Goal: Task Accomplishment & Management: Complete application form

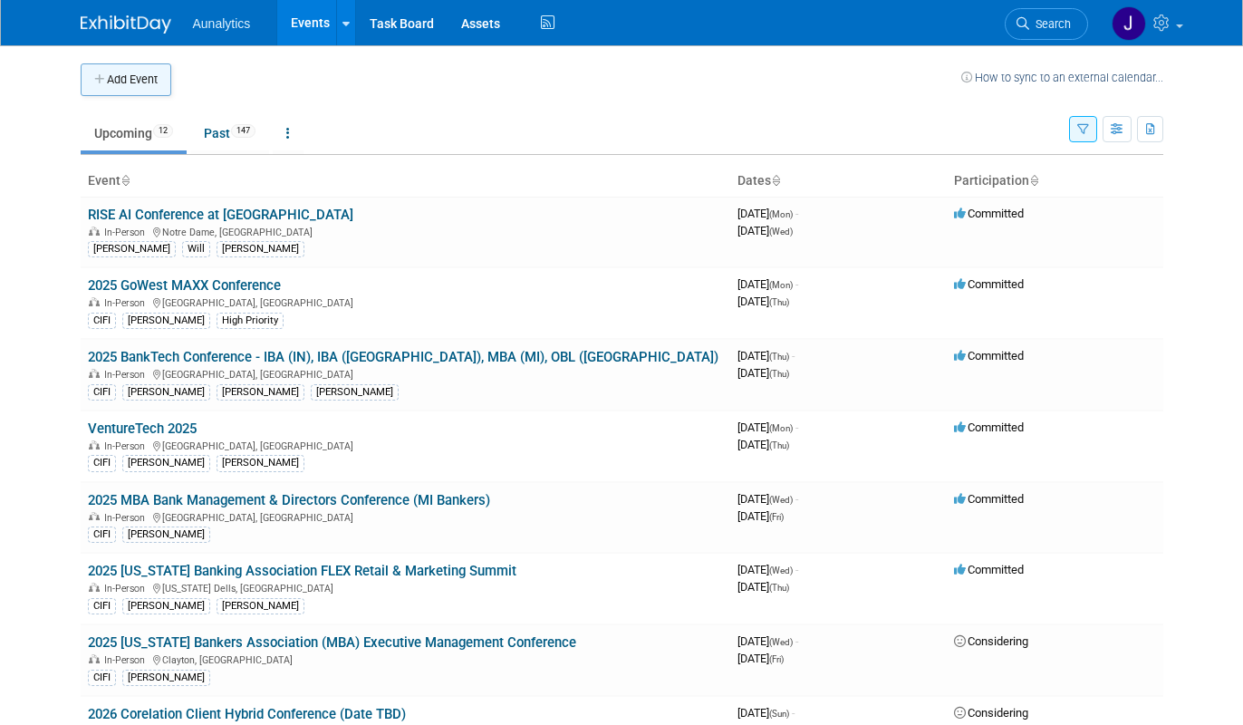
click at [142, 88] on button "Add Event" at bounding box center [126, 79] width 91 height 33
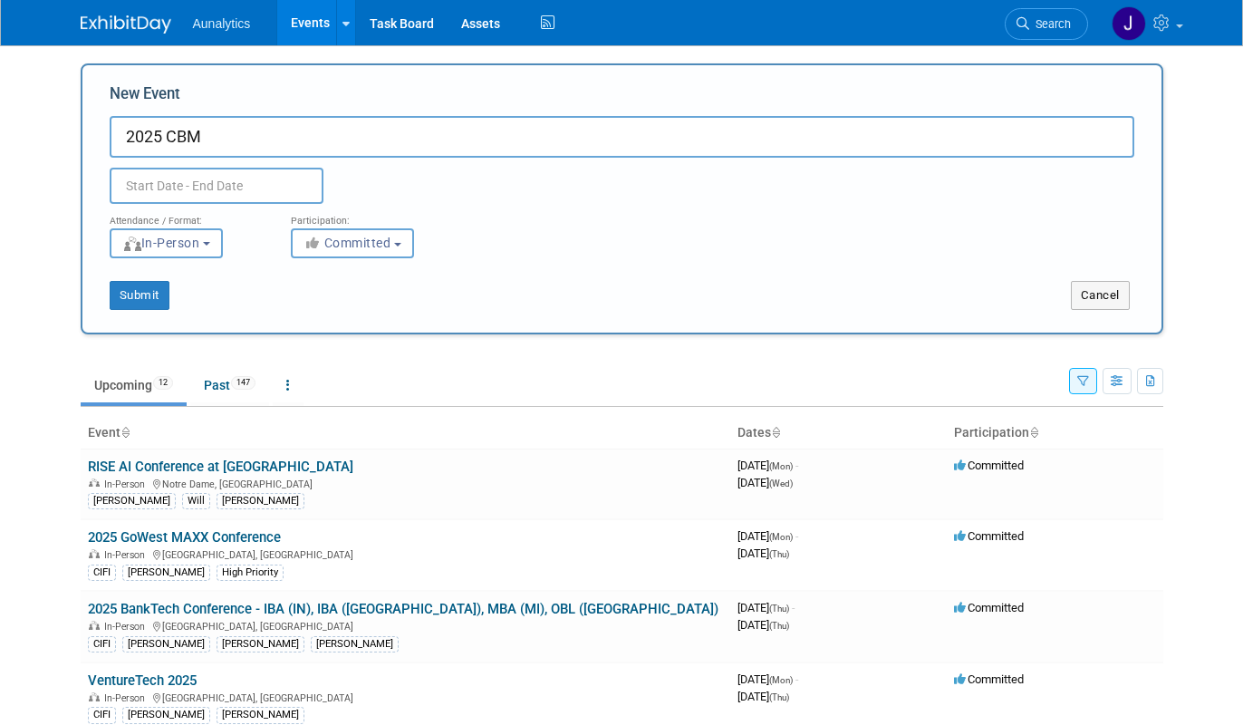
paste input "Artificial Intelligence Summit"
type input "2025 CBM Artificial Intelligence Summit"
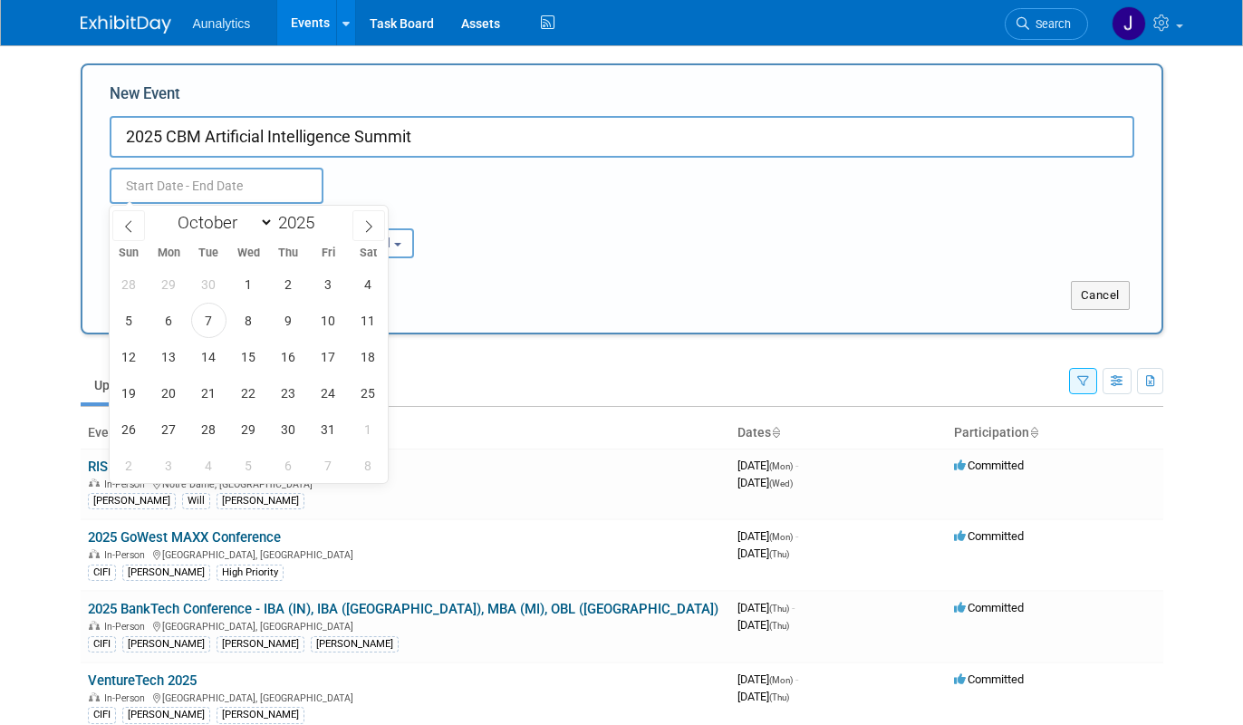
click at [248, 188] on input "text" at bounding box center [217, 186] width 214 height 36
click at [244, 428] on span "29" at bounding box center [248, 428] width 35 height 35
type input "[DATE] to [DATE]"
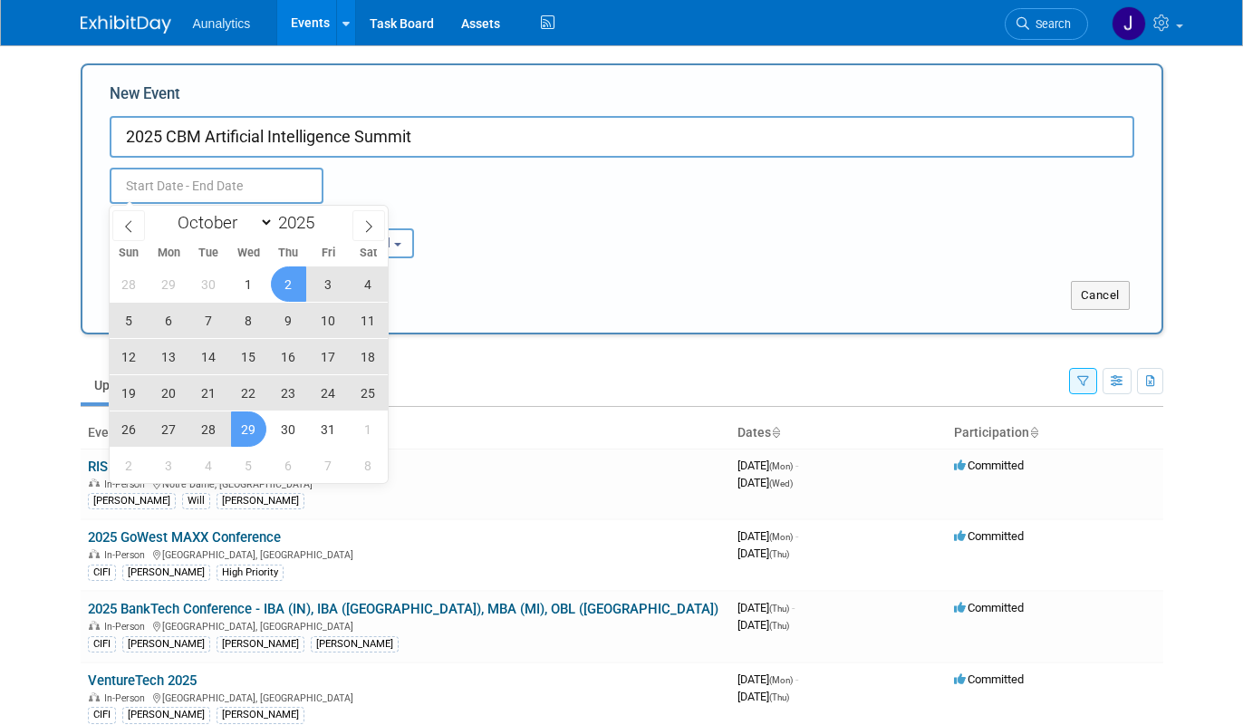
type input "[DATE] to [DATE]"
click at [443, 200] on div "Oct 29, 2025 to Oct 29, 2025 Duplicate Event Warning" at bounding box center [622, 181] width 1052 height 46
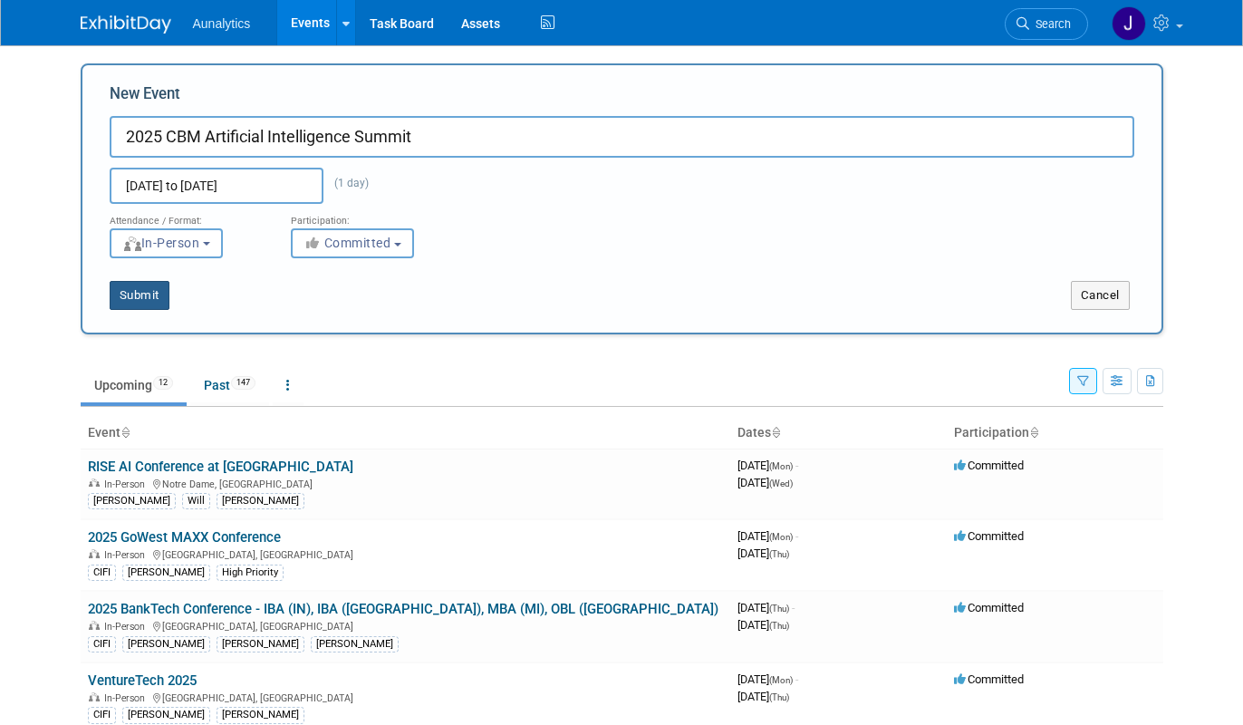
click at [134, 302] on button "Submit" at bounding box center [140, 295] width 60 height 29
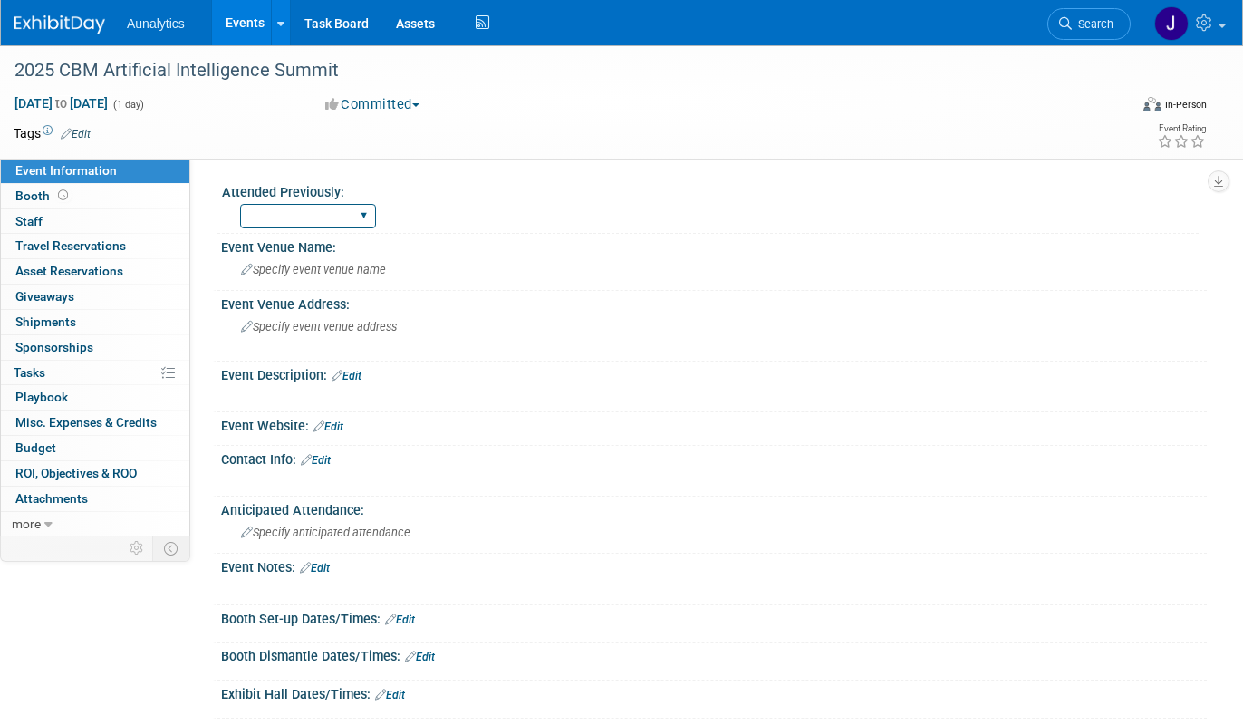
click at [285, 221] on select "Yes No Unsure" at bounding box center [308, 216] width 136 height 24
select select "No"
click at [240, 204] on select "Yes No Unsure" at bounding box center [308, 216] width 136 height 24
click at [303, 332] on span "Specify event venue address" at bounding box center [319, 327] width 156 height 14
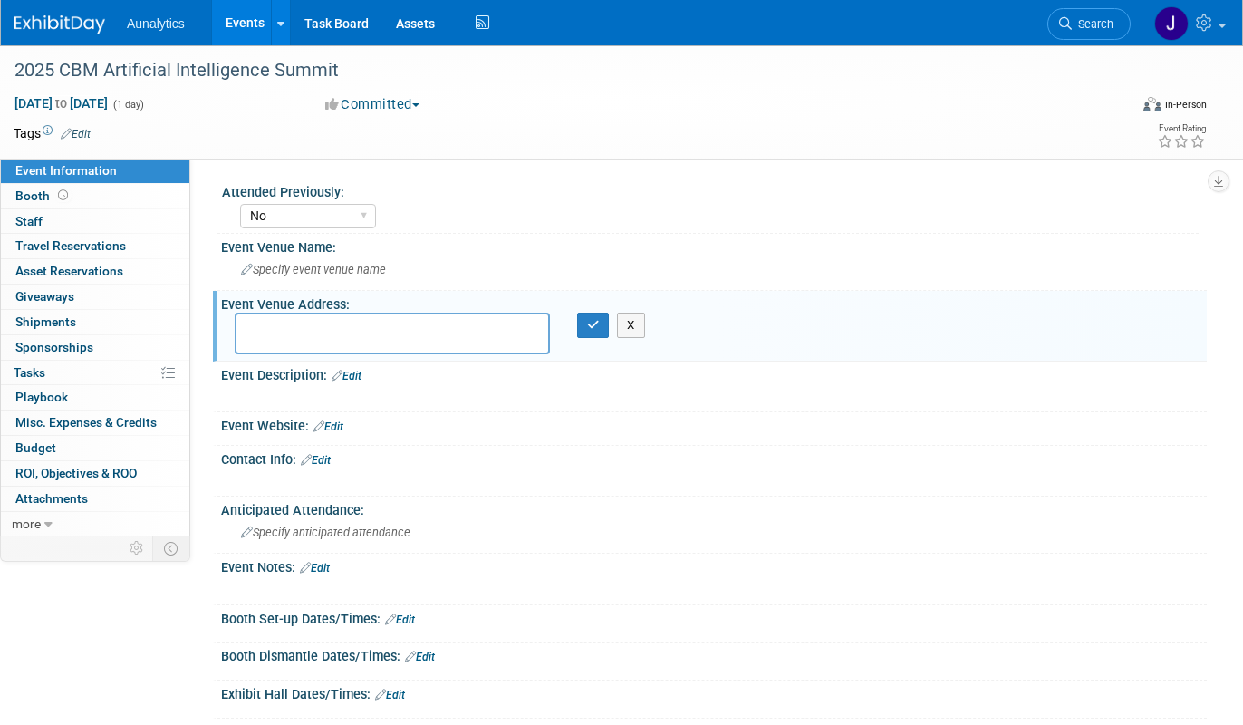
click at [338, 426] on link "Edit" at bounding box center [328, 426] width 30 height 13
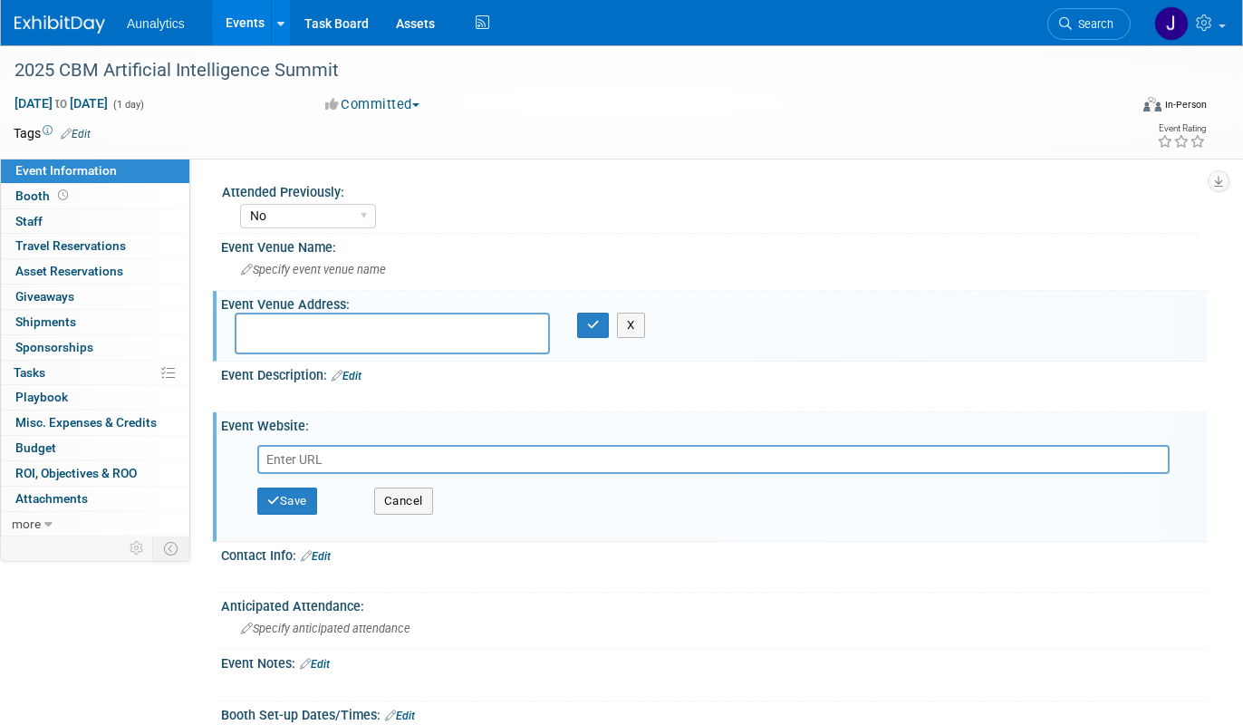
type input "Artificial Intelligence Summit"
click at [384, 460] on input "text" at bounding box center [713, 459] width 912 height 29
paste input "[URL][DOMAIN_NAME]"
type input "[URL][DOMAIN_NAME]"
click at [297, 501] on button "Save" at bounding box center [287, 500] width 60 height 27
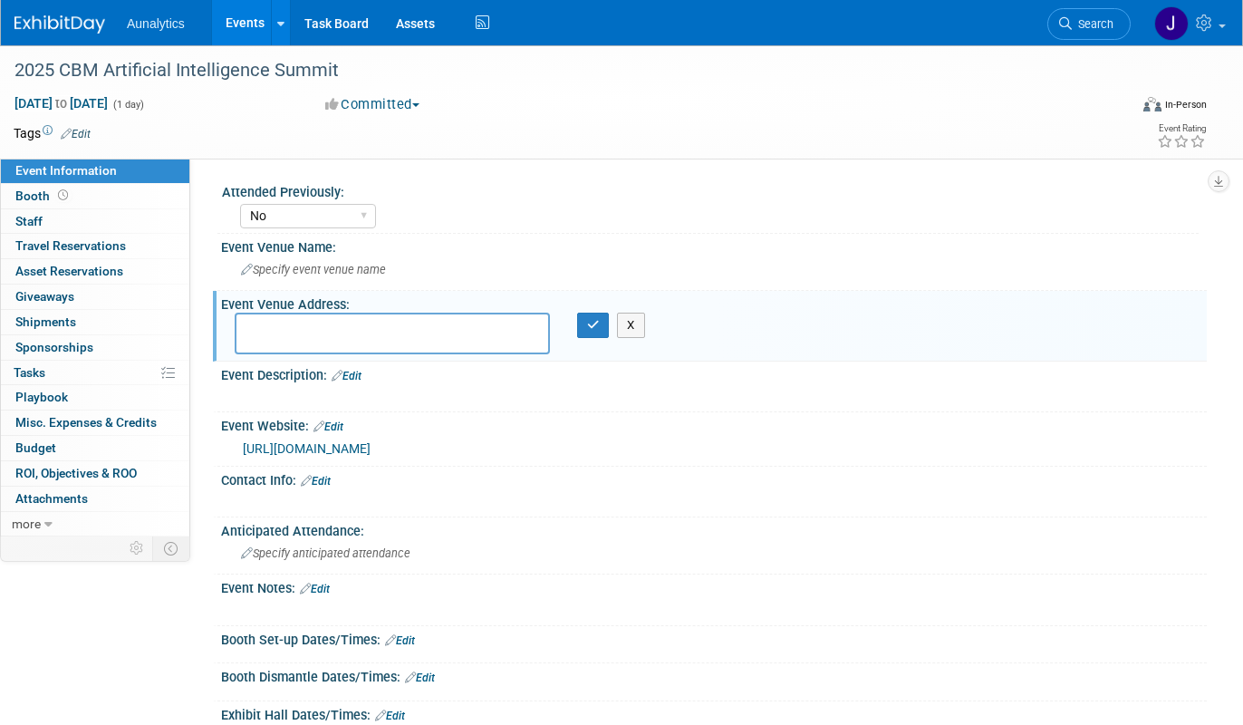
click at [406, 321] on textarea at bounding box center [392, 333] width 315 height 42
paste textarea "The [PERSON_NAME][GEOGRAPHIC_DATA], [GEOGRAPHIC_DATA]"
type textarea "The [PERSON_NAME][GEOGRAPHIC_DATA], [GEOGRAPHIC_DATA]"
click at [362, 273] on span "Specify event venue name" at bounding box center [313, 270] width 145 height 14
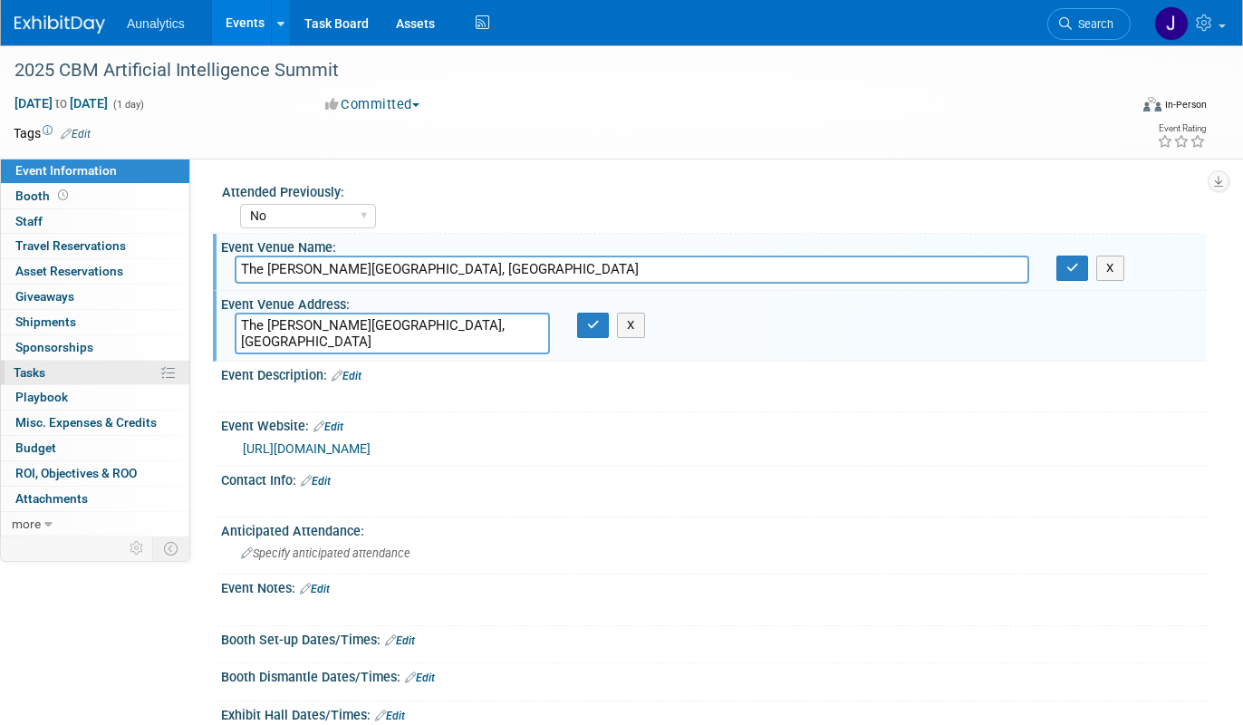
type input "The [PERSON_NAME][GEOGRAPHIC_DATA], [GEOGRAPHIC_DATA]"
click at [361, 297] on div "Event Venue Address:" at bounding box center [713, 302] width 985 height 23
click at [372, 317] on textarea "The [PERSON_NAME][GEOGRAPHIC_DATA], [GEOGRAPHIC_DATA]" at bounding box center [392, 333] width 315 height 42
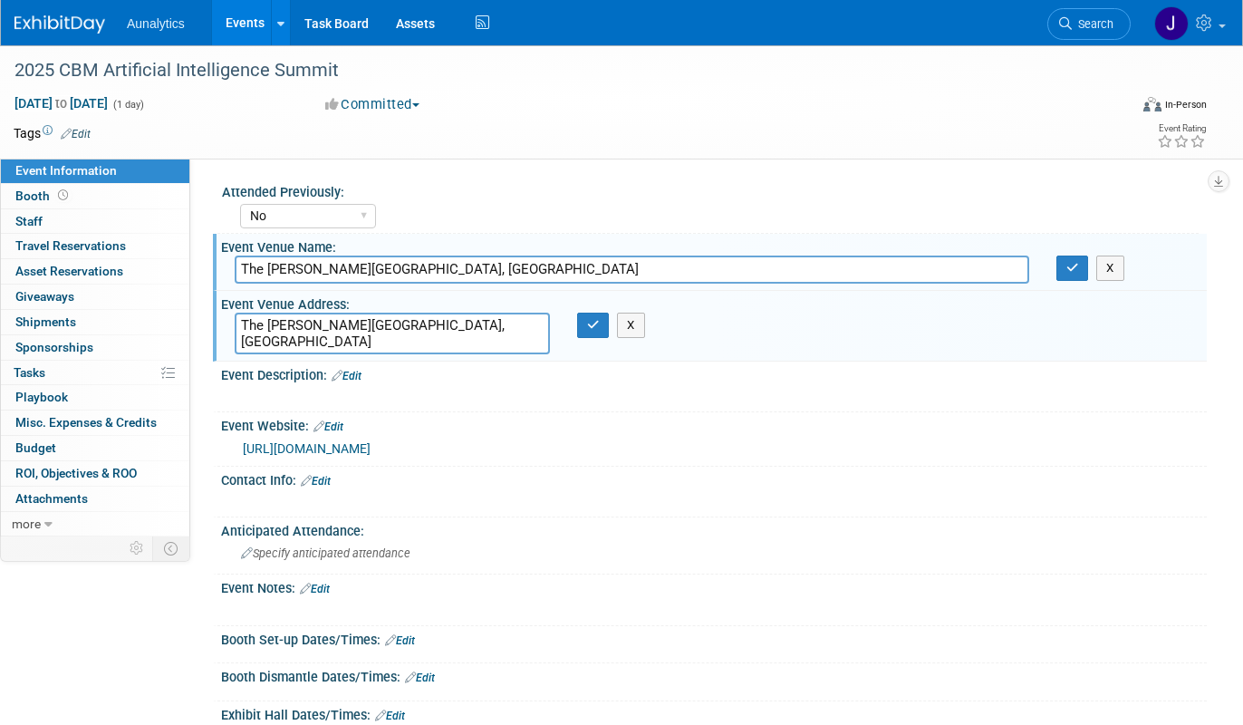
paste textarea "[STREET_ADDRESS][PERSON_NAME]"
drag, startPoint x: 338, startPoint y: 323, endPoint x: 524, endPoint y: 322, distance: 186.6
click at [526, 322] on textarea "[STREET_ADDRESS][PERSON_NAME]" at bounding box center [392, 333] width 315 height 42
type textarea "[STREET_ADDRESS]"
click at [593, 331] on button "button" at bounding box center [593, 324] width 33 height 25
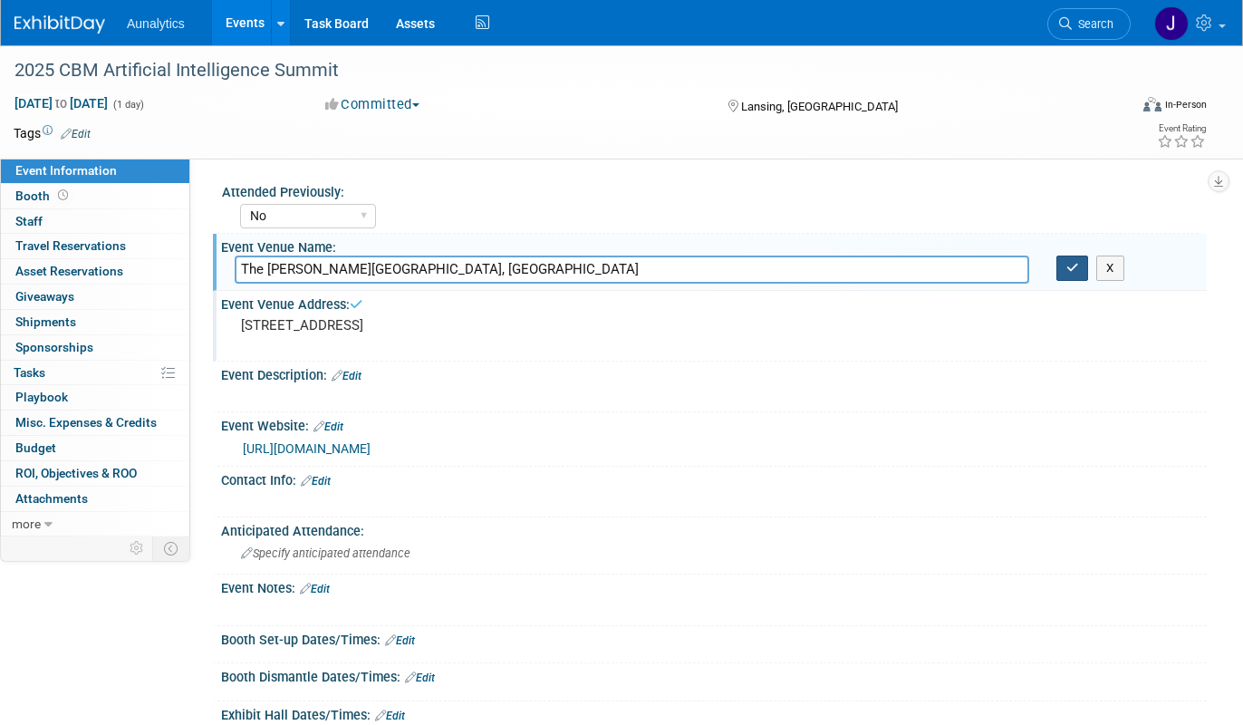
click at [1070, 264] on icon "button" at bounding box center [1072, 268] width 13 height 12
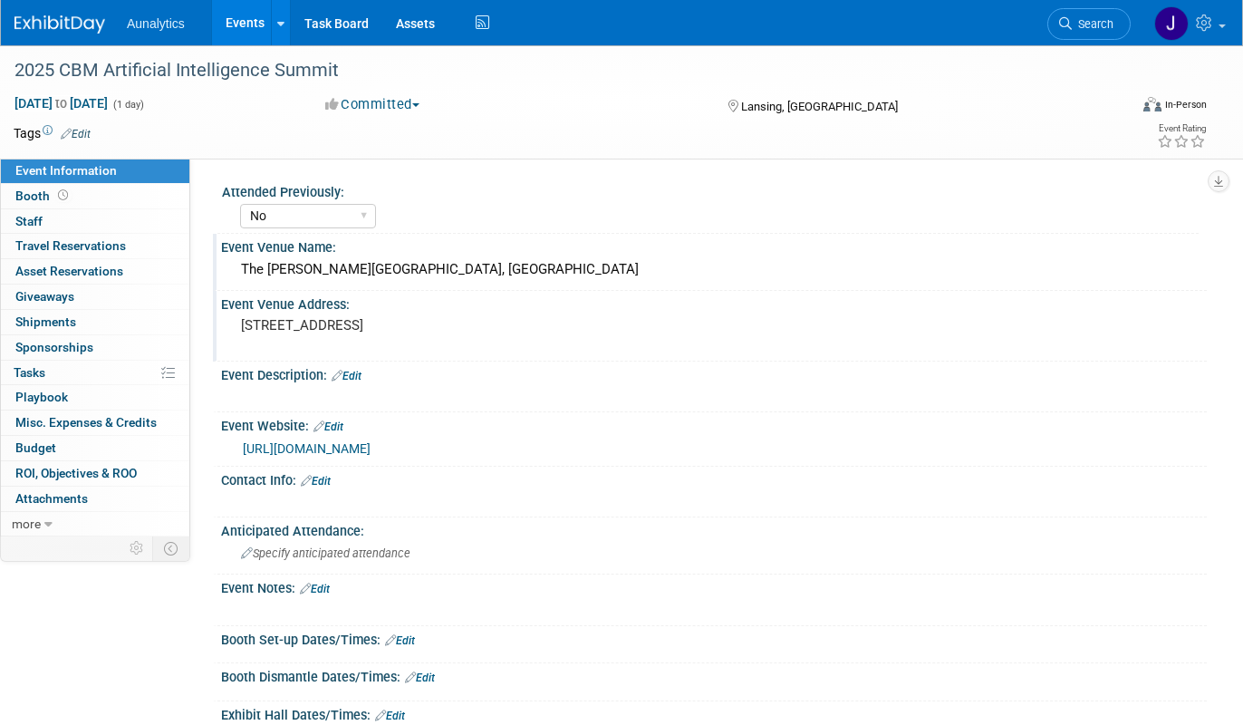
click at [356, 374] on link "Edit" at bounding box center [347, 376] width 30 height 13
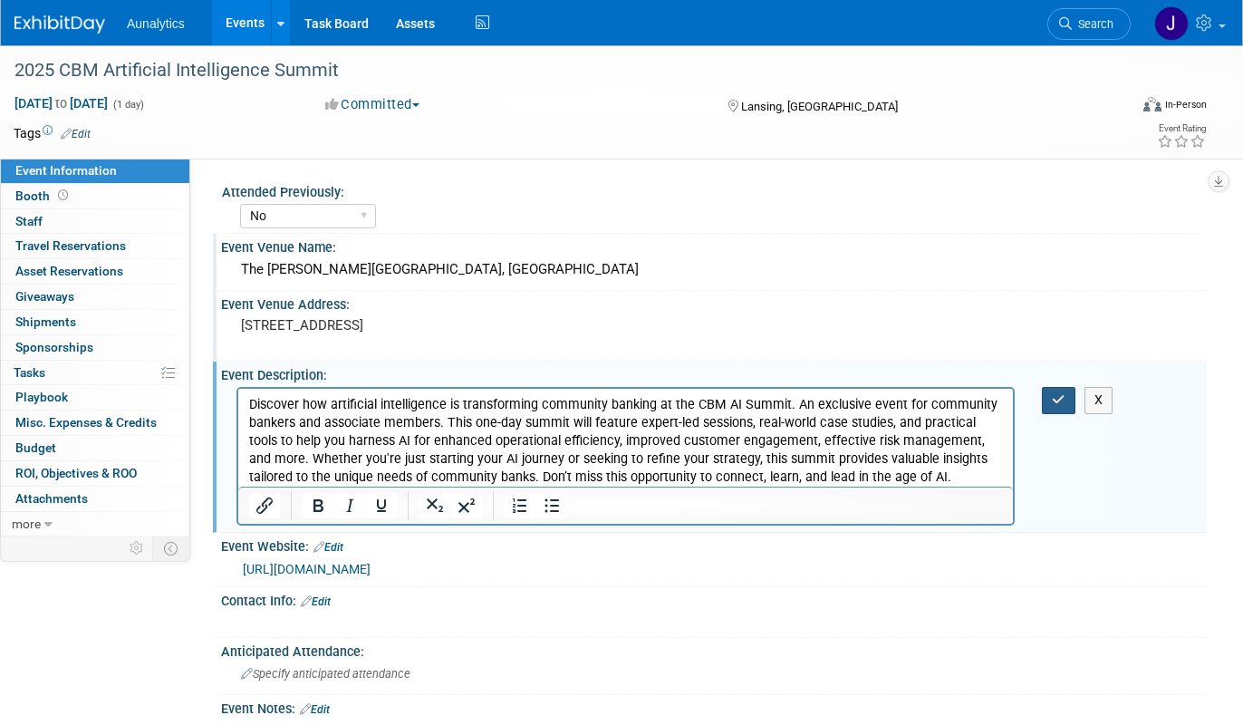
click at [1066, 398] on button "button" at bounding box center [1059, 400] width 34 height 26
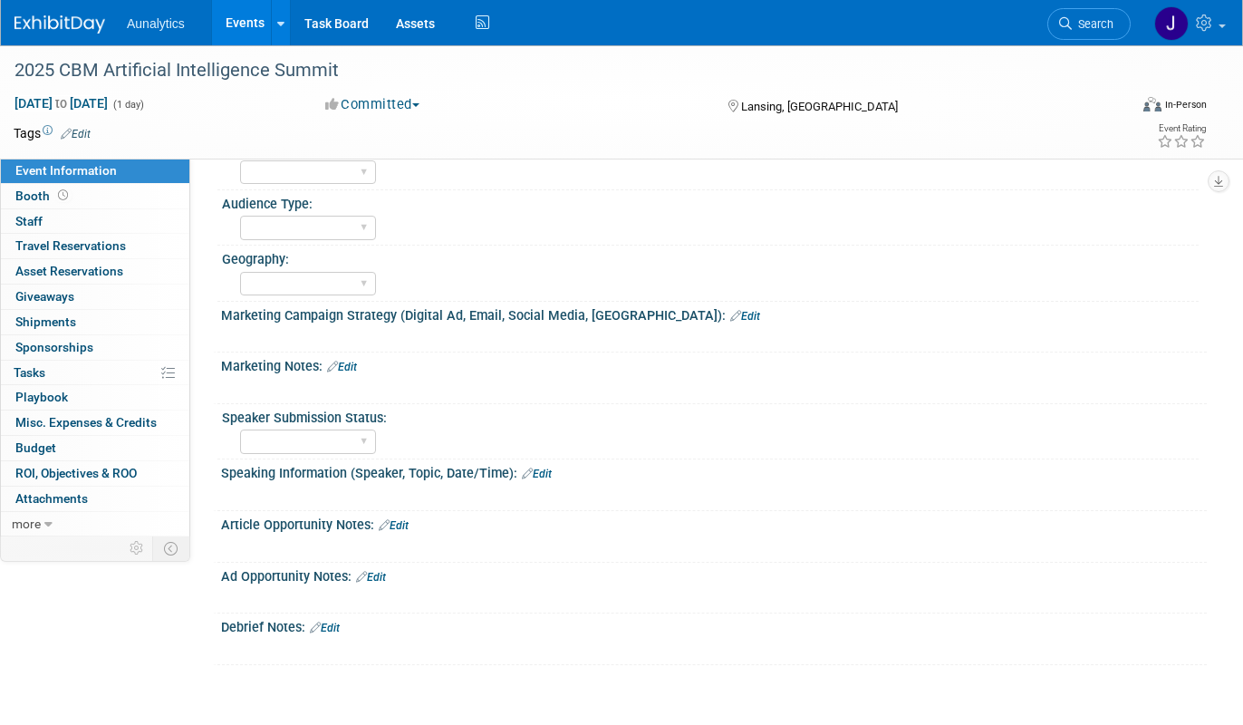
scroll to position [956, 0]
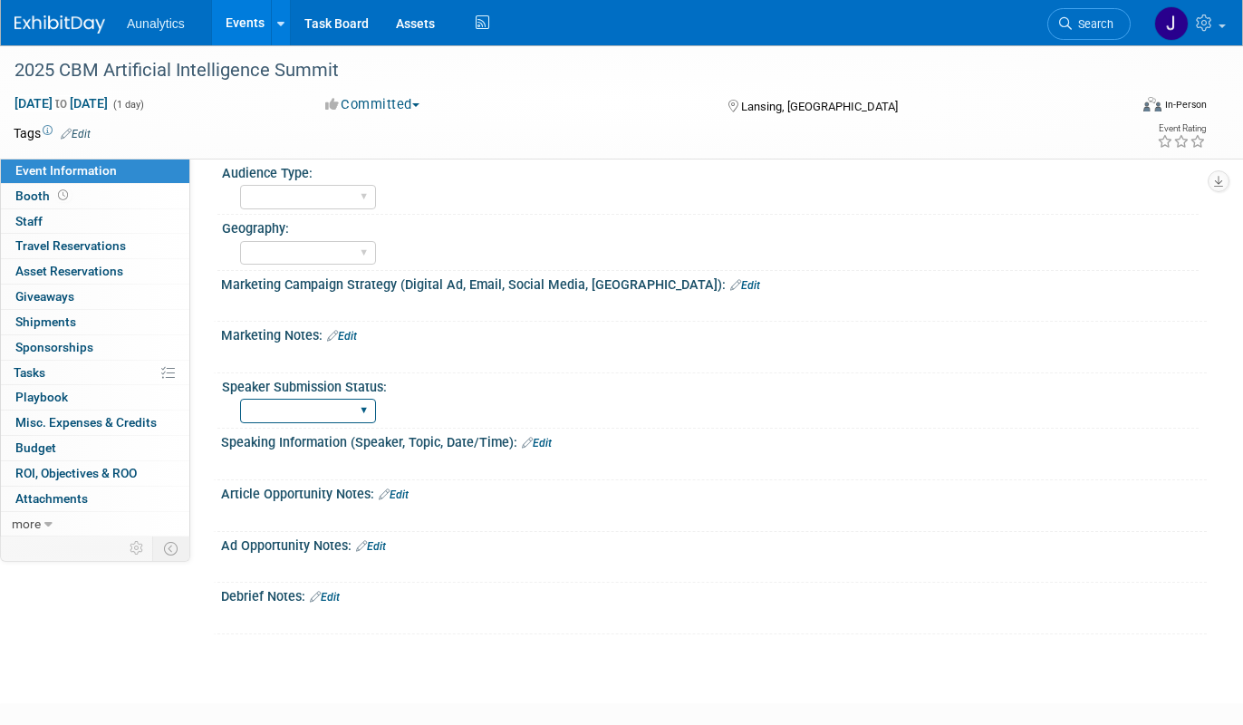
click at [345, 408] on select "No Submission Not Started Submitted Accepted Declined" at bounding box center [308, 411] width 136 height 24
select select "Submitted"
click at [240, 399] on select "No Submission Not Started Submitted Accepted Declined" at bounding box center [308, 411] width 136 height 24
click at [549, 439] on link "Edit" at bounding box center [537, 443] width 30 height 13
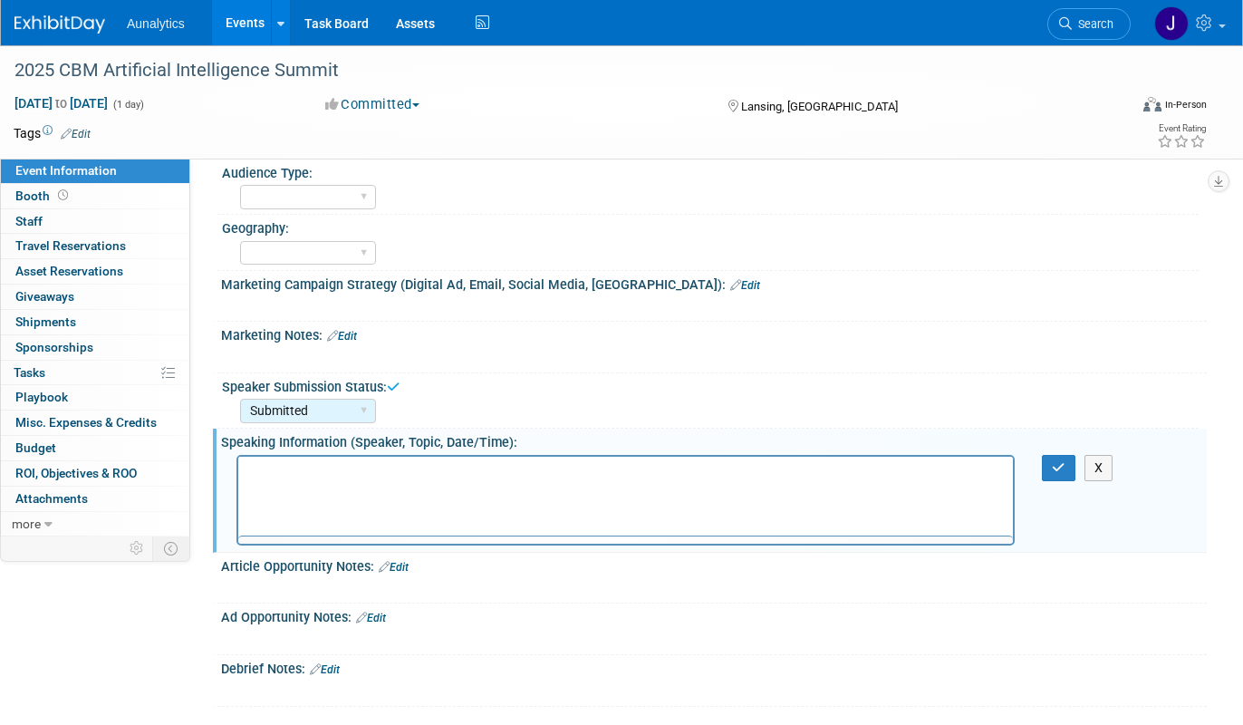
scroll to position [0, 0]
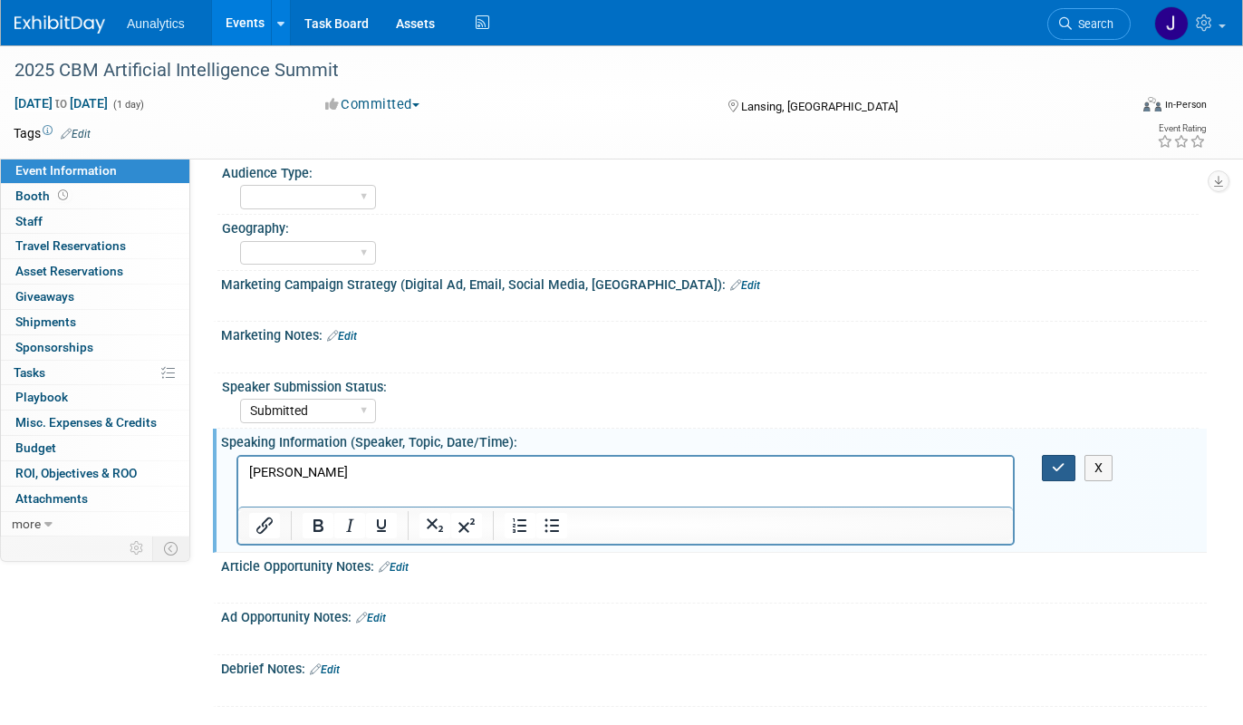
click at [1063, 467] on icon "button" at bounding box center [1059, 467] width 14 height 13
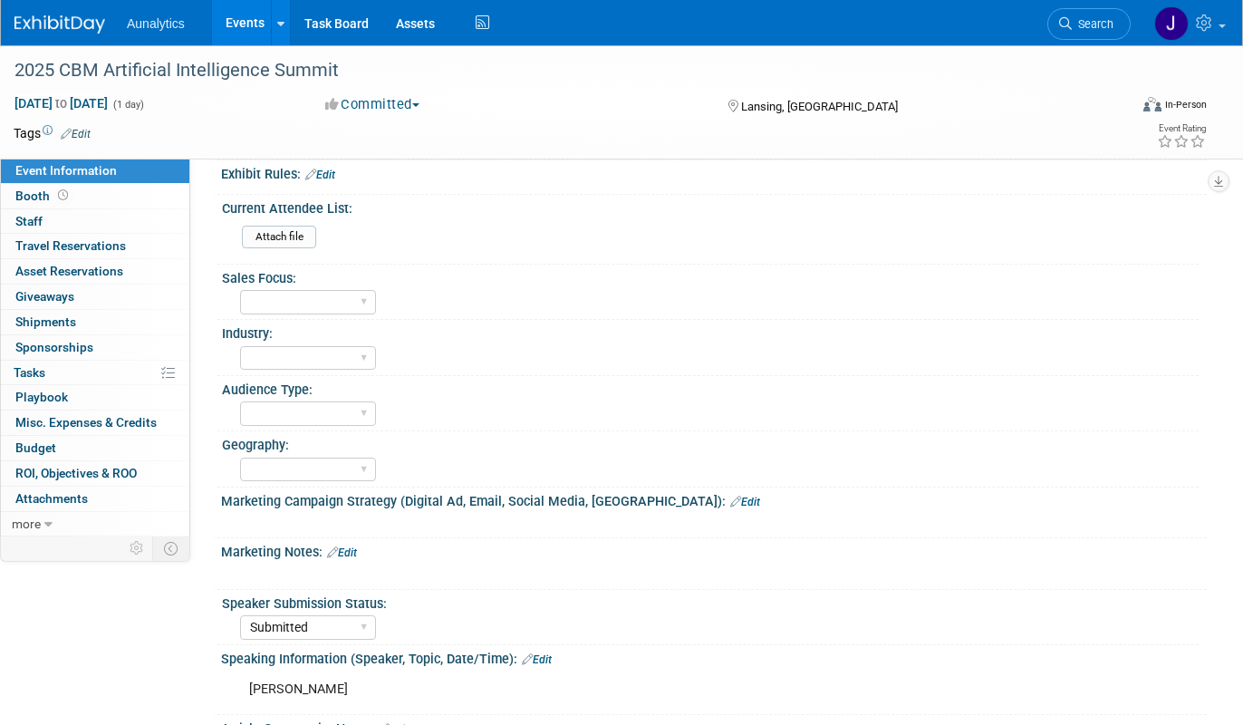
scroll to position [740, 0]
click at [350, 411] on select "Bank Credit Union Technology Community Other" at bounding box center [308, 412] width 136 height 24
select select "Bank"
click at [240, 400] on select "Bank Credit Union Technology Community Other" at bounding box center [308, 412] width 136 height 24
click at [339, 473] on select "Local State Regional National" at bounding box center [308, 469] width 136 height 24
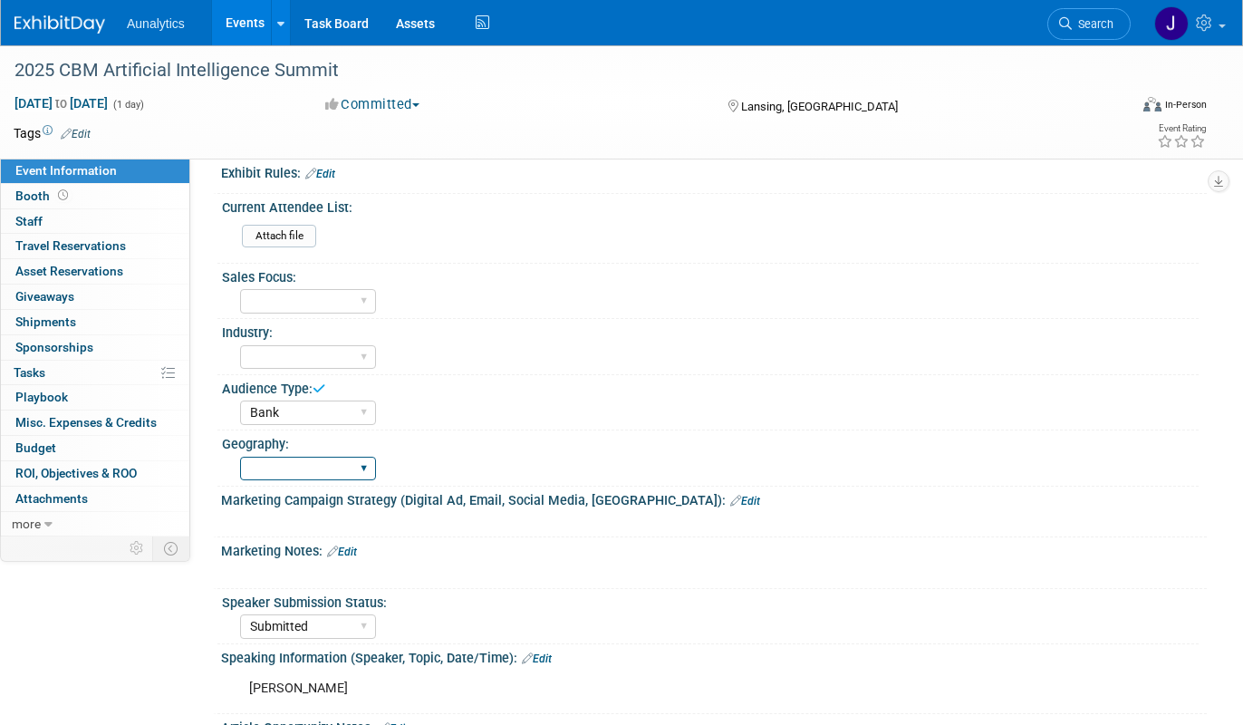
select select "State"
click at [240, 457] on select "Local State Regional National" at bounding box center [308, 469] width 136 height 24
click at [344, 297] on select "CIFI Sales MIT/CMS Sales Local Market BF Local Market KZ Local Market SB Local …" at bounding box center [308, 301] width 136 height 24
select select "CIFI Sales"
click at [240, 289] on select "CIFI Sales MIT/CMS Sales Local Market BF Local Market KZ Local Market SB Local …" at bounding box center [308, 301] width 136 height 24
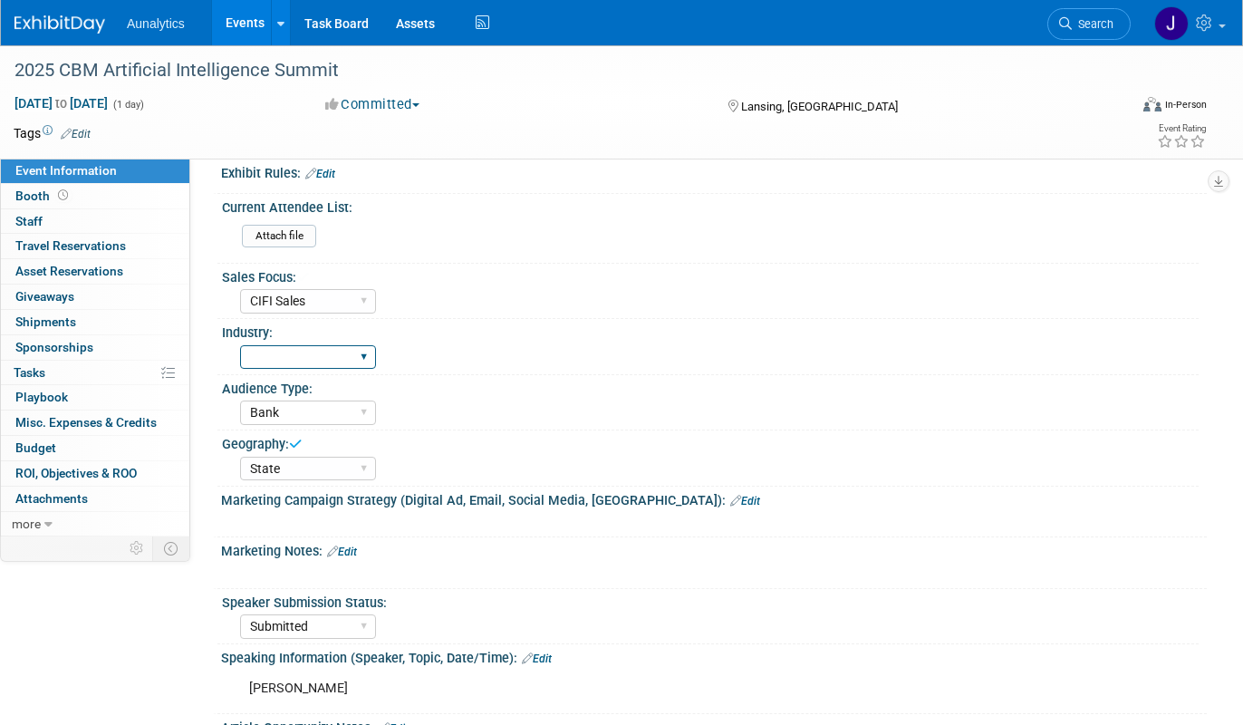
click at [343, 350] on select "Financial Government Healthcare IT Manufacturing Other" at bounding box center [308, 357] width 136 height 24
select select "Financial"
click at [240, 345] on select "Financial Government Healthcare IT Manufacturing Other" at bounding box center [308, 357] width 136 height 24
click at [476, 346] on div "Financial Government Healthcare IT Manufacturing Other" at bounding box center [719, 355] width 958 height 29
click at [26, 197] on span "Booth" at bounding box center [43, 195] width 56 height 14
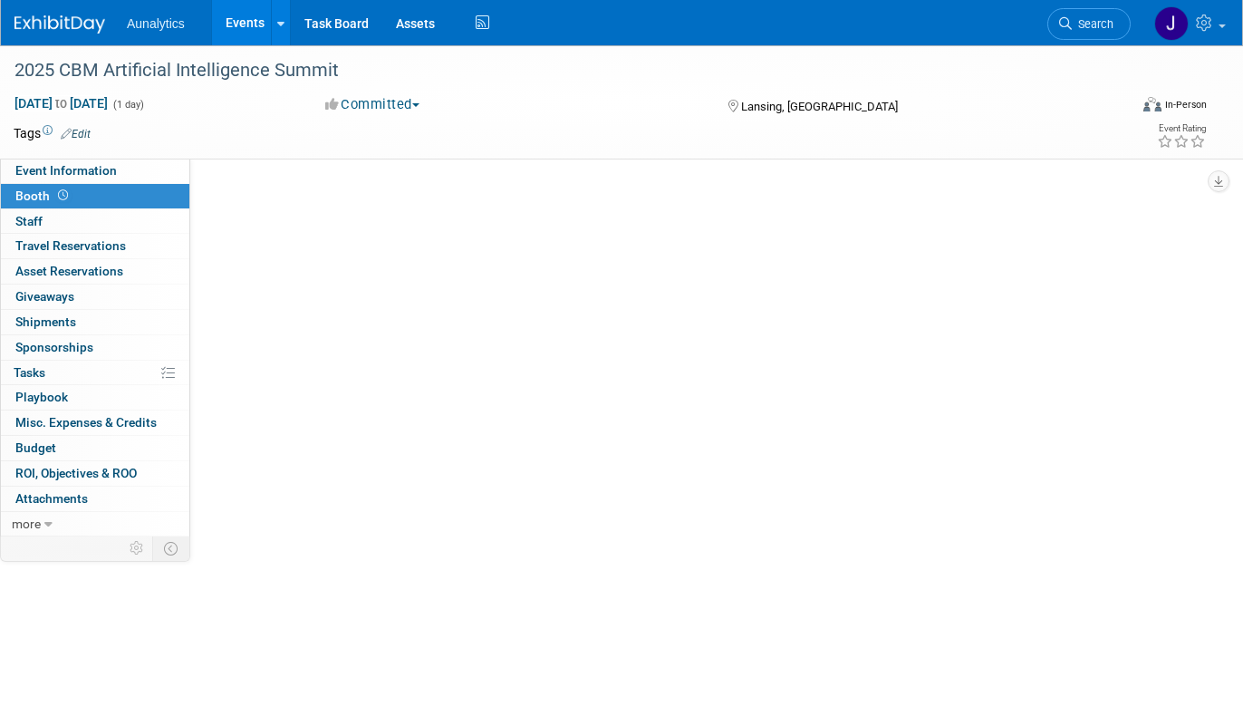
scroll to position [0, 0]
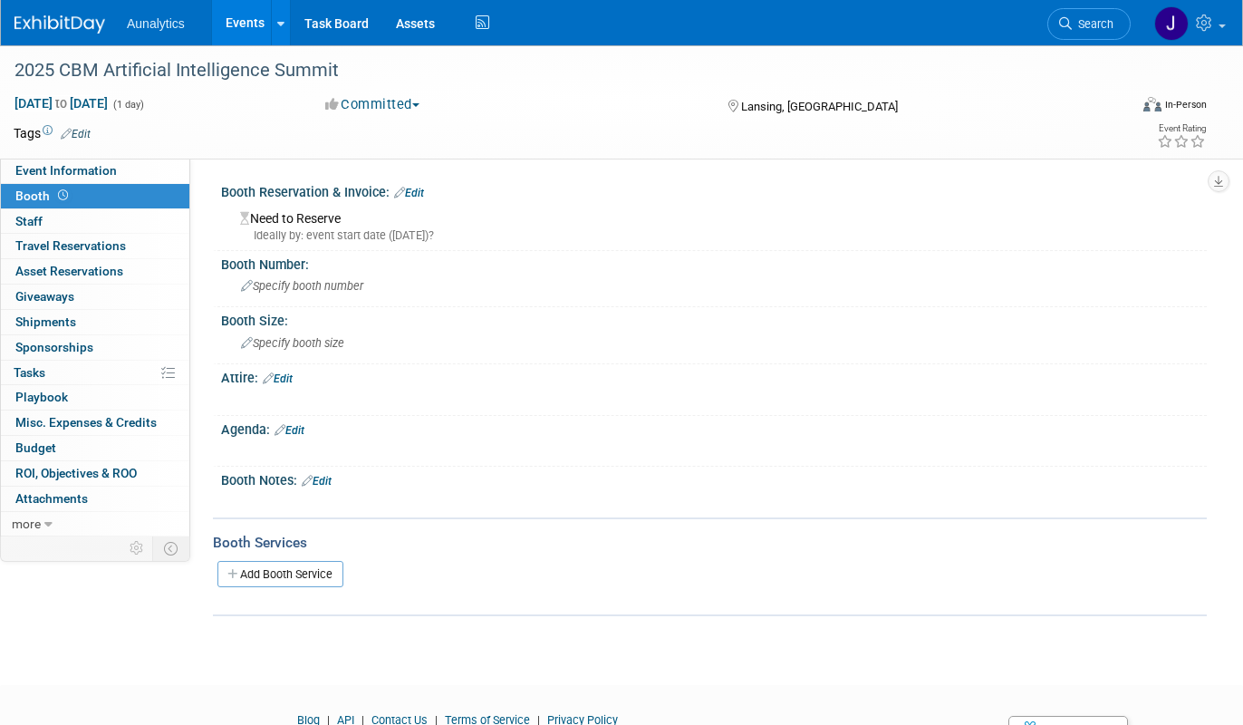
click at [411, 192] on link "Edit" at bounding box center [409, 193] width 30 height 13
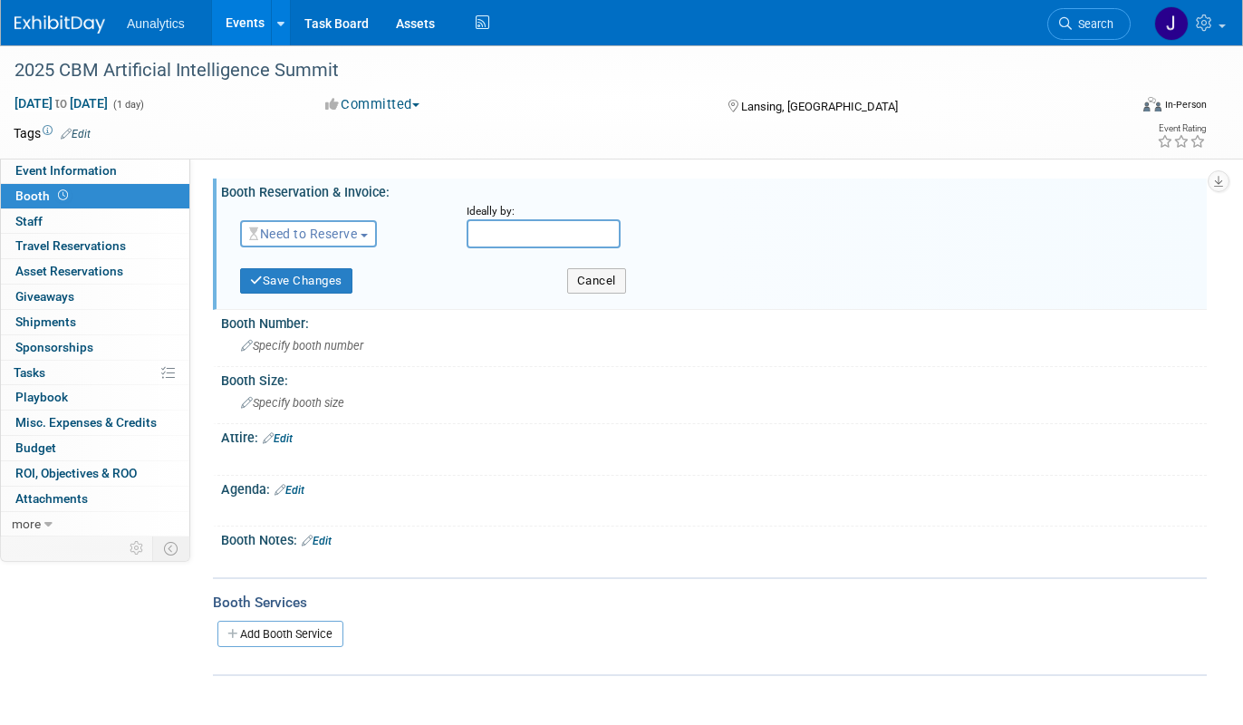
click at [294, 236] on span "Need to Reserve" at bounding box center [303, 233] width 108 height 14
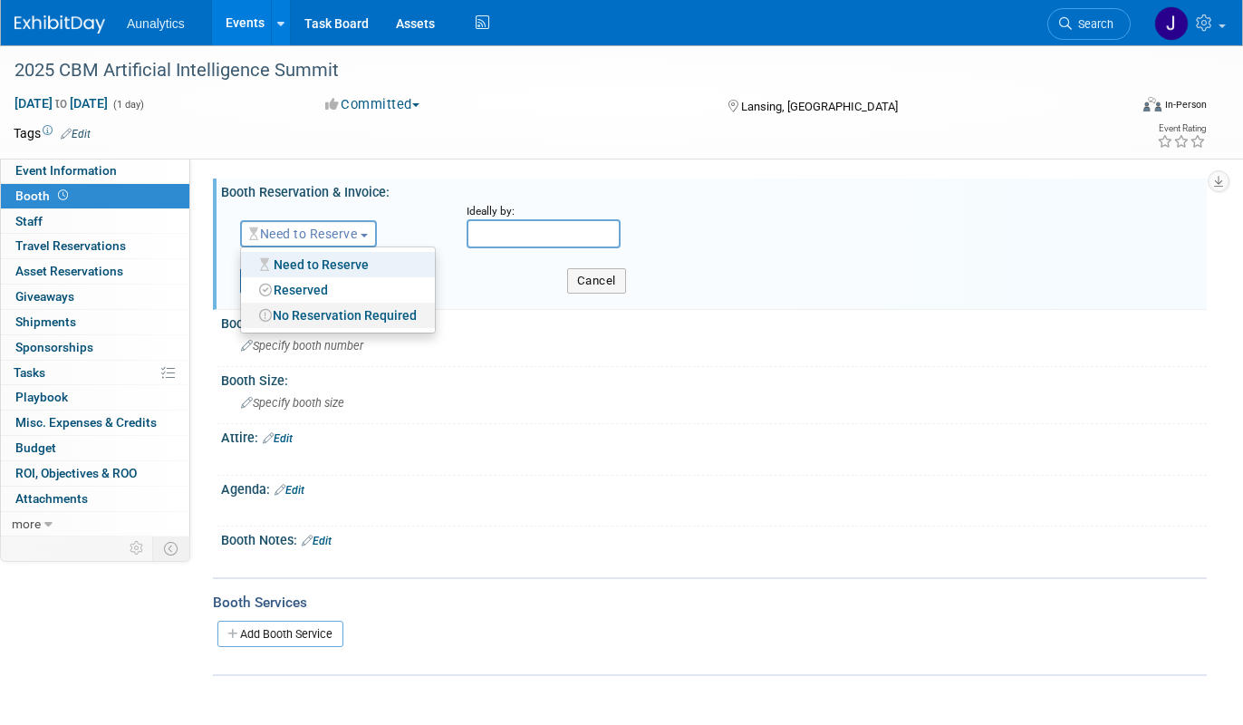
click at [288, 317] on link "No Reservation Required" at bounding box center [338, 315] width 194 height 25
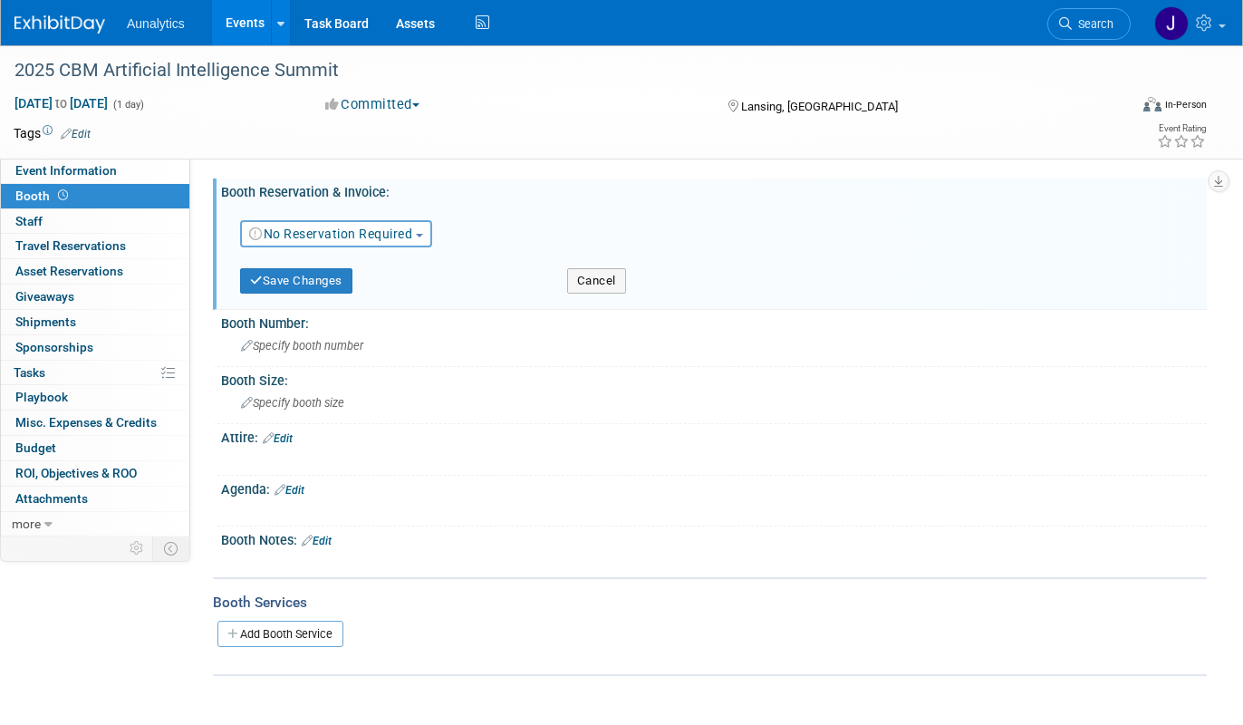
click at [332, 544] on link "Edit" at bounding box center [317, 540] width 30 height 13
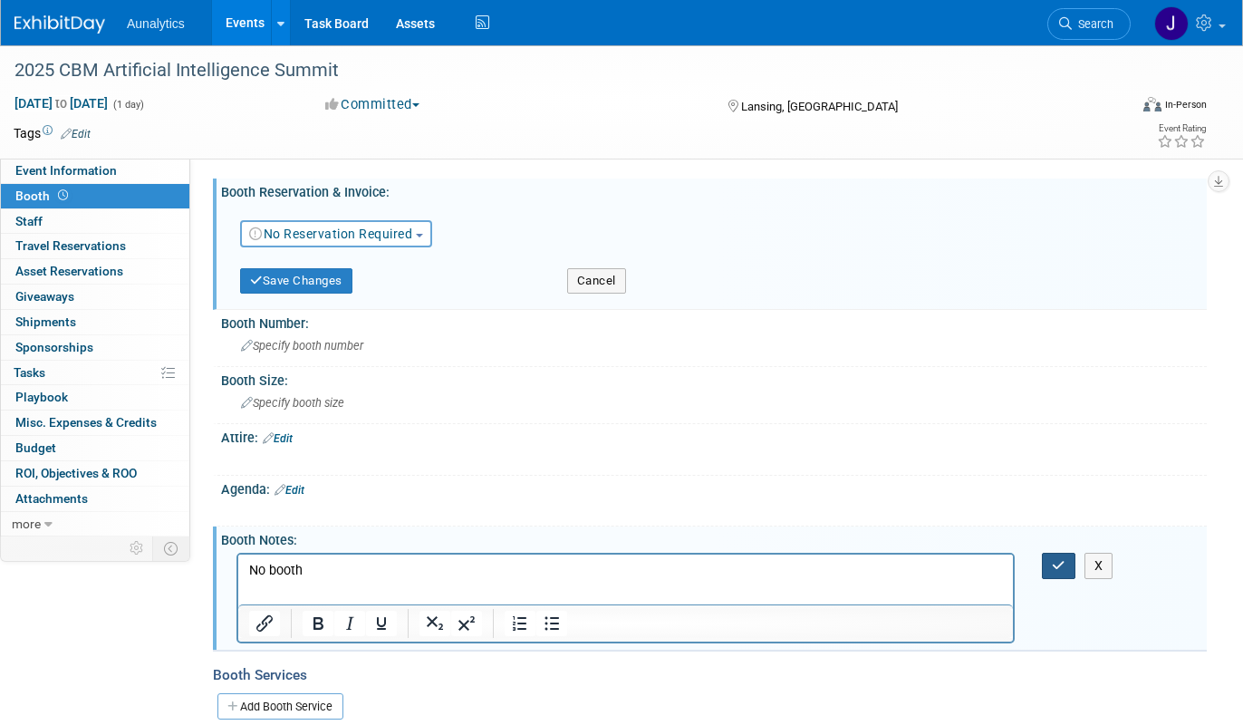
click at [1061, 556] on button "button" at bounding box center [1059, 566] width 34 height 26
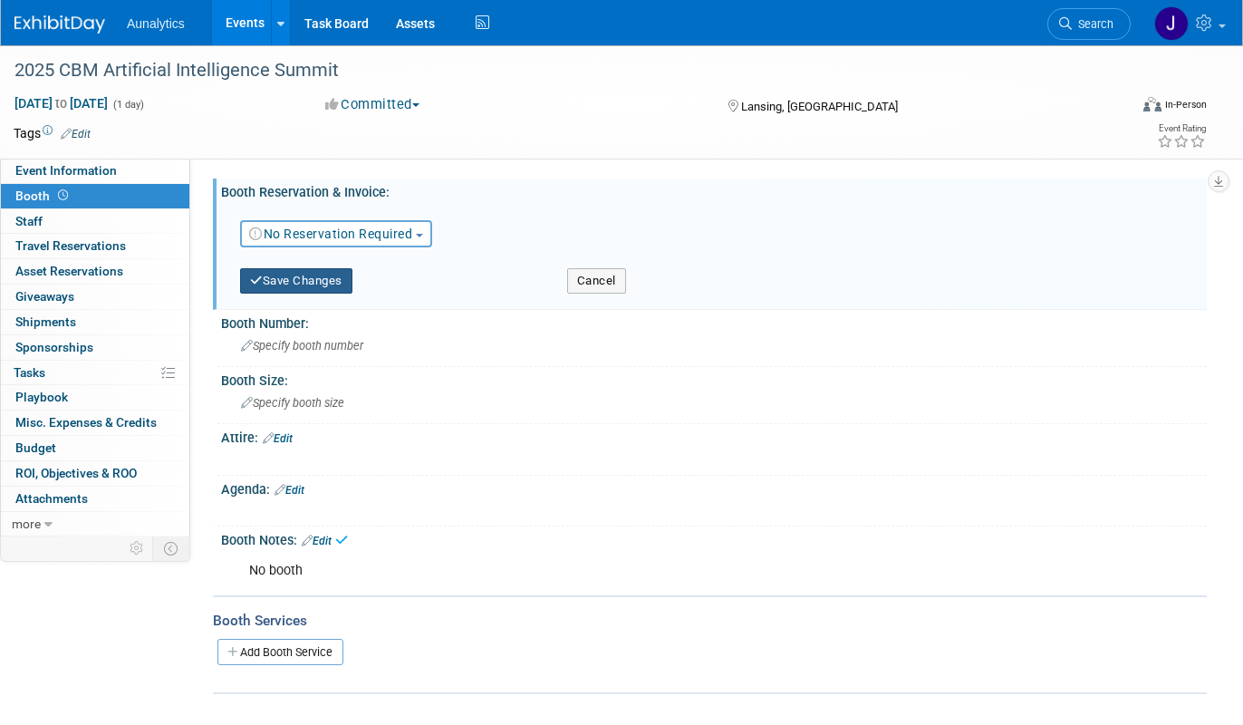
click at [338, 282] on button "Save Changes" at bounding box center [296, 280] width 112 height 25
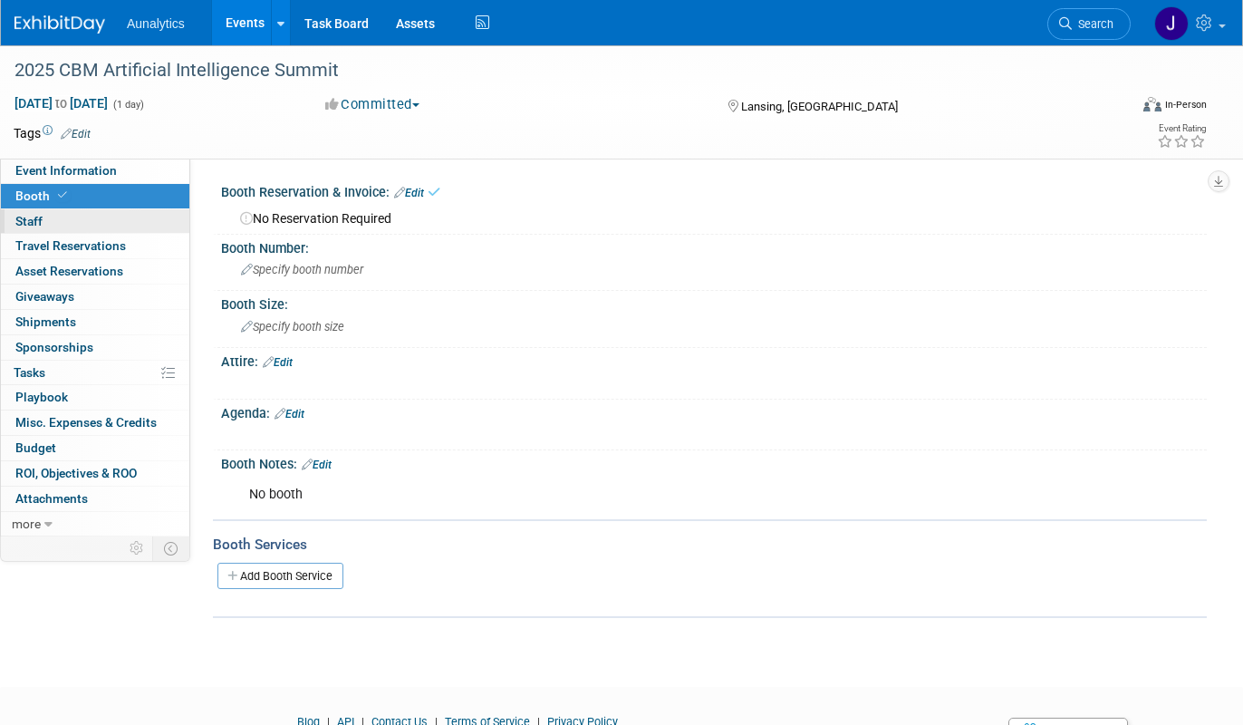
click at [126, 222] on link "0 Staff 0" at bounding box center [95, 221] width 188 height 24
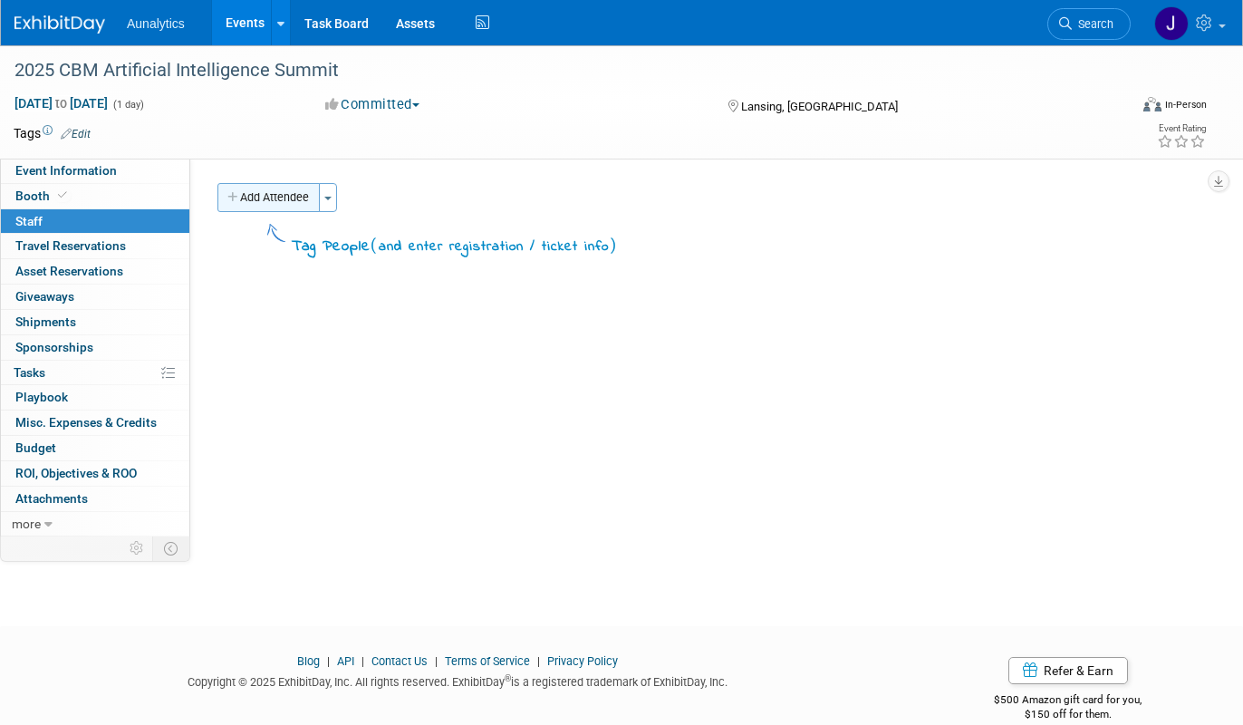
click at [290, 202] on button "Add Attendee" at bounding box center [268, 197] width 102 height 29
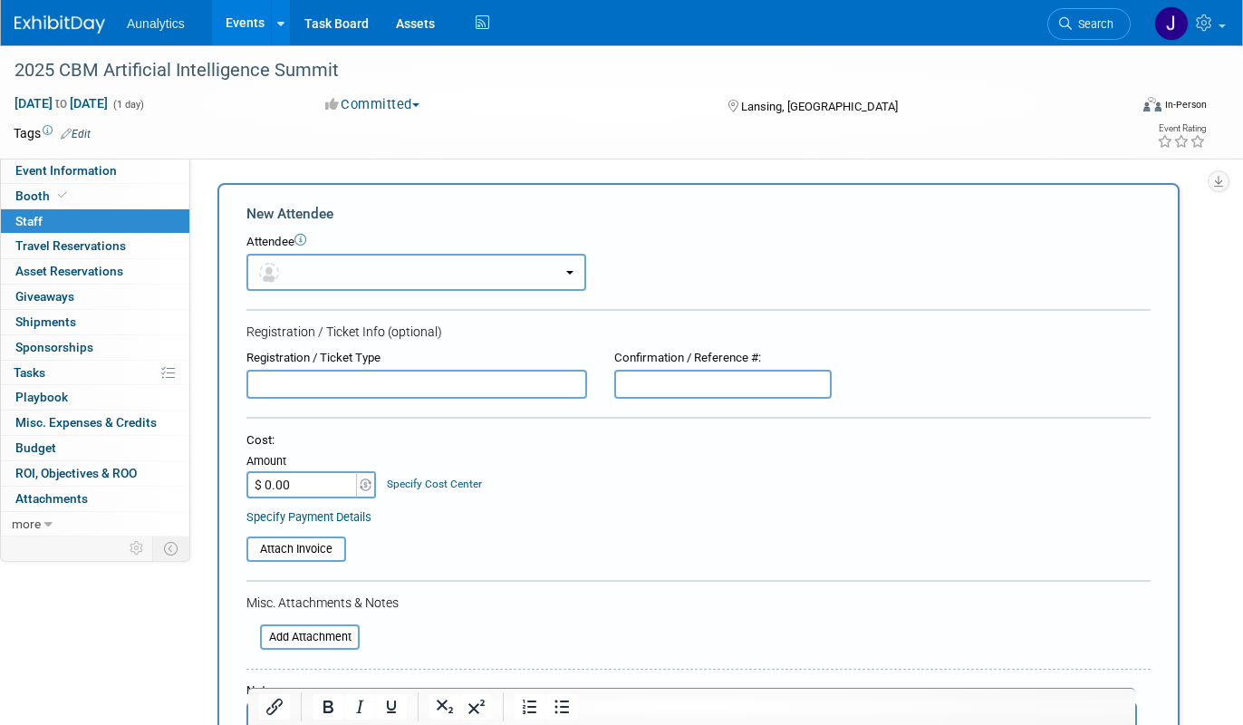
click at [294, 270] on button "button" at bounding box center [416, 272] width 340 height 37
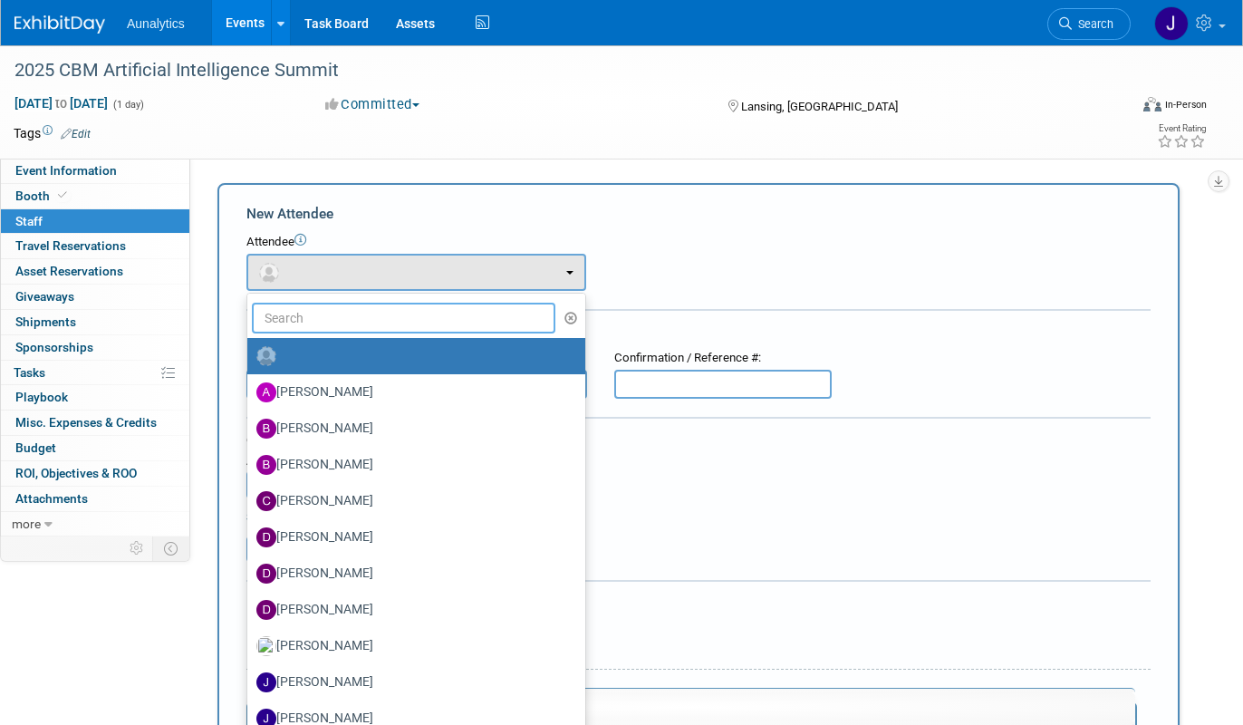
click at [298, 322] on input "text" at bounding box center [403, 318] width 303 height 31
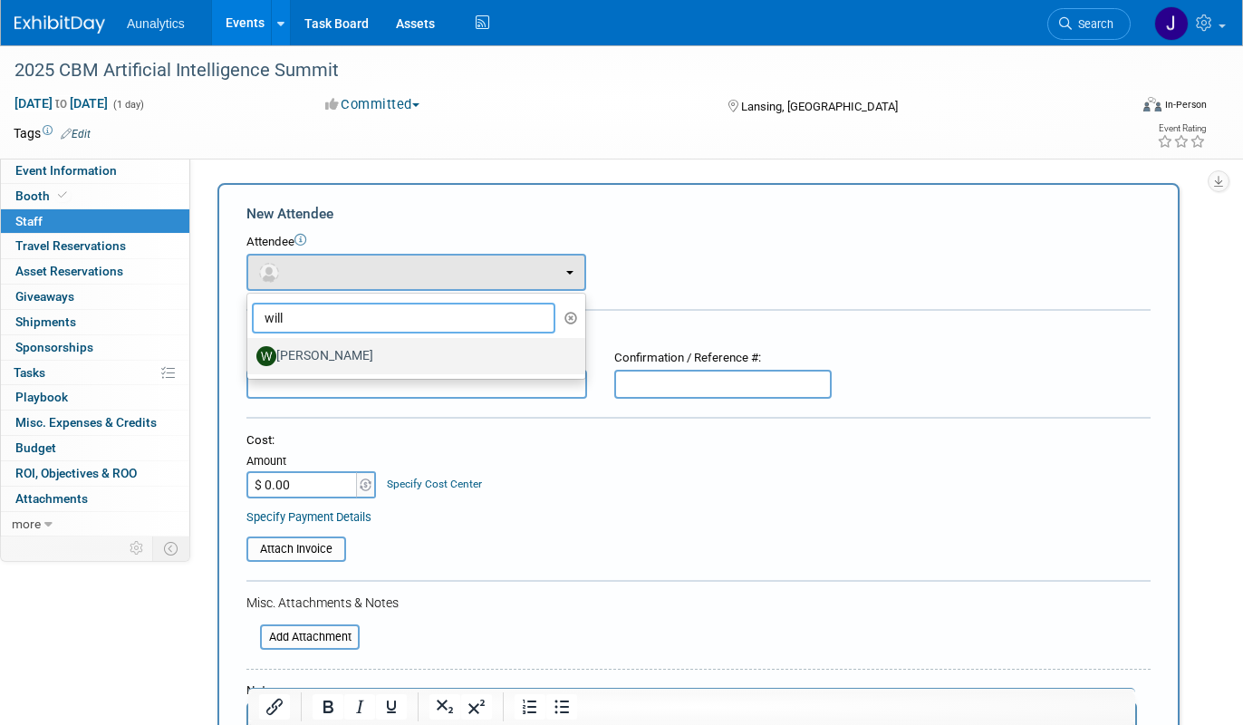
type input "will"
click at [302, 349] on label "[PERSON_NAME]" at bounding box center [411, 355] width 311 height 29
click at [250, 349] on input "[PERSON_NAME]" at bounding box center [244, 354] width 12 height 12
select select "09e9535f-bb3d-4511-8a2d-cfd80c7f724a"
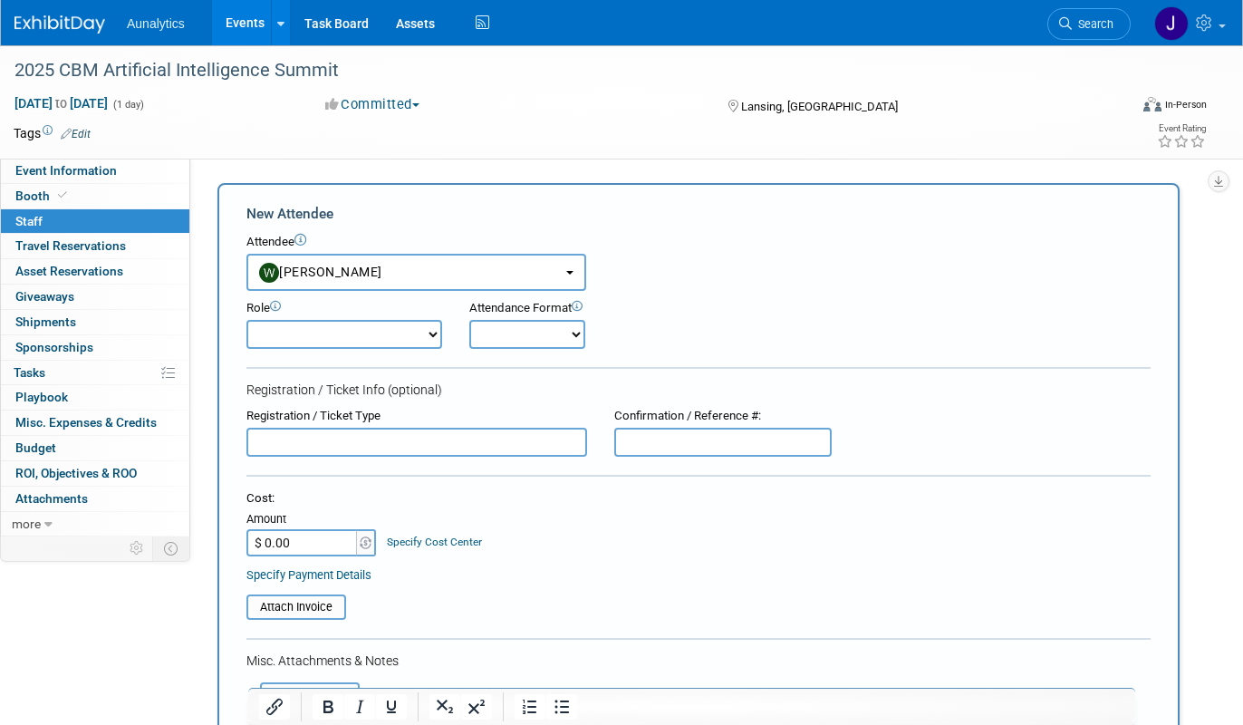
click at [386, 337] on select "Demonstrator Host Planner Presenter Sales Representative Set-up/Dismantle Crew …" at bounding box center [344, 334] width 196 height 29
select select "4"
click at [246, 320] on select "Demonstrator Host Planner Presenter Sales Representative Set-up/Dismantle Crew …" at bounding box center [344, 334] width 196 height 29
click at [518, 314] on div "Attendance Format" at bounding box center [572, 308] width 206 height 17
click at [518, 338] on select "Onsite Remote" at bounding box center [527, 334] width 116 height 29
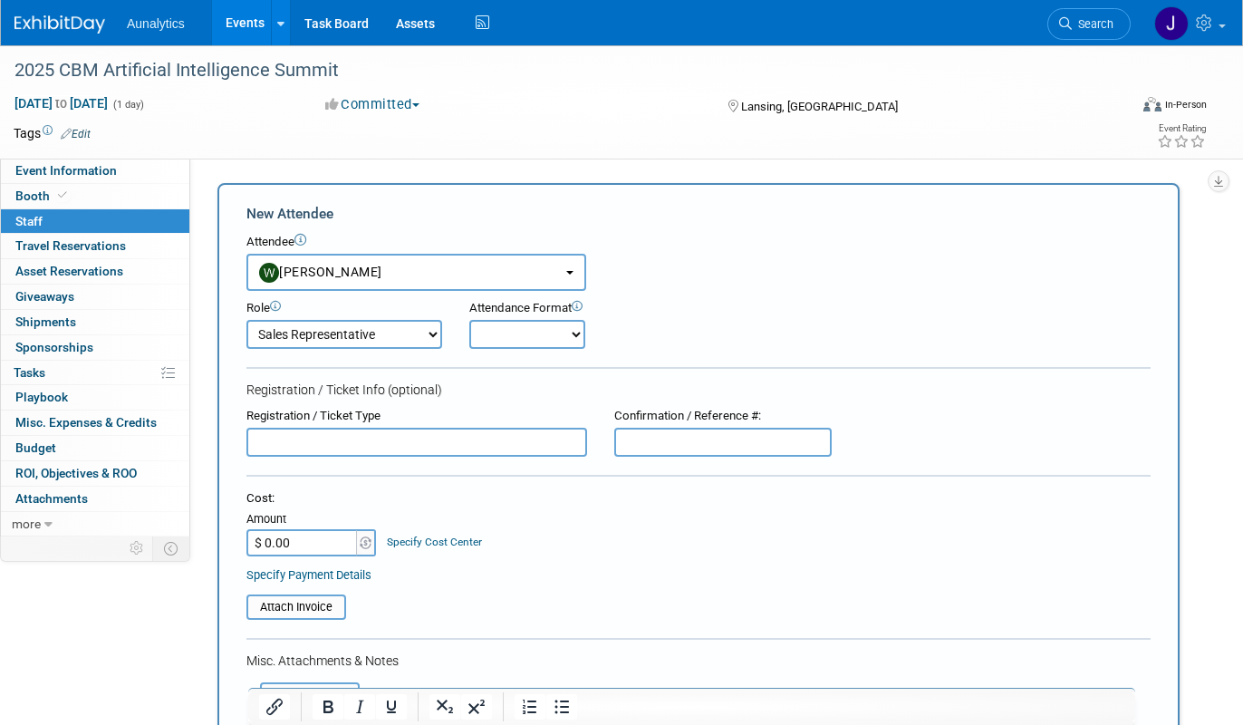
select select "1"
click at [469, 320] on select "Onsite Remote" at bounding box center [527, 334] width 116 height 29
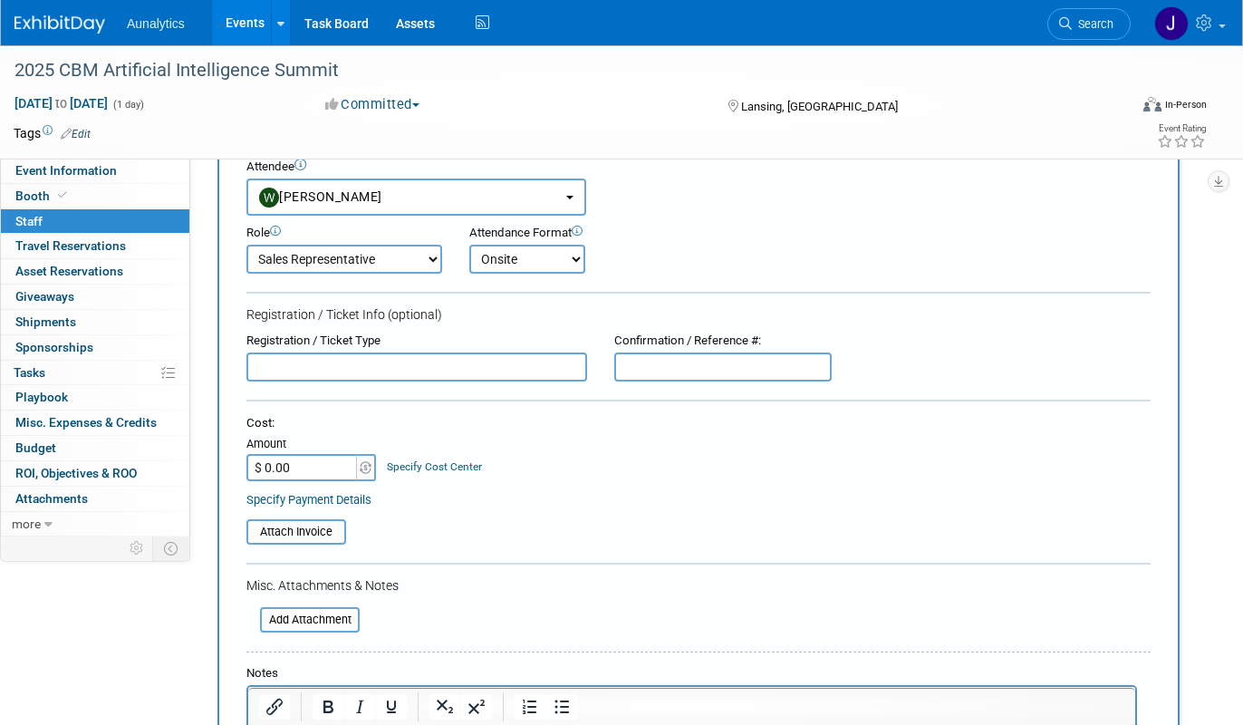
scroll to position [76, 0]
click at [290, 485] on div "Cost: Amount $ 0.00 Specify Cost Center Cost Center -- Not Specified --" at bounding box center [698, 460] width 904 height 92
click at [291, 473] on input "$ 0.00" at bounding box center [302, 466] width 113 height 27
paste input "2"
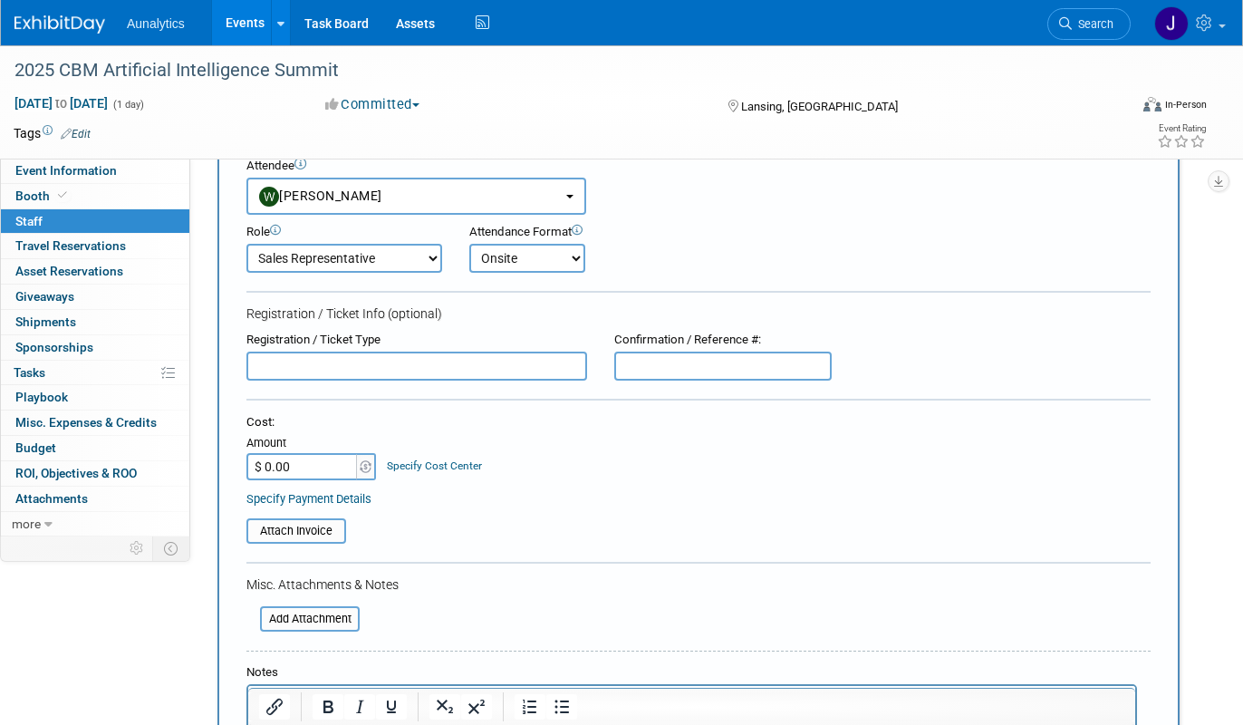
click at [320, 464] on input "$ 0.00" at bounding box center [302, 466] width 113 height 27
type input "$ 225.00"
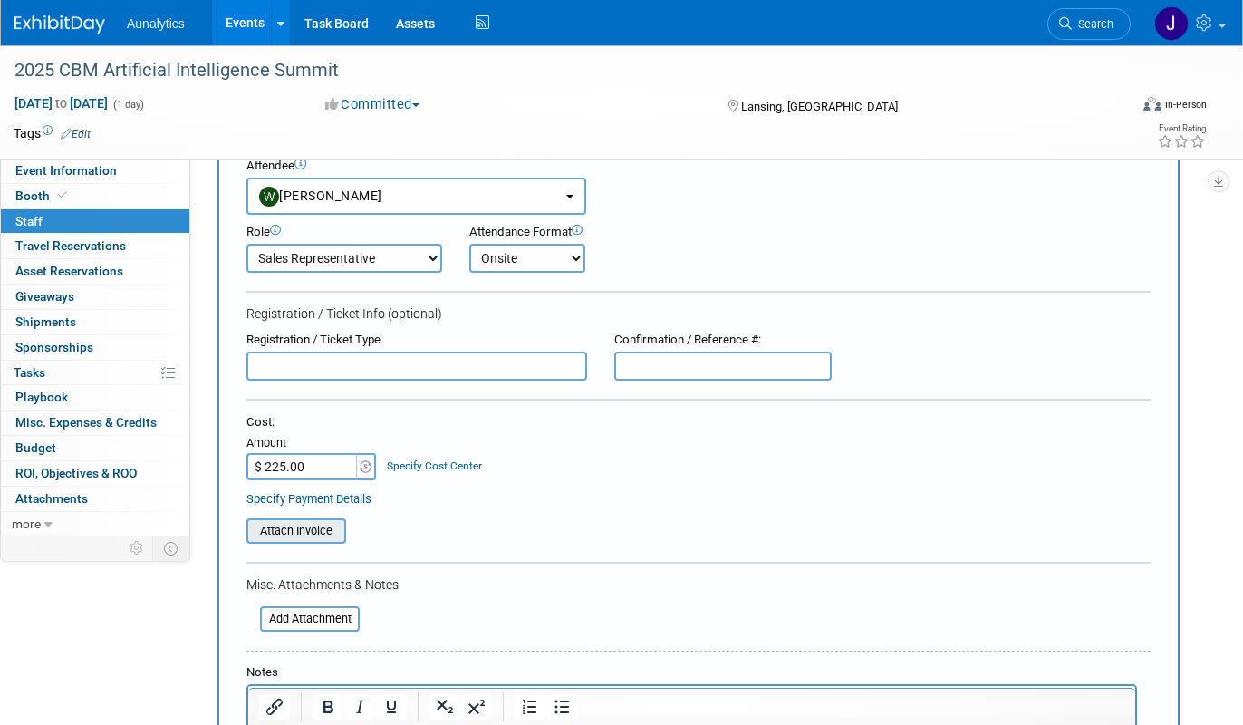
click at [328, 526] on input "file" at bounding box center [237, 531] width 216 height 22
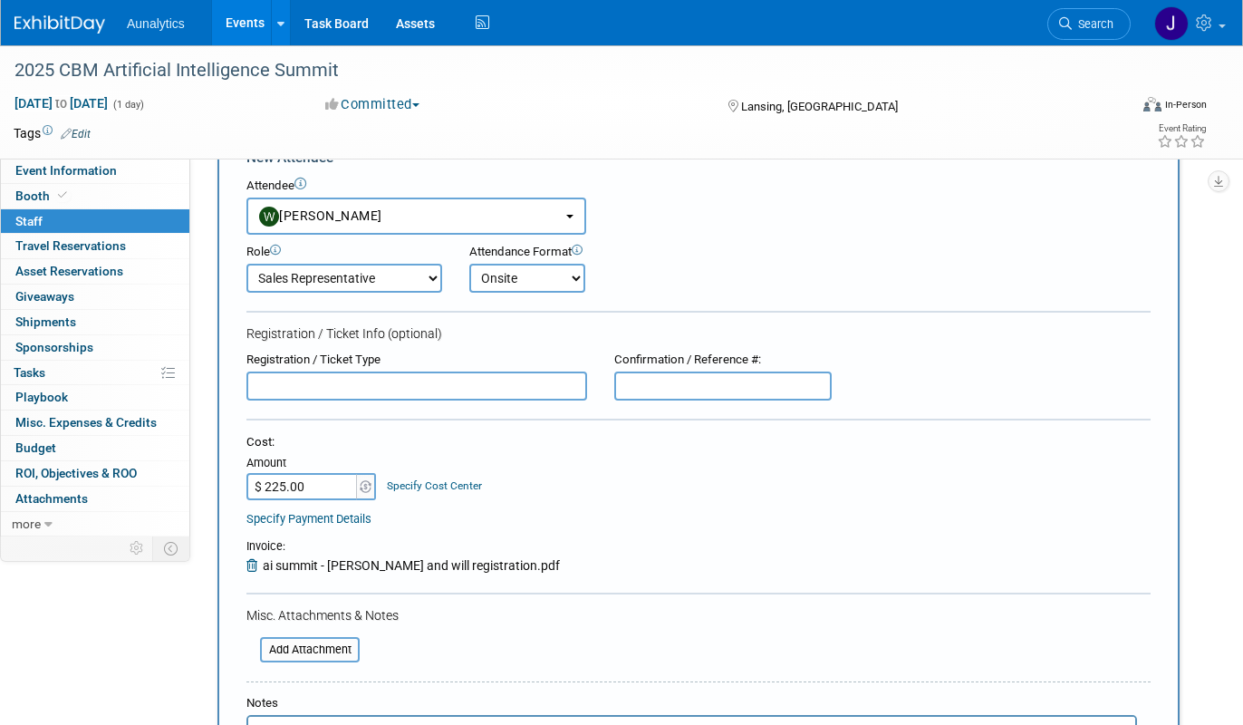
scroll to position [0, 0]
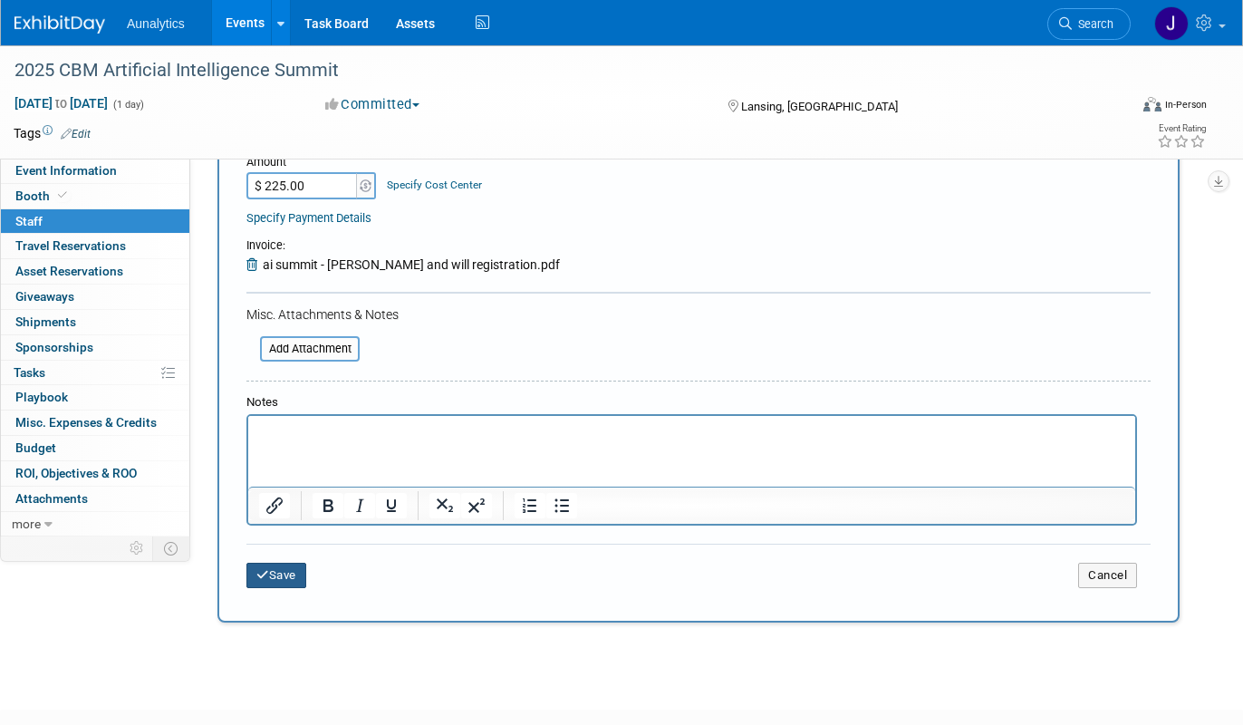
click at [274, 581] on button "Save" at bounding box center [276, 574] width 60 height 25
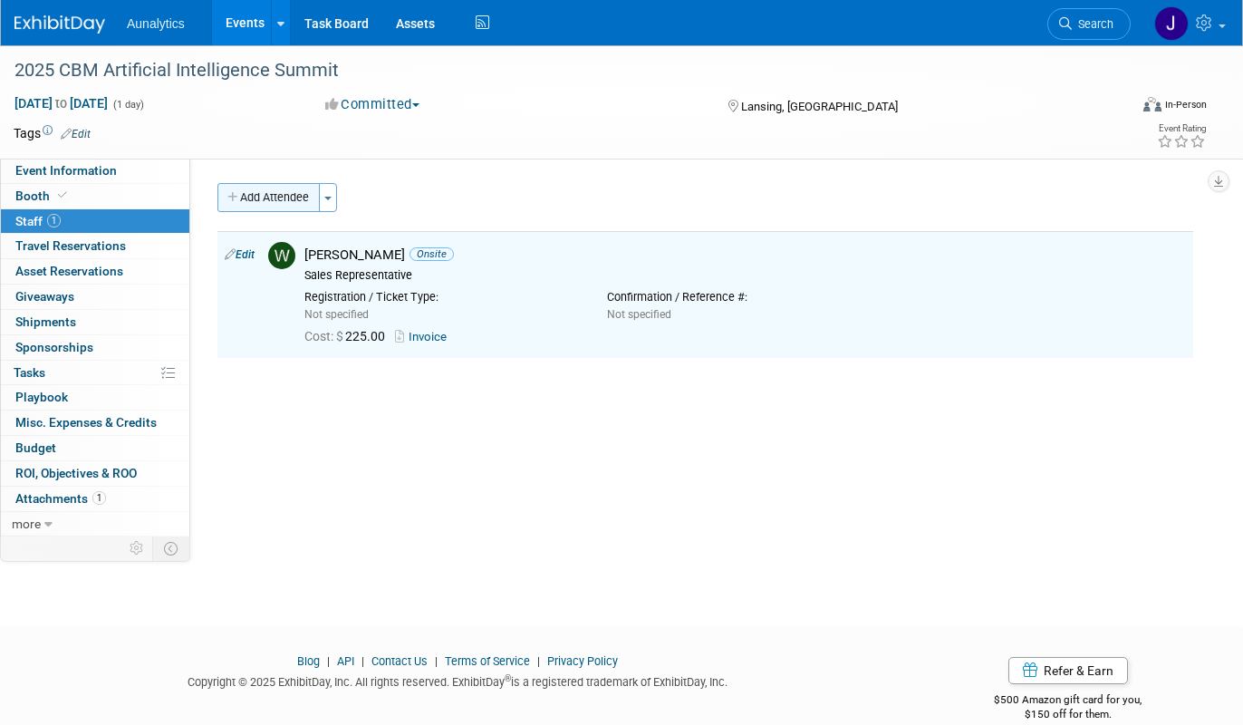
click at [293, 198] on button "Add Attendee" at bounding box center [268, 197] width 102 height 29
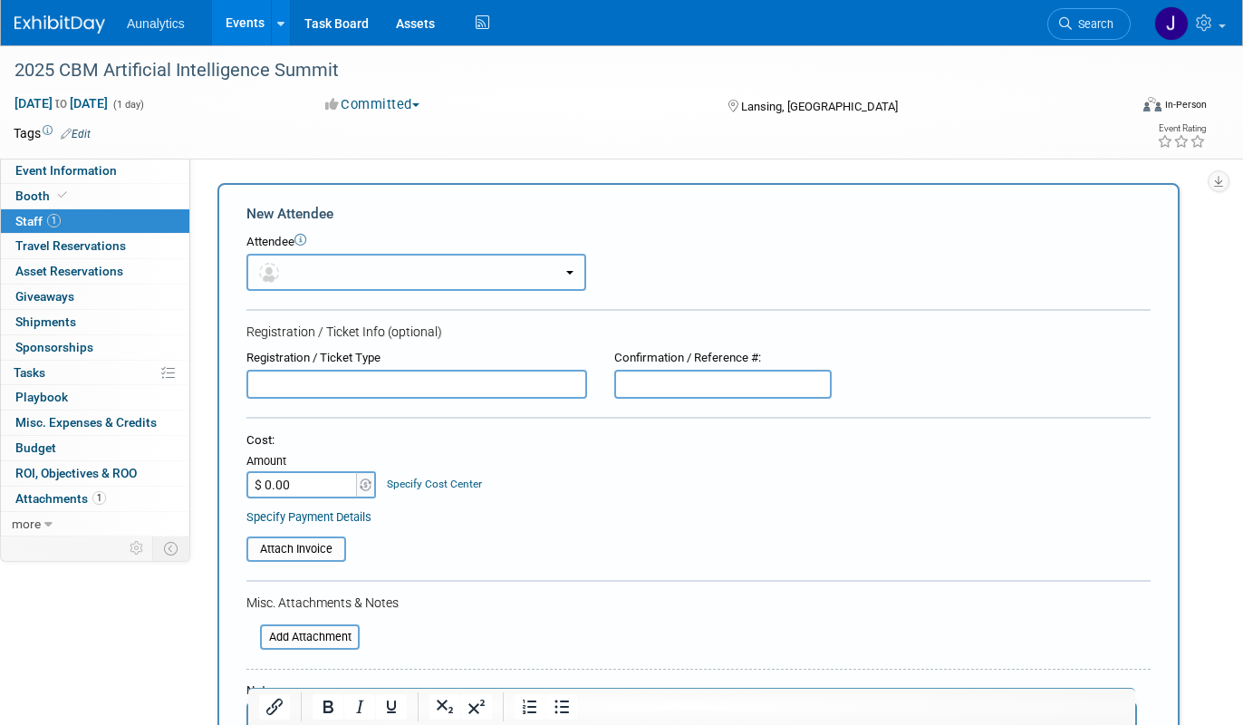
click at [296, 269] on button "button" at bounding box center [416, 272] width 340 height 37
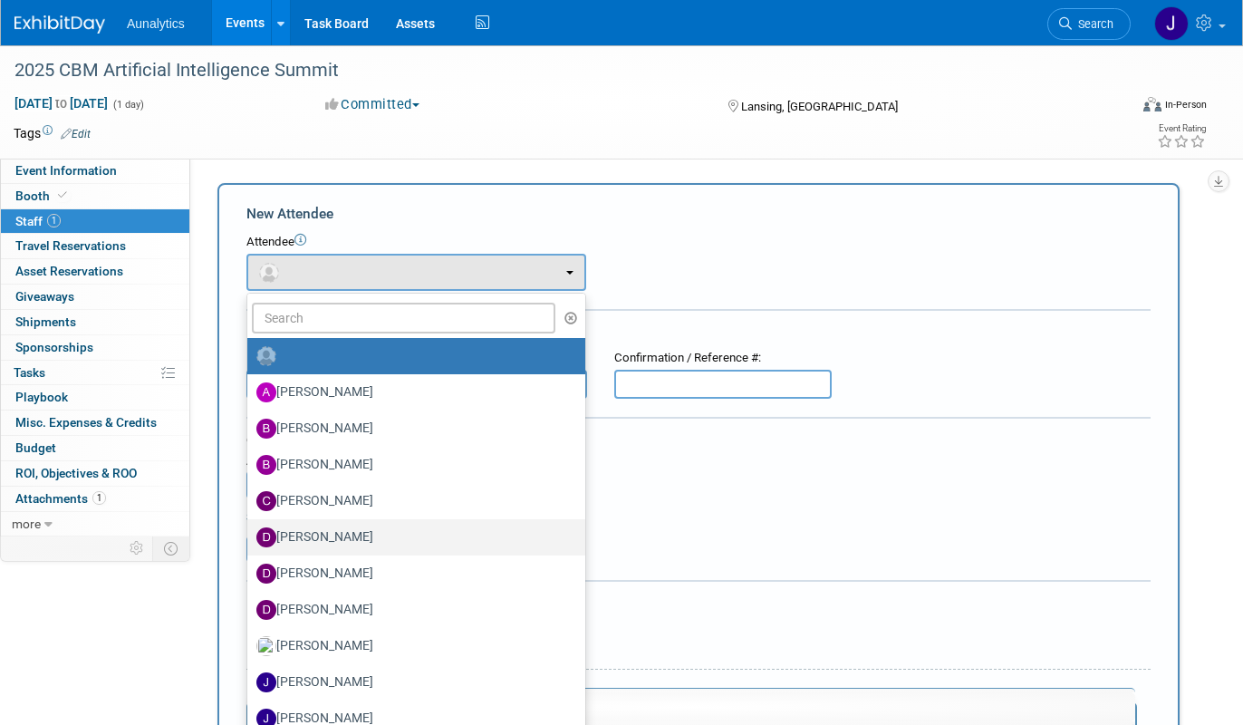
click at [321, 538] on label "[PERSON_NAME]" at bounding box center [411, 537] width 311 height 29
click at [250, 538] on input "[PERSON_NAME]" at bounding box center [244, 535] width 12 height 12
select select "04525a8f-38d9-442b-928a-8b5e489a1a75"
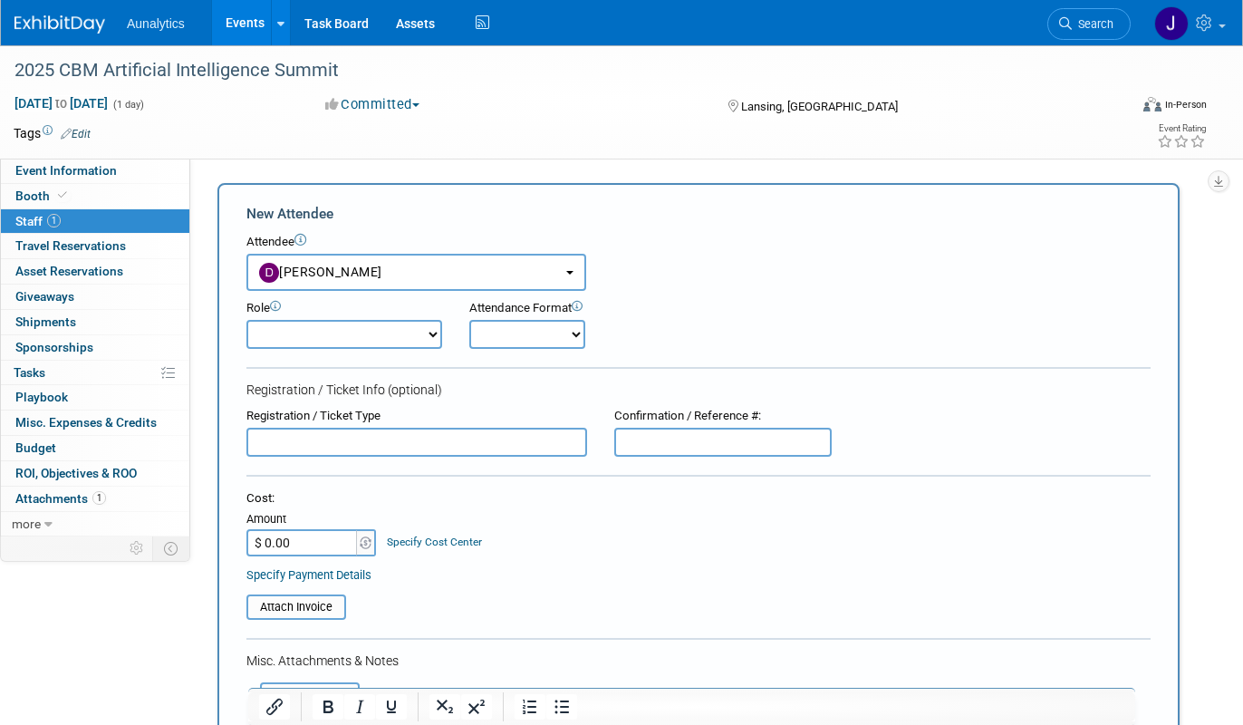
click at [381, 341] on select "Demonstrator Host Planner Presenter Sales Representative Set-up/Dismantle Crew …" at bounding box center [344, 334] width 196 height 29
select select "4"
click at [246, 320] on select "Demonstrator Host Planner Presenter Sales Representative Set-up/Dismantle Crew …" at bounding box center [344, 334] width 196 height 29
click at [504, 332] on select "Onsite Remote" at bounding box center [527, 334] width 116 height 29
select select "1"
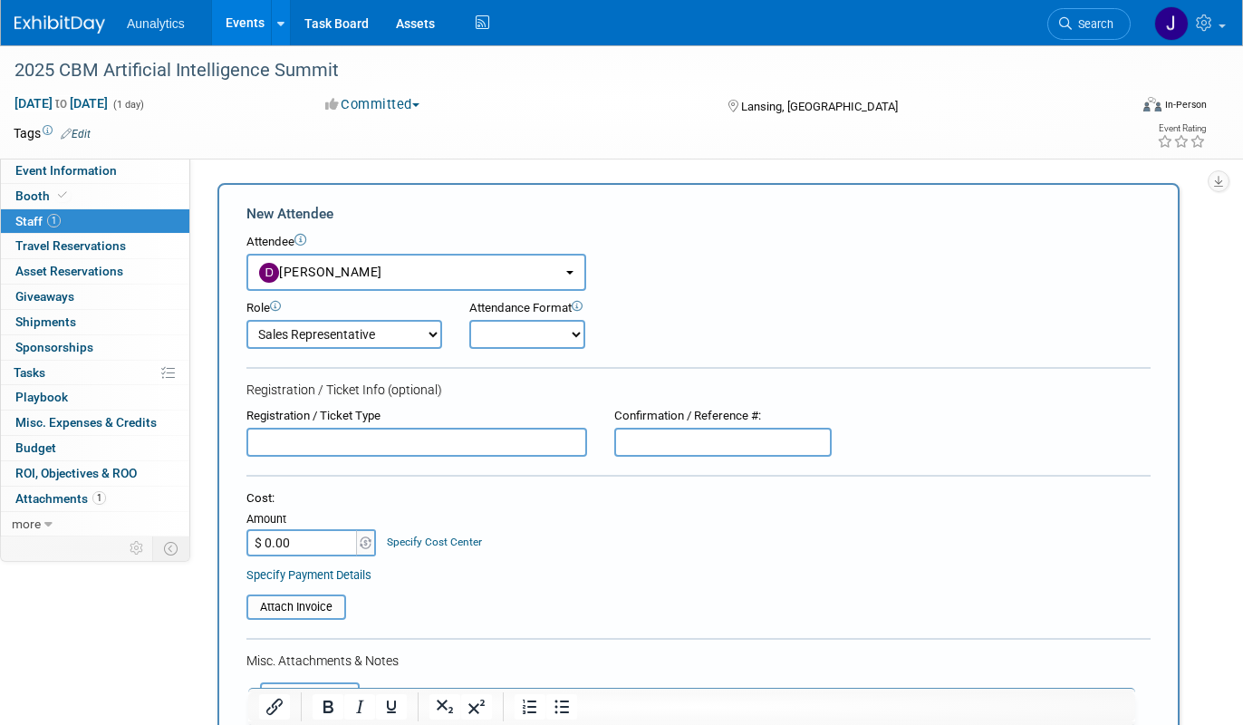
click at [469, 320] on select "Onsite Remote" at bounding box center [527, 334] width 116 height 29
click at [326, 603] on input "file" at bounding box center [237, 607] width 216 height 22
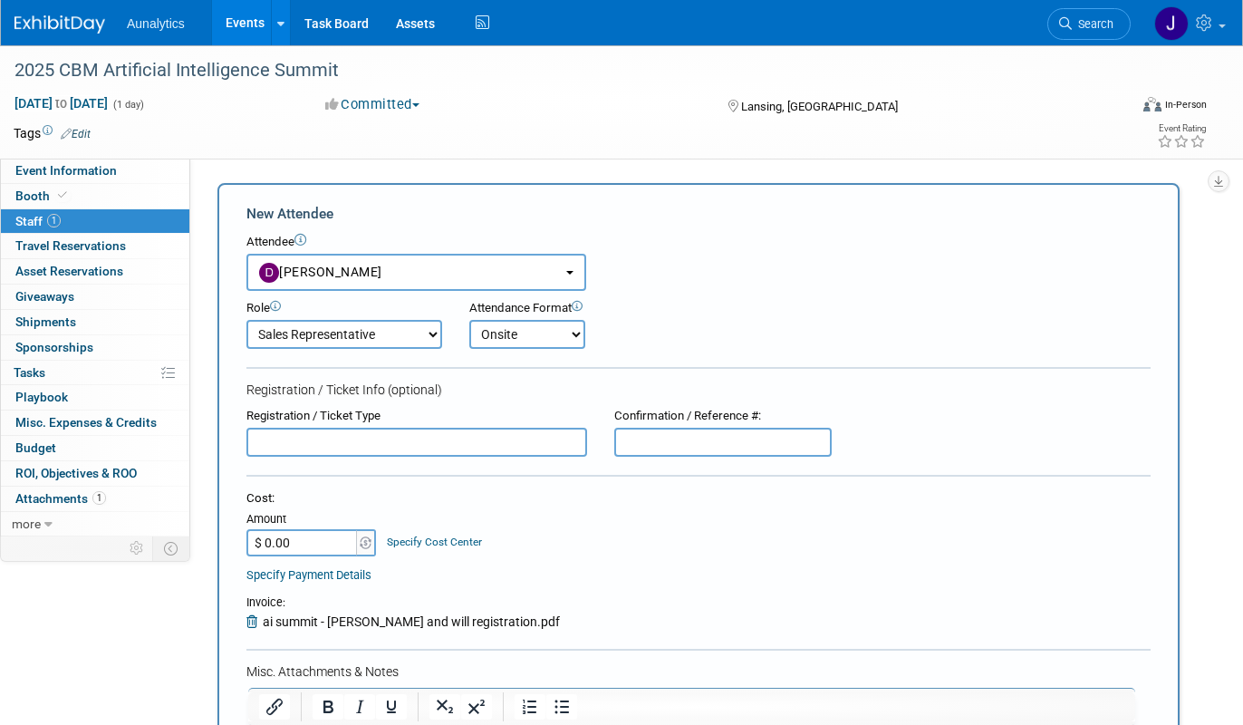
scroll to position [137, 0]
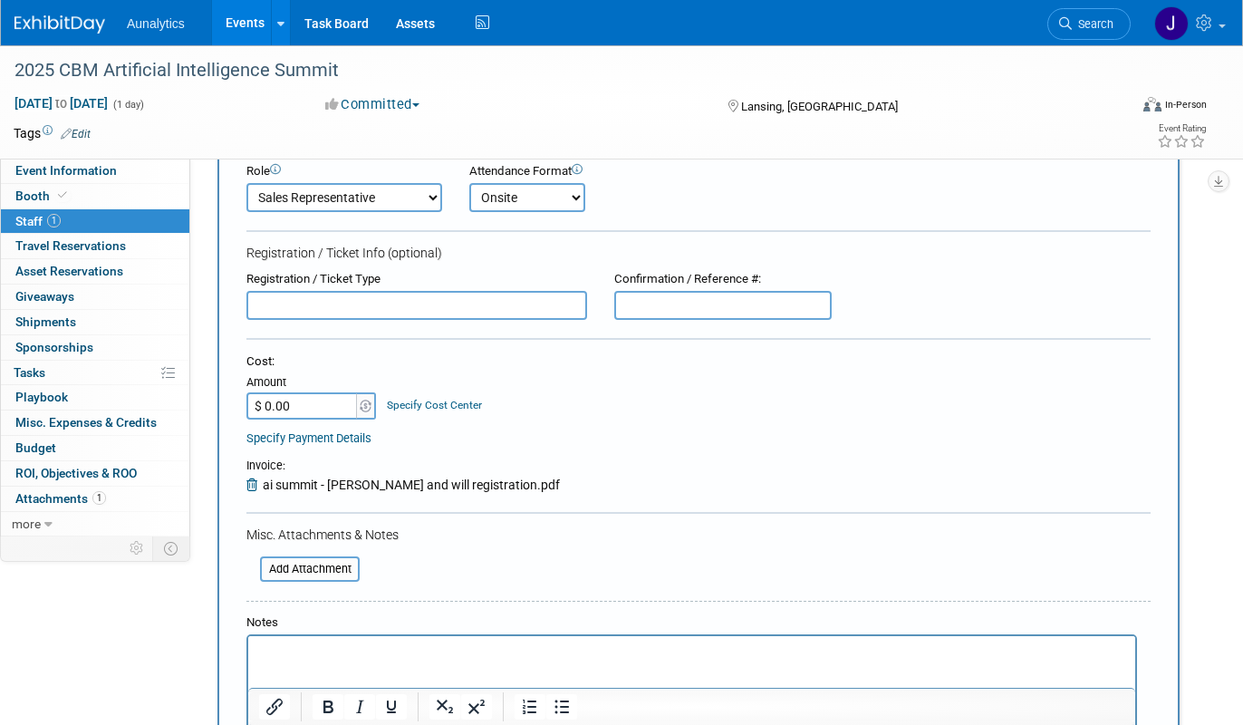
click at [317, 404] on input "$ 0.00" at bounding box center [302, 405] width 113 height 27
type input "$ 250.00"
click at [495, 457] on div "Attach Invoice Invoice: ai summit - [PERSON_NAME] and will registration.pdf" at bounding box center [698, 470] width 904 height 48
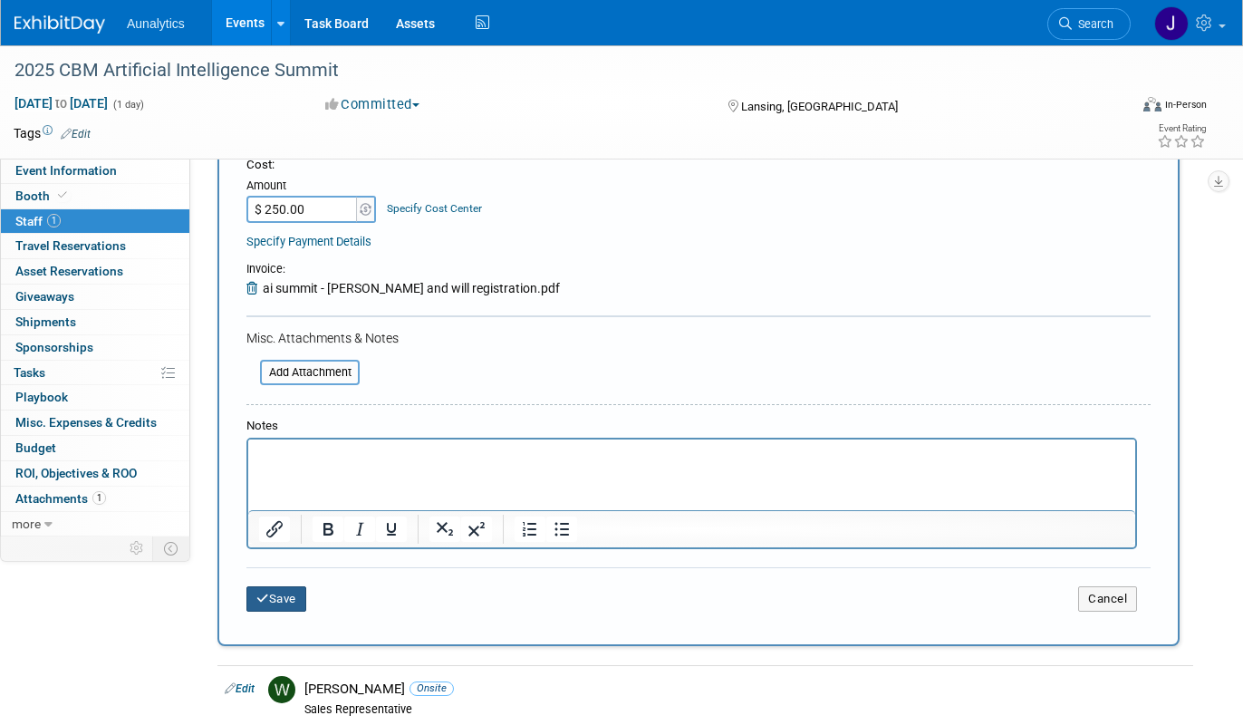
click at [267, 601] on icon "submit" at bounding box center [262, 598] width 13 height 12
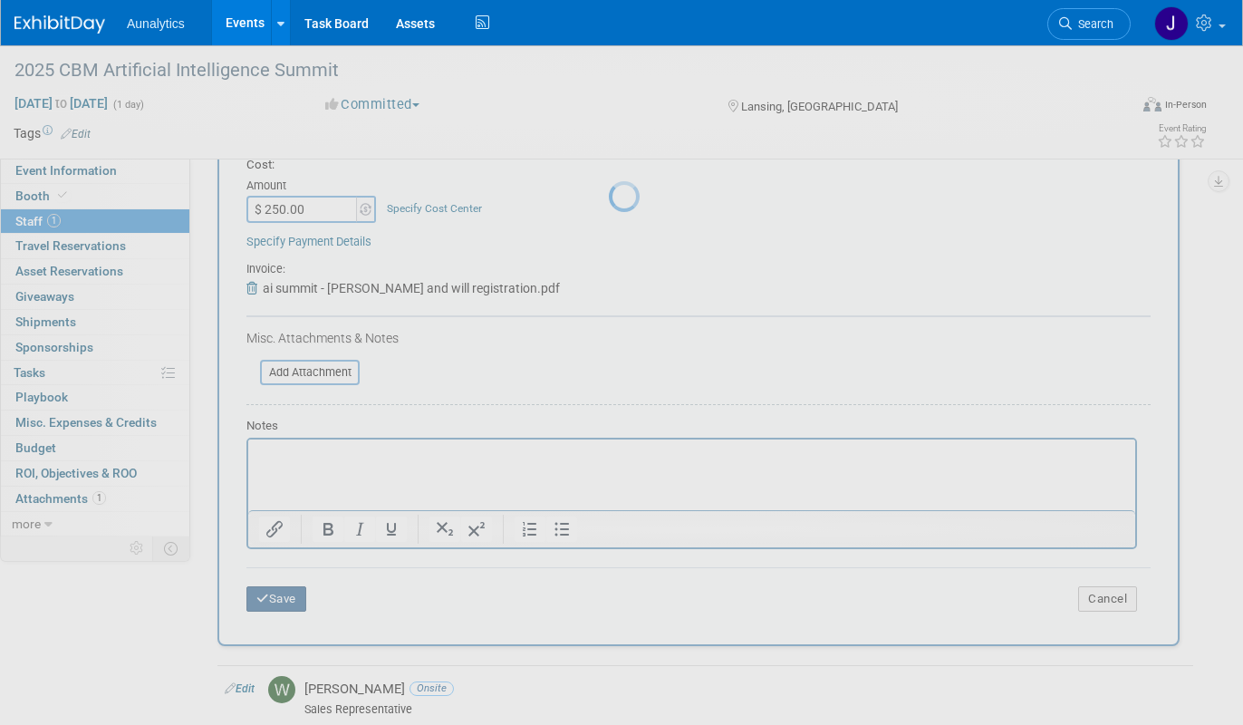
scroll to position [28, 0]
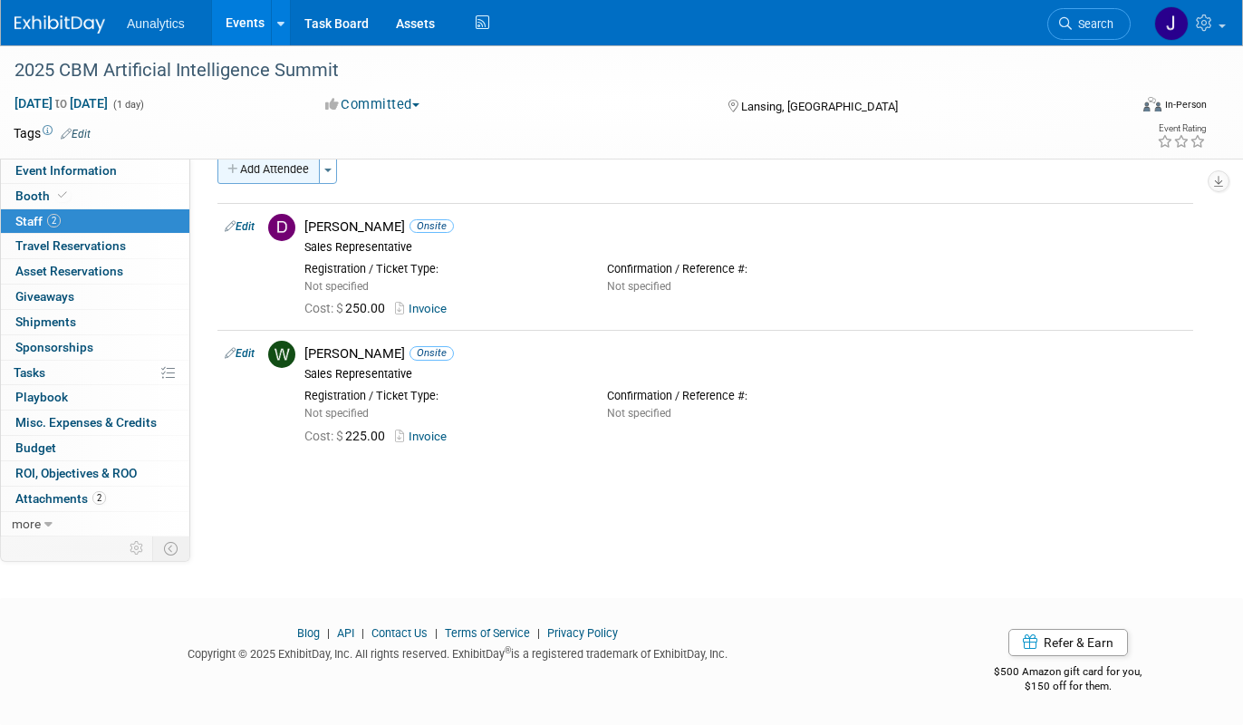
click at [303, 177] on button "Add Attendee" at bounding box center [268, 169] width 102 height 29
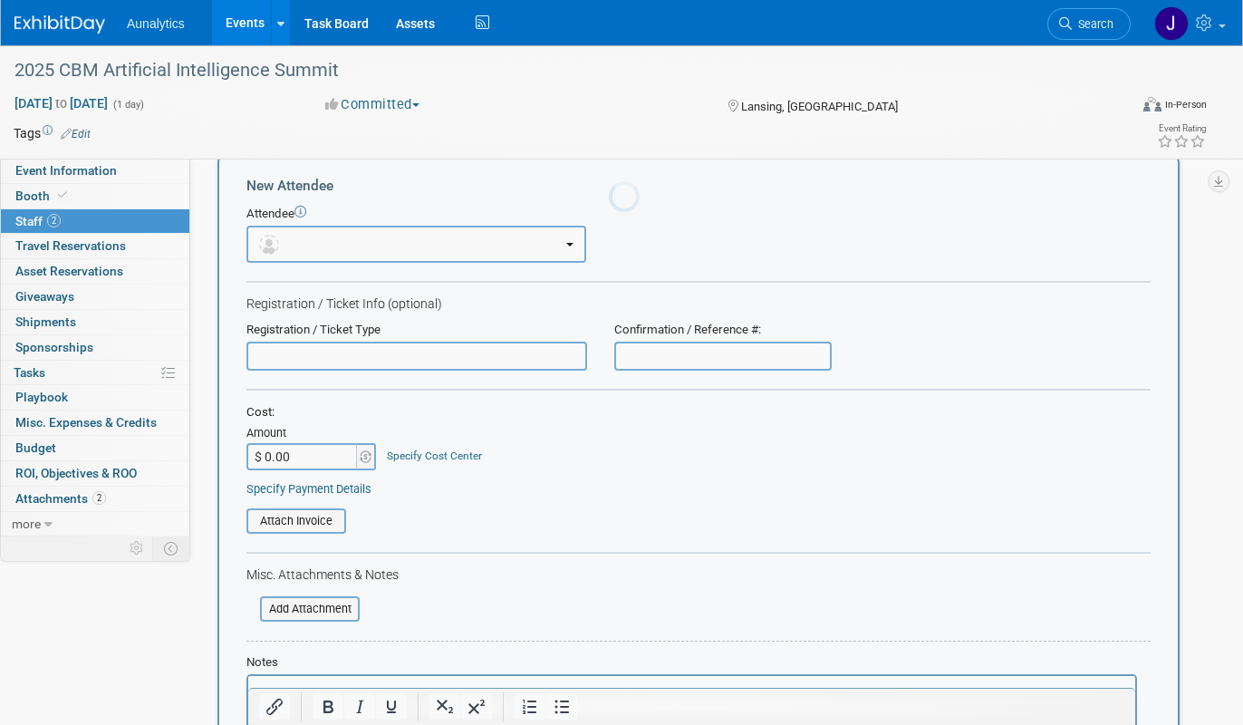
scroll to position [0, 0]
click at [289, 252] on button "button" at bounding box center [416, 244] width 340 height 37
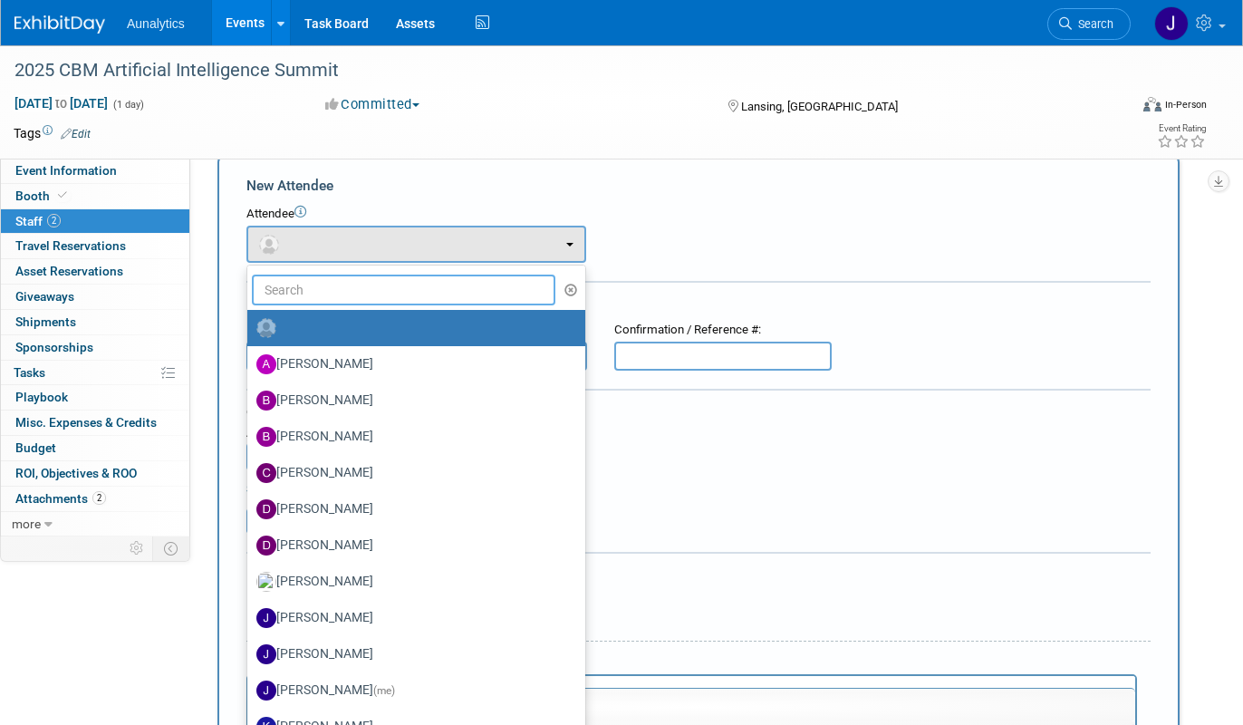
click at [300, 292] on input "text" at bounding box center [403, 289] width 303 height 31
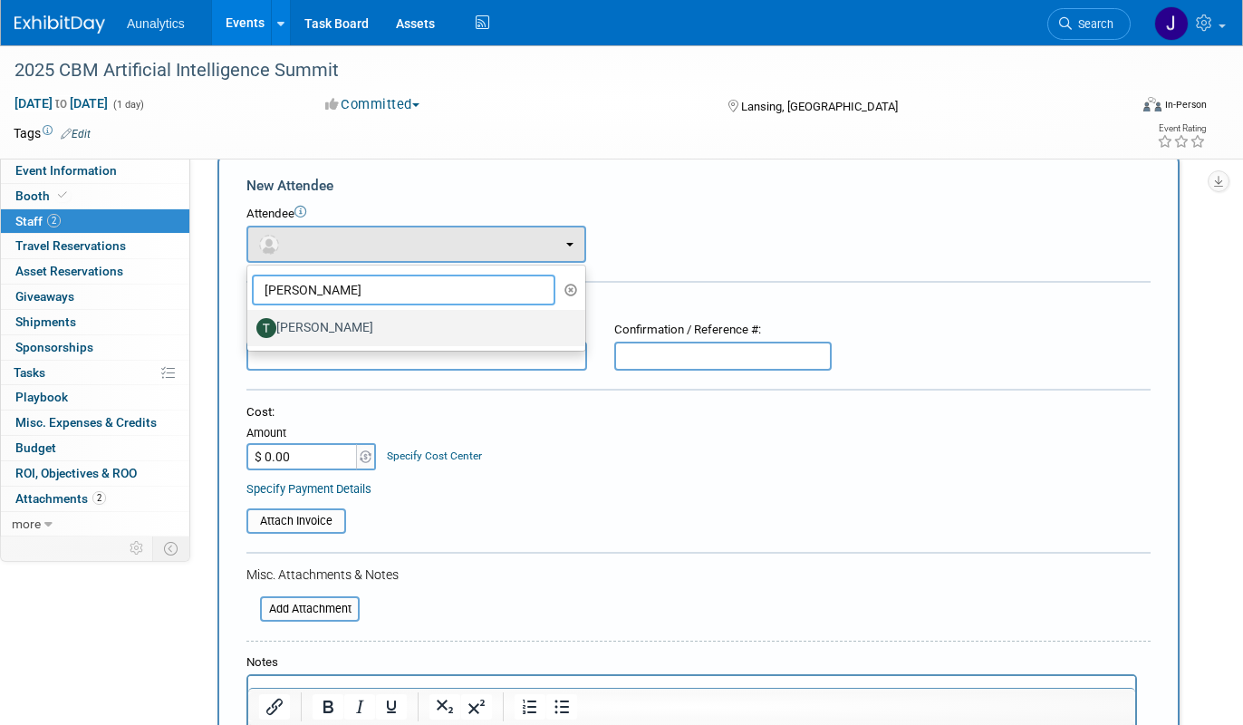
type input "[PERSON_NAME]"
click at [298, 325] on label "[PERSON_NAME]" at bounding box center [411, 327] width 311 height 29
click at [250, 325] on input "[PERSON_NAME]" at bounding box center [244, 326] width 12 height 12
select select "80af5463-fcda-44e9-8838-1dac29a5d0d1"
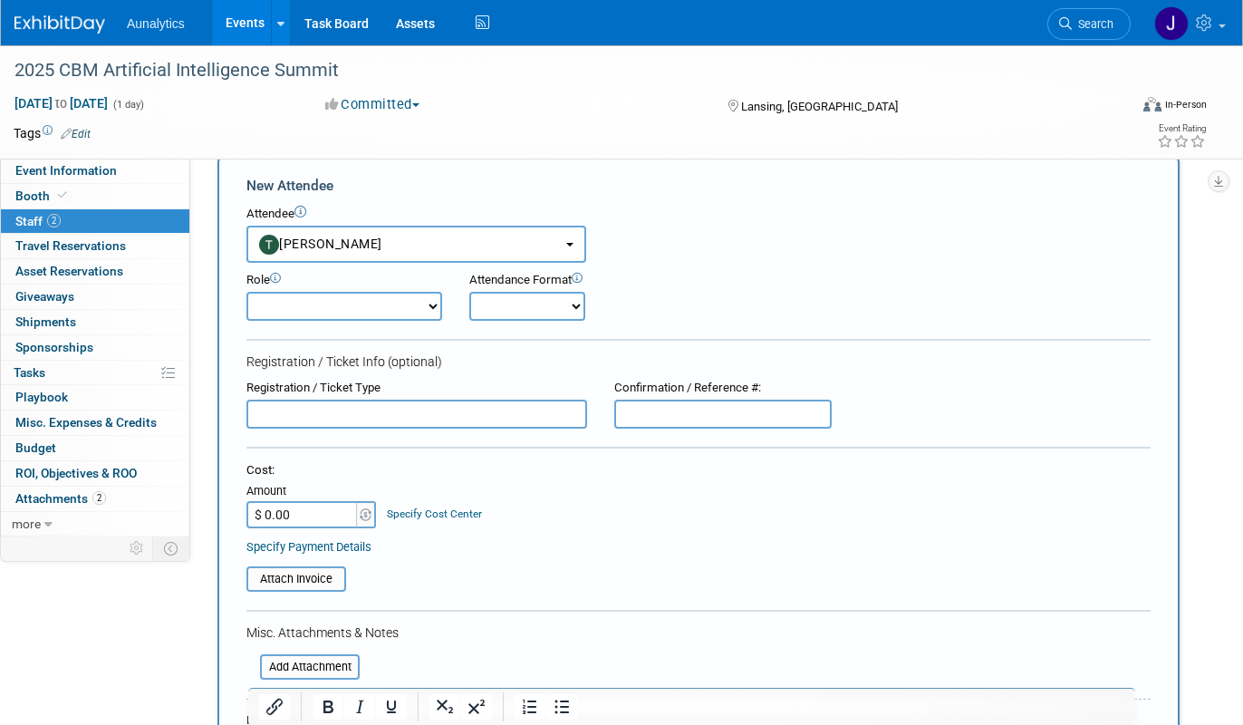
click at [309, 307] on select "Demonstrator Host Planner Presenter Sales Representative Set-up/Dismantle Crew …" at bounding box center [344, 306] width 196 height 29
select select "4"
click at [246, 292] on select "Demonstrator Host Planner Presenter Sales Representative Set-up/Dismantle Crew …" at bounding box center [344, 306] width 196 height 29
click at [515, 307] on select "Onsite Remote" at bounding box center [527, 306] width 116 height 29
select select "1"
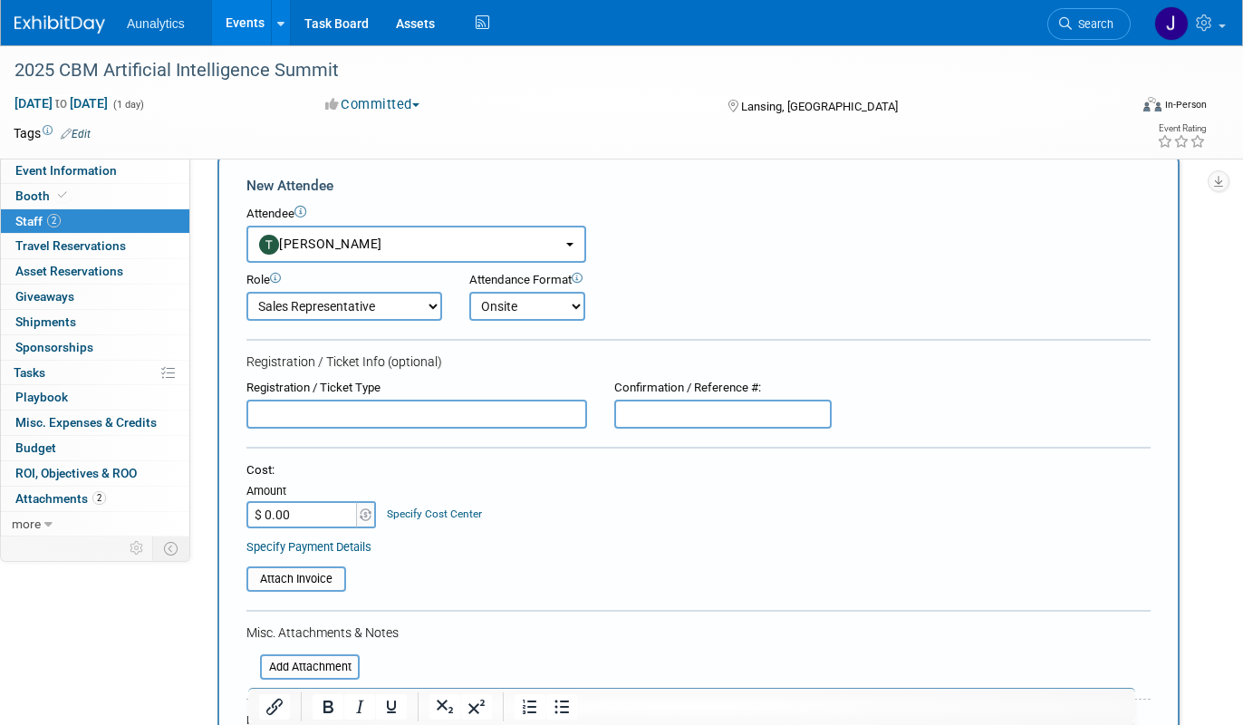
click at [469, 292] on select "Onsite Remote" at bounding box center [527, 306] width 116 height 29
click at [307, 514] on input "$ 0.00" at bounding box center [302, 514] width 113 height 27
type input "$ 225.00"
click at [549, 566] on table "Attach Invoice" at bounding box center [698, 578] width 904 height 25
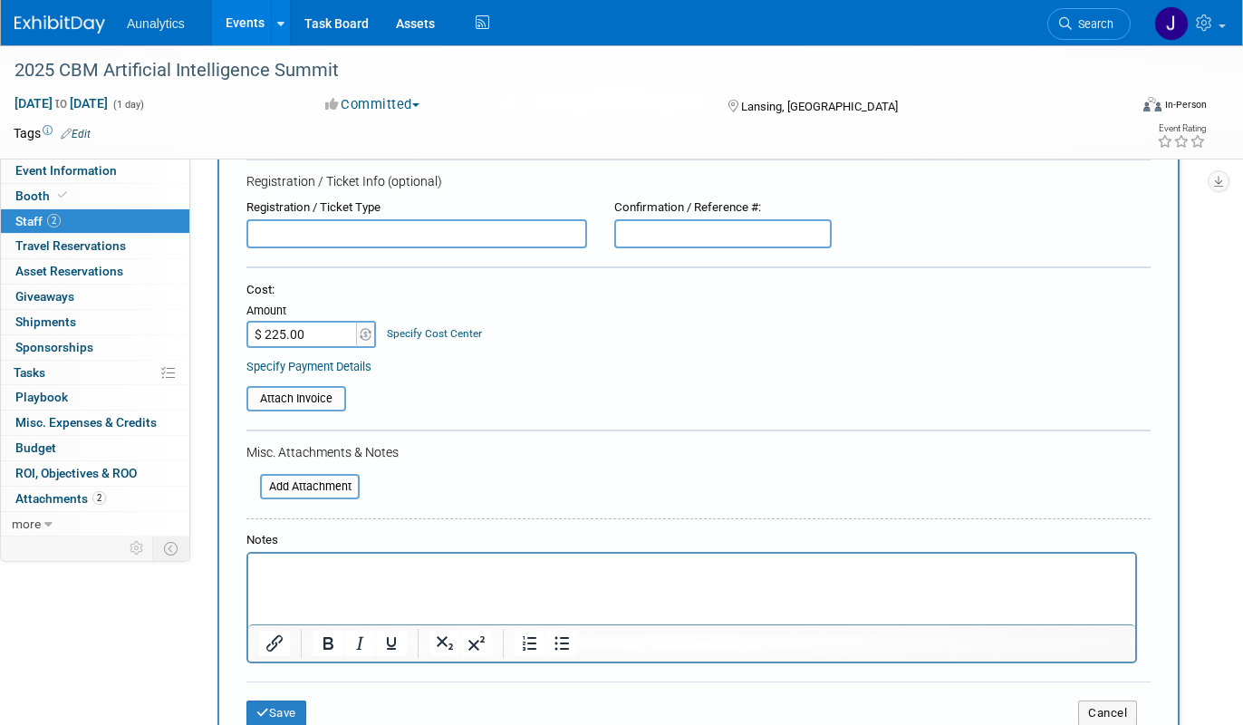
scroll to position [220, 0]
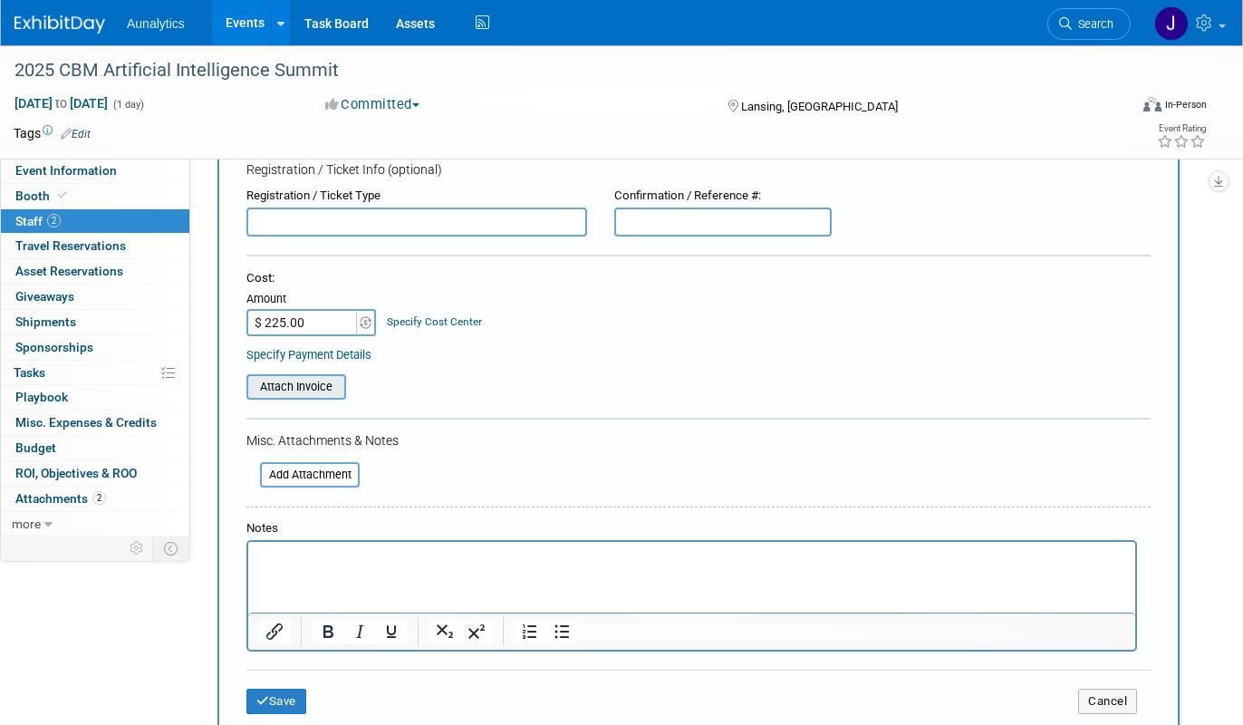
click at [334, 389] on input "file" at bounding box center [237, 387] width 216 height 22
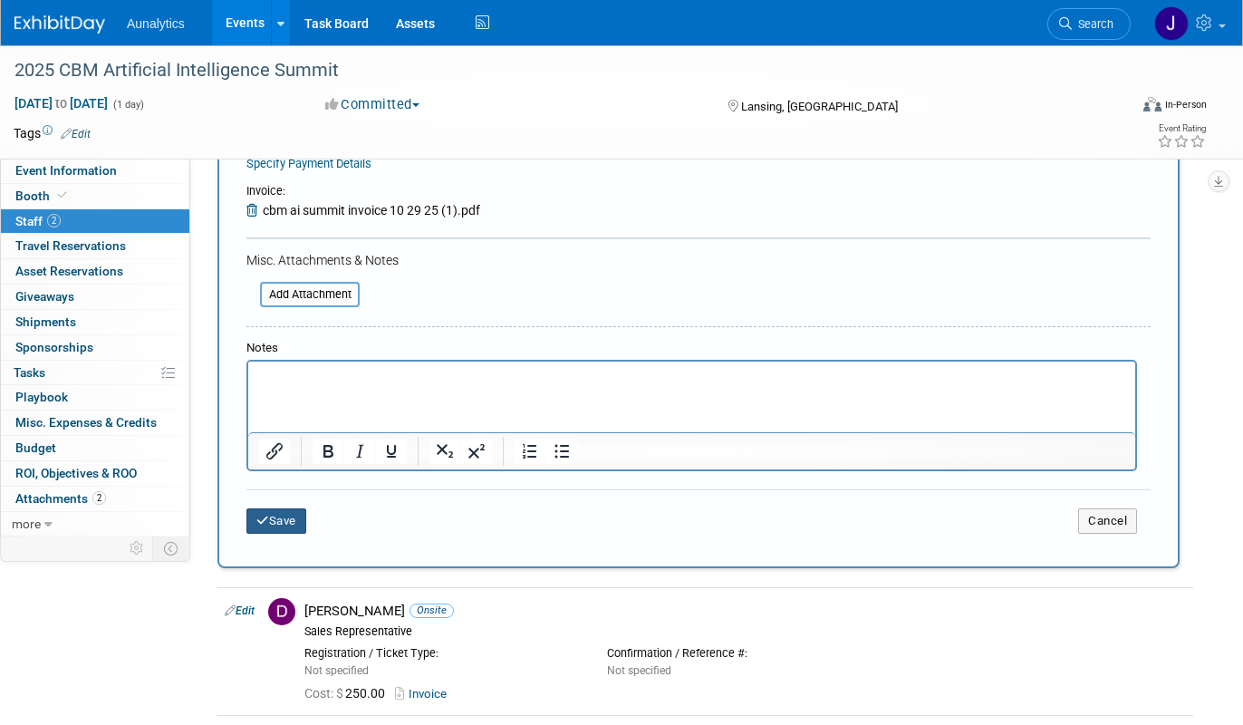
click at [292, 516] on button "Save" at bounding box center [276, 520] width 60 height 25
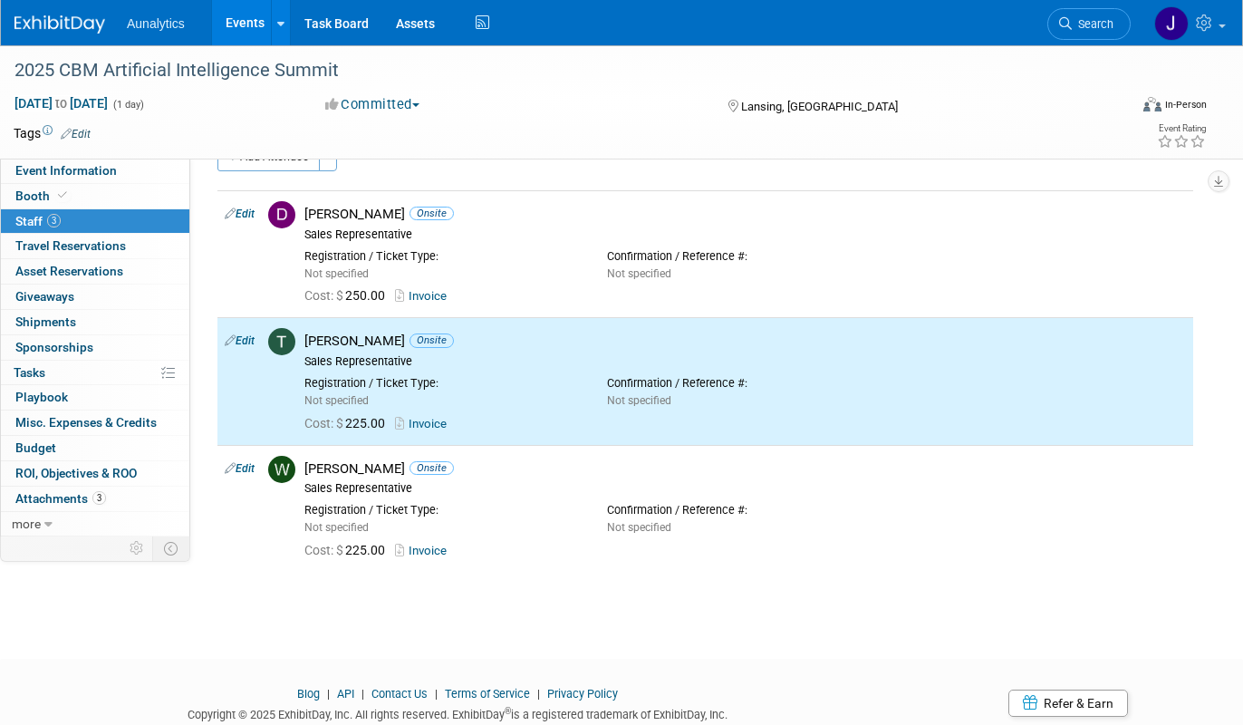
scroll to position [0, 0]
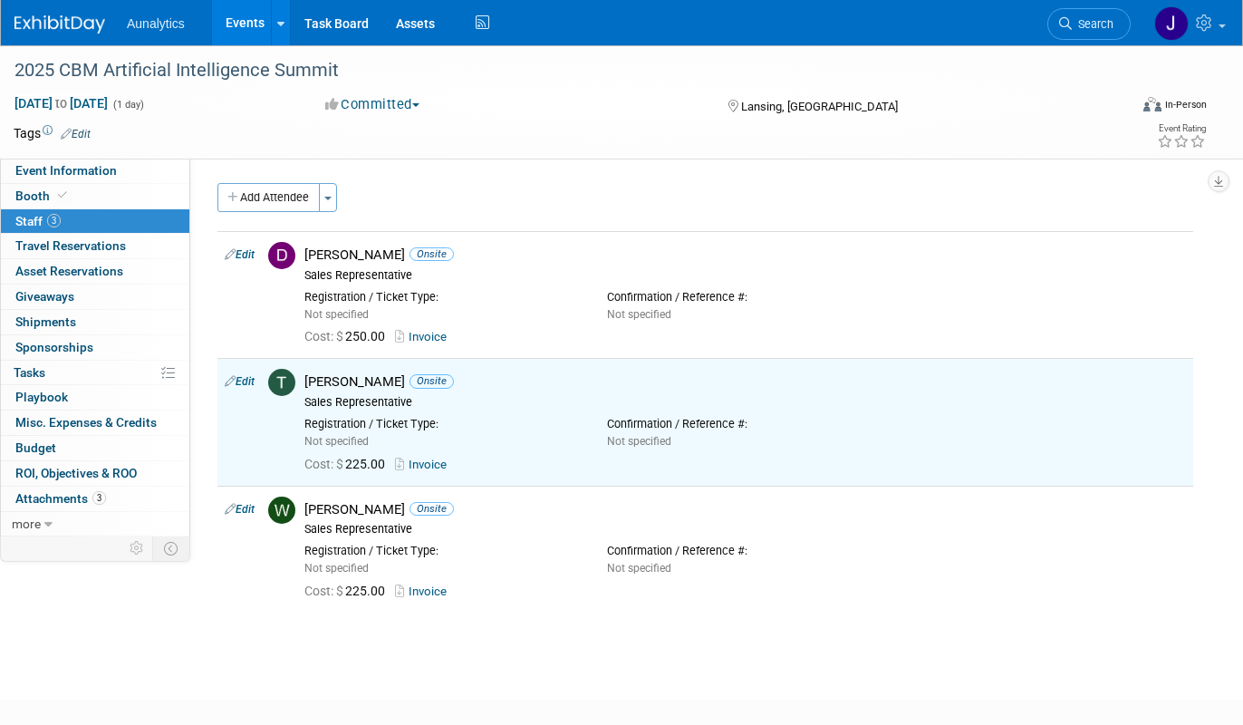
click at [90, 130] on link "Edit" at bounding box center [76, 134] width 30 height 13
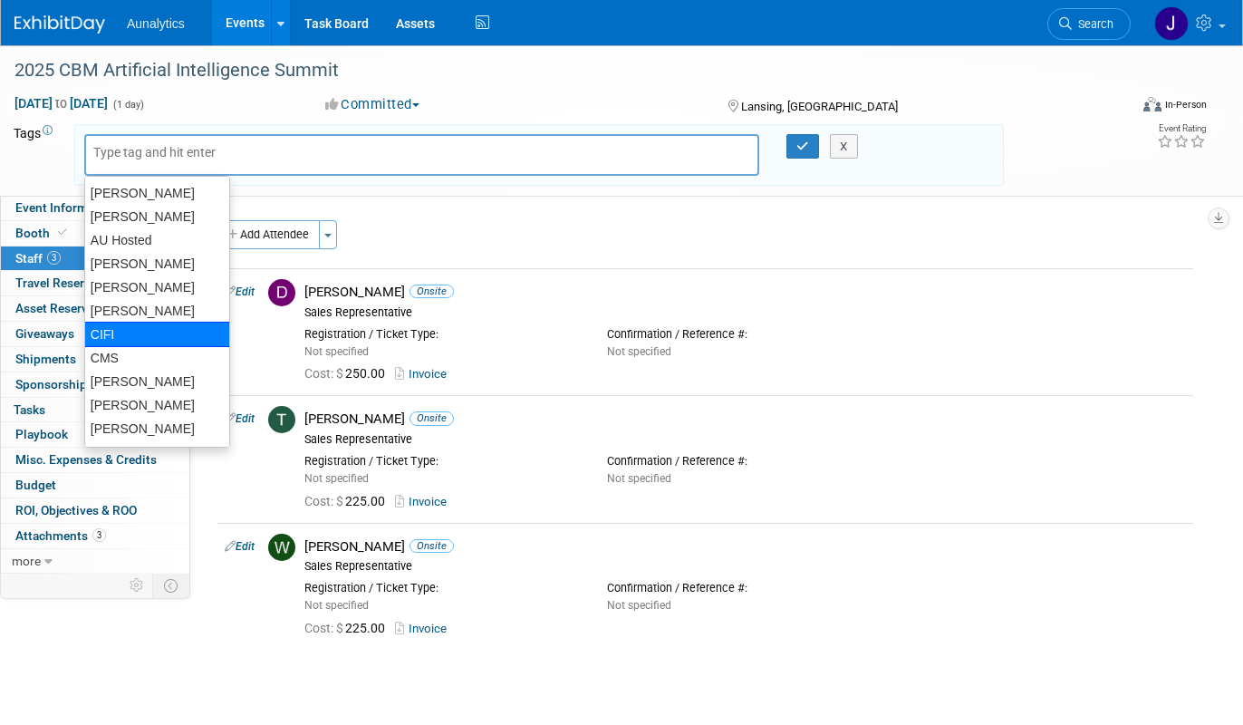
click at [124, 332] on div "CIFI" at bounding box center [157, 334] width 146 height 25
type input "CIFI"
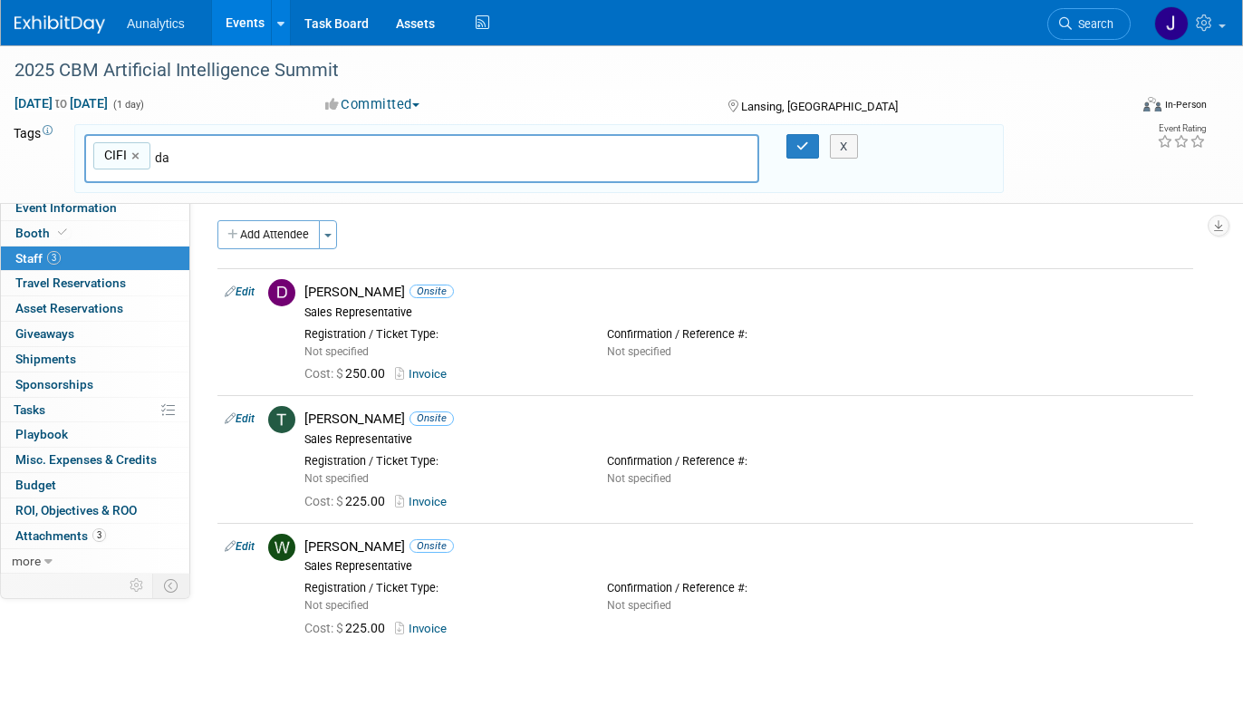
type input "[PERSON_NAME]"
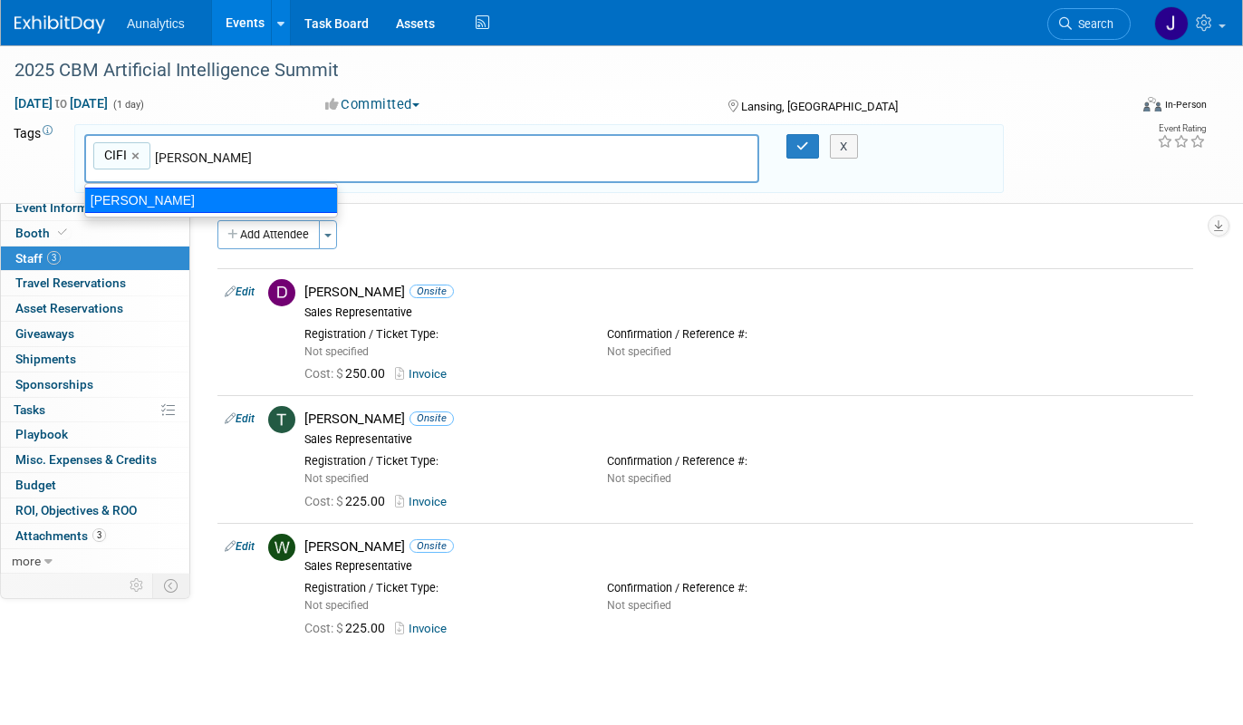
click at [187, 197] on div "[PERSON_NAME]" at bounding box center [211, 199] width 254 height 25
type input "[PERSON_NAME]"
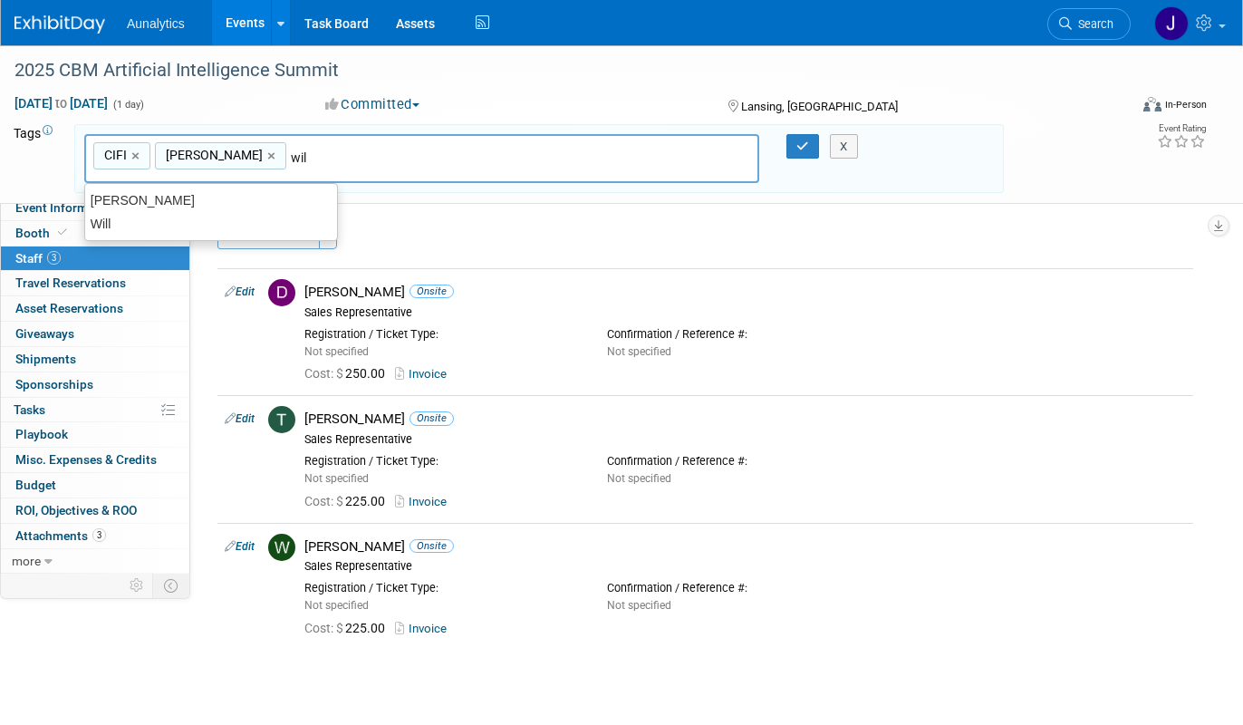
type input "will"
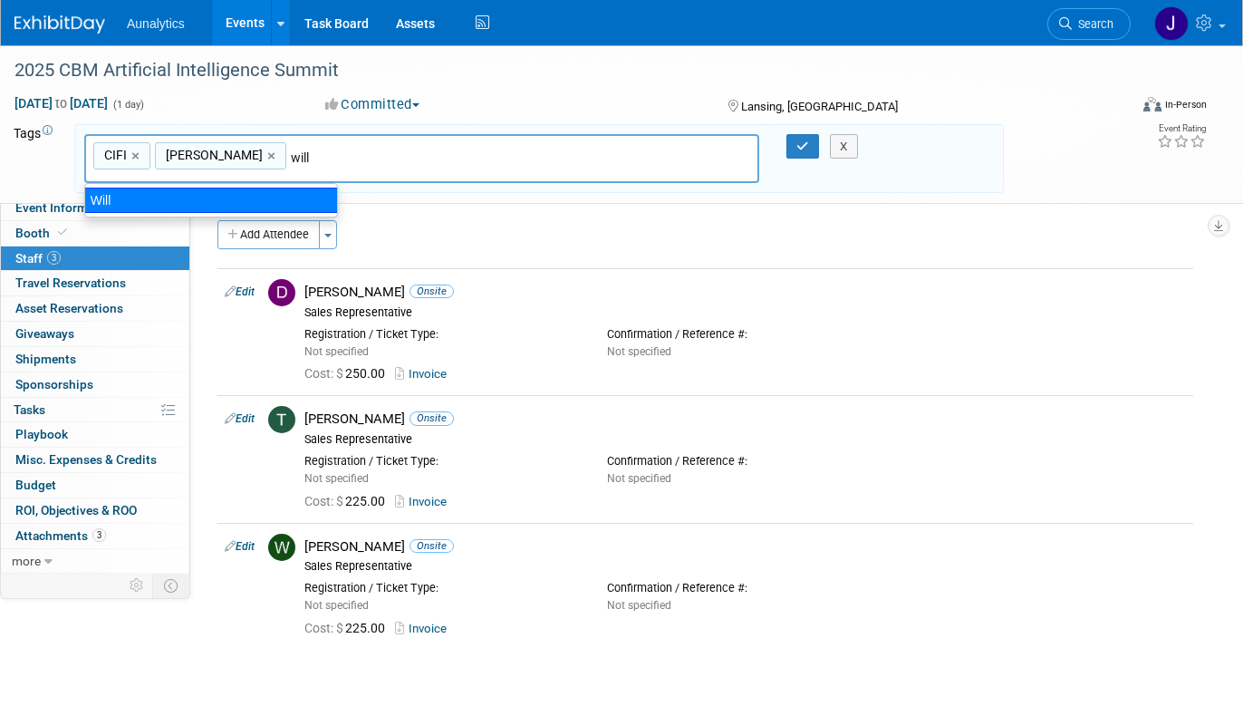
click at [211, 197] on div "Will" at bounding box center [211, 199] width 254 height 25
type input "[PERSON_NAME]"
click at [297, 197] on div "[PERSON_NAME]" at bounding box center [211, 199] width 254 height 25
type input "CIFI, [PERSON_NAME], [PERSON_NAME], [PERSON_NAME]"
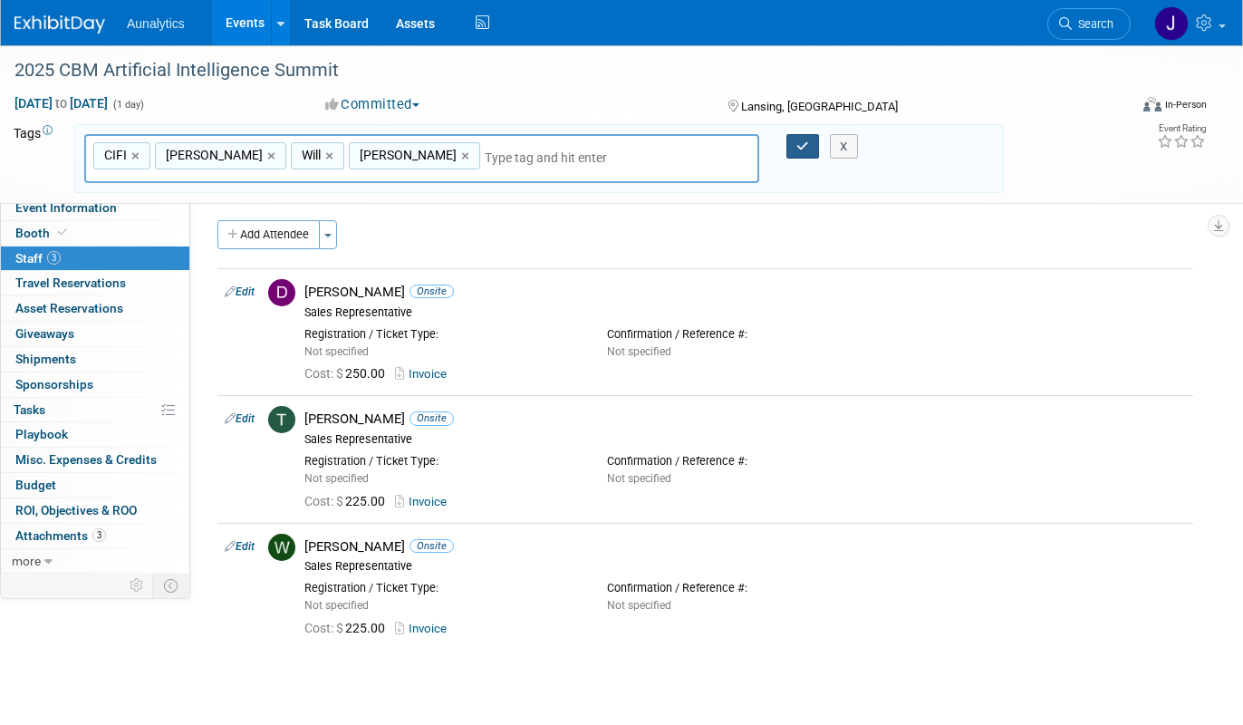
click at [809, 148] on button "button" at bounding box center [802, 146] width 33 height 25
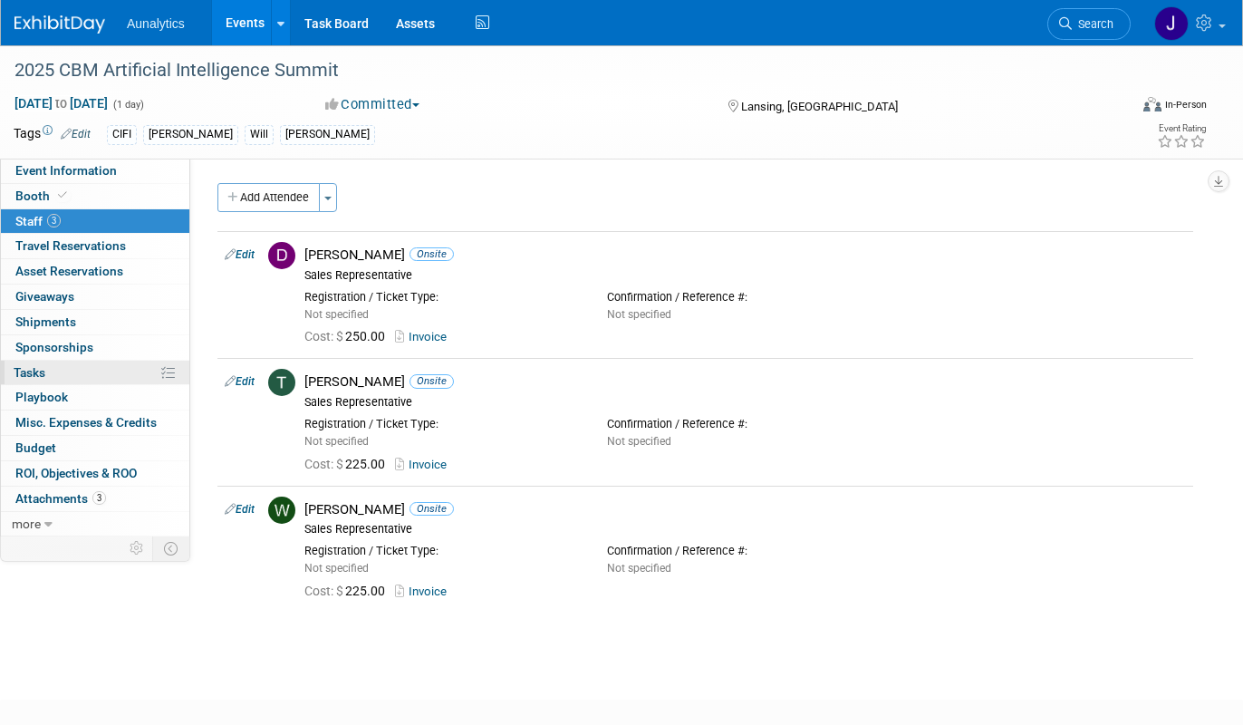
click at [85, 370] on link "0% Tasks 0%" at bounding box center [95, 372] width 188 height 24
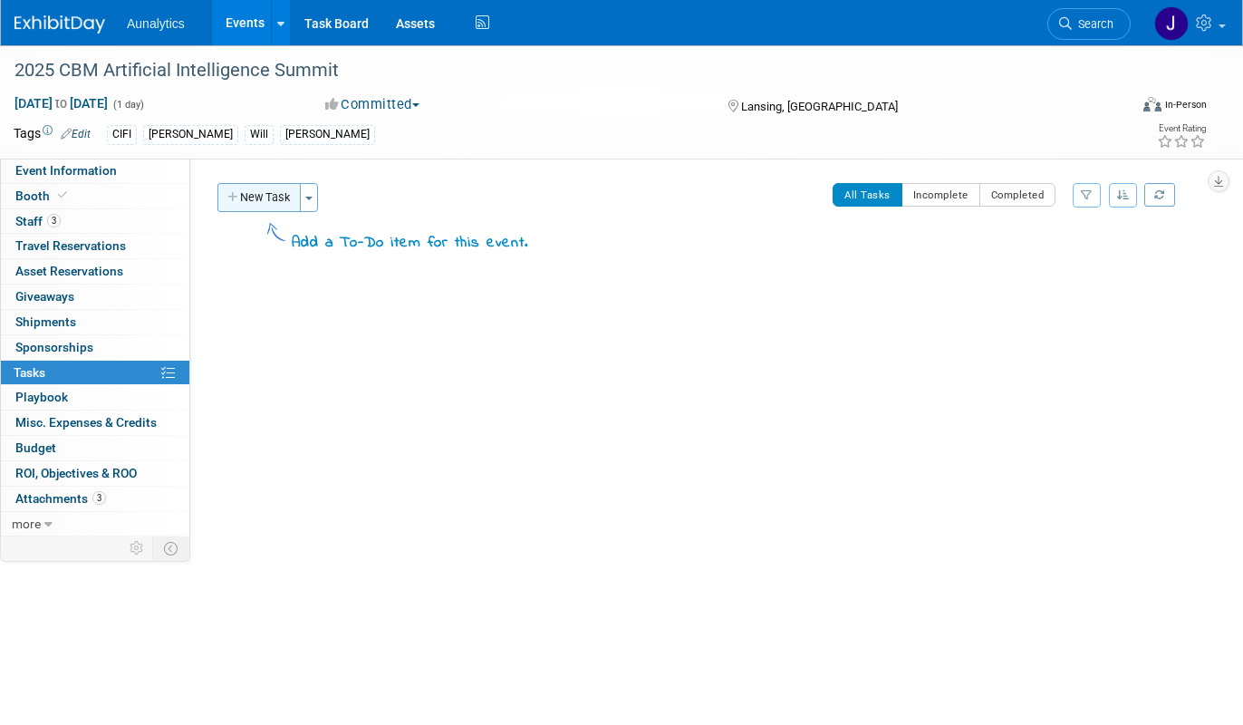
click at [297, 183] on button "New Task" at bounding box center [258, 197] width 83 height 29
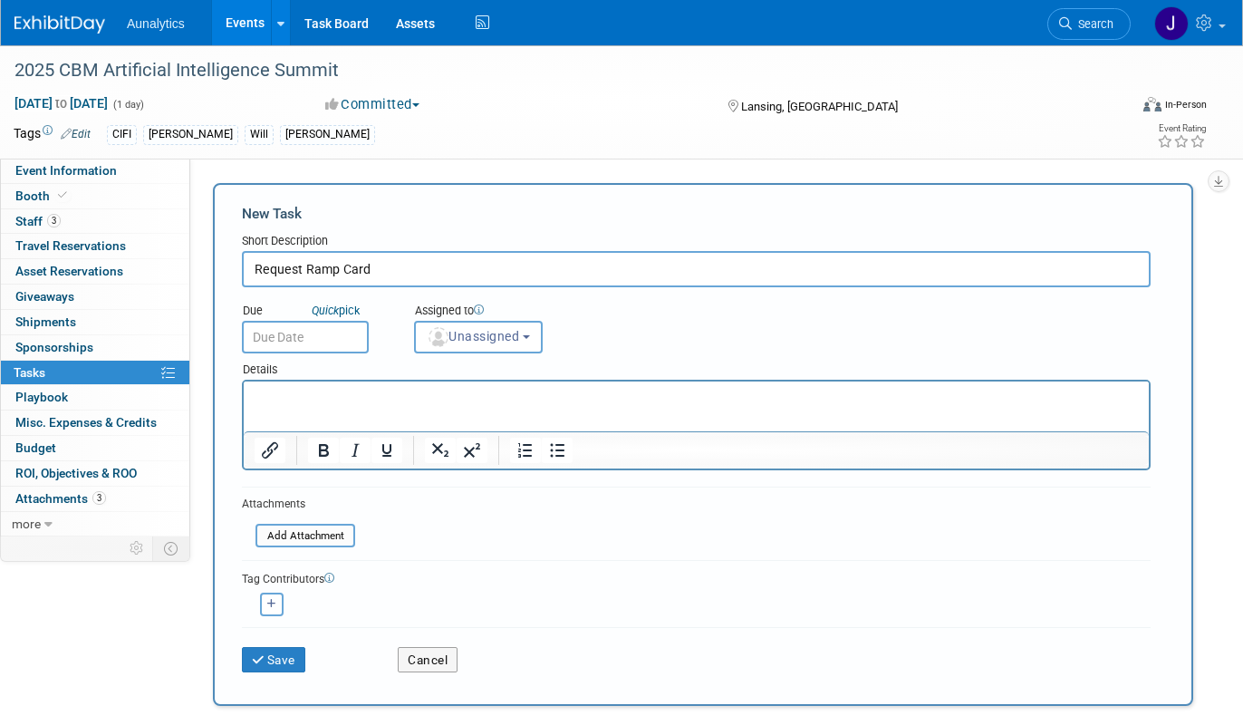
type input "Request Ramp Card"
click at [310, 349] on body "Aunalytics Events Add Event Bulk Upload Events Shareable Event Boards Recently …" at bounding box center [621, 362] width 1243 height 725
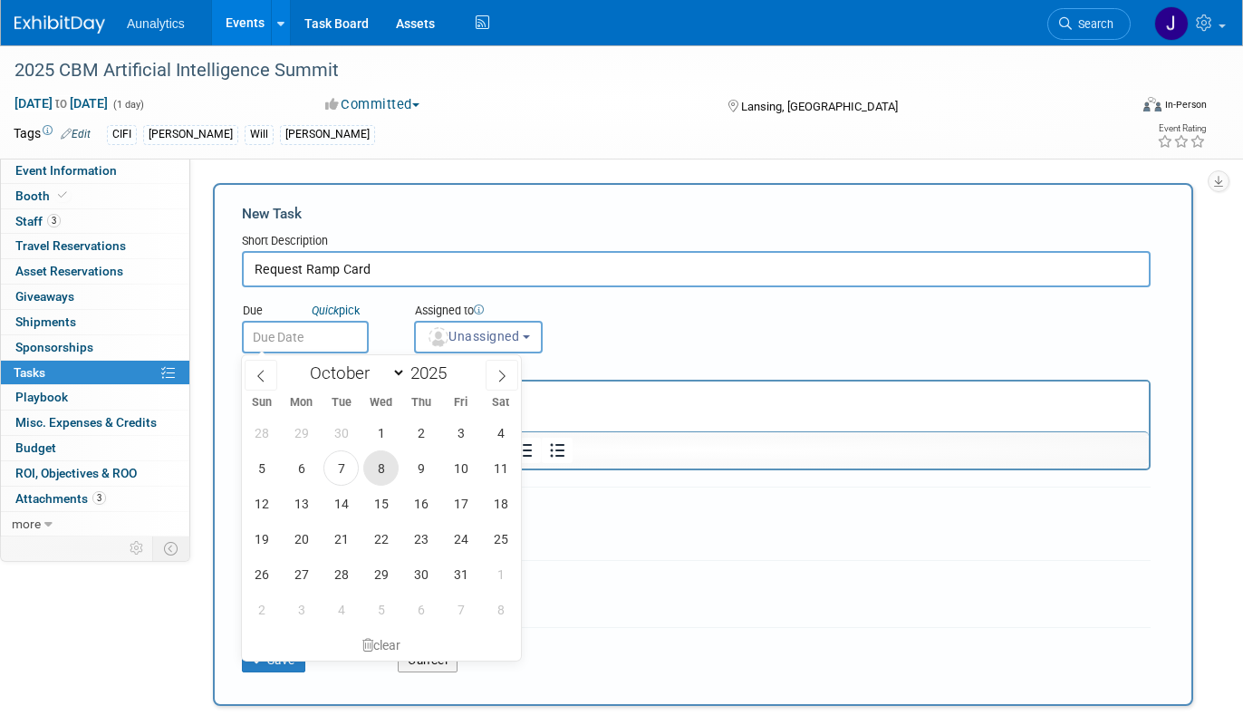
click at [390, 473] on span "8" at bounding box center [380, 467] width 35 height 35
type input "[DATE]"
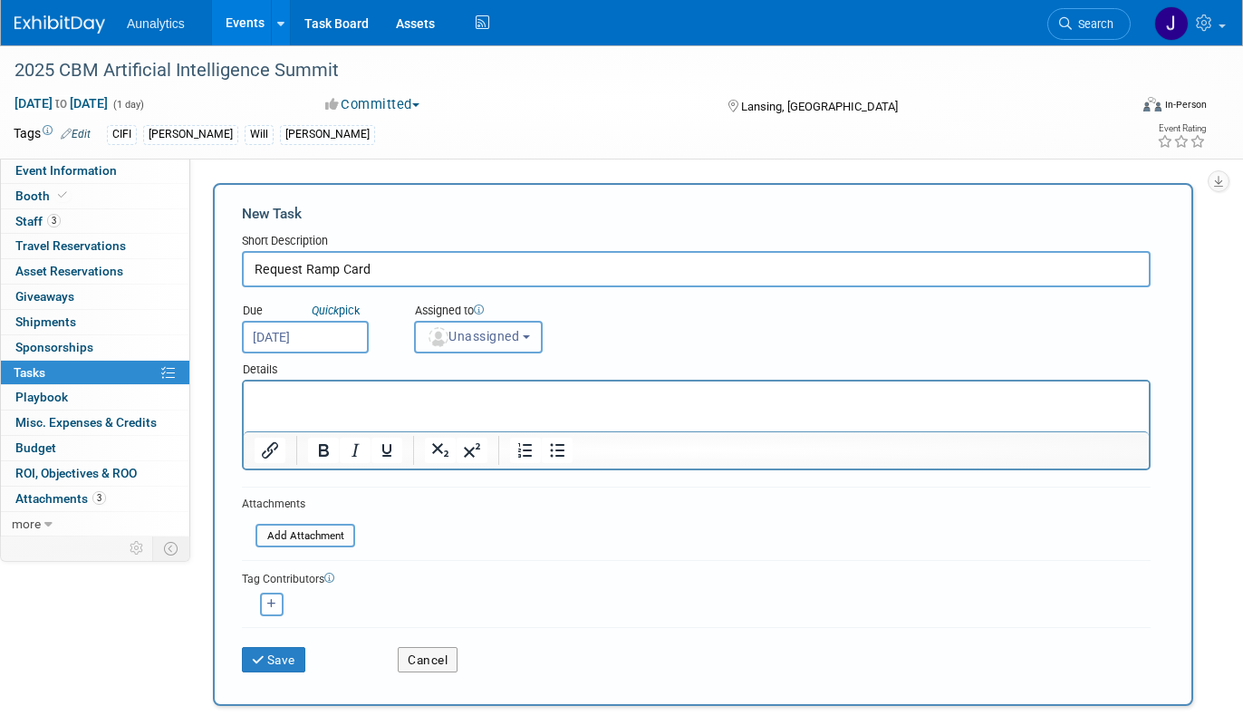
click at [495, 340] on span "Unassigned" at bounding box center [473, 336] width 92 height 14
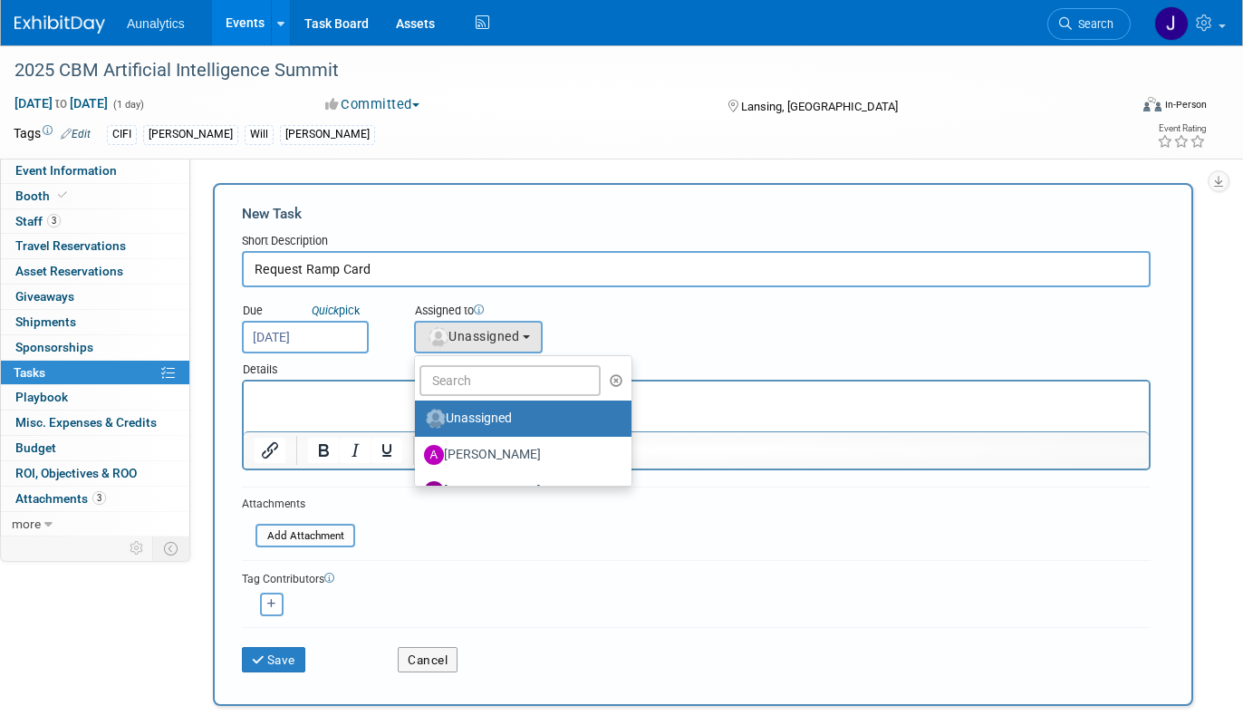
click at [493, 419] on label "Unassigned" at bounding box center [518, 418] width 189 height 29
click at [418, 419] on input "Unassigned" at bounding box center [412, 416] width 12 height 12
click at [499, 391] on input "text" at bounding box center [509, 380] width 181 height 31
type input "[PERSON_NAME]"
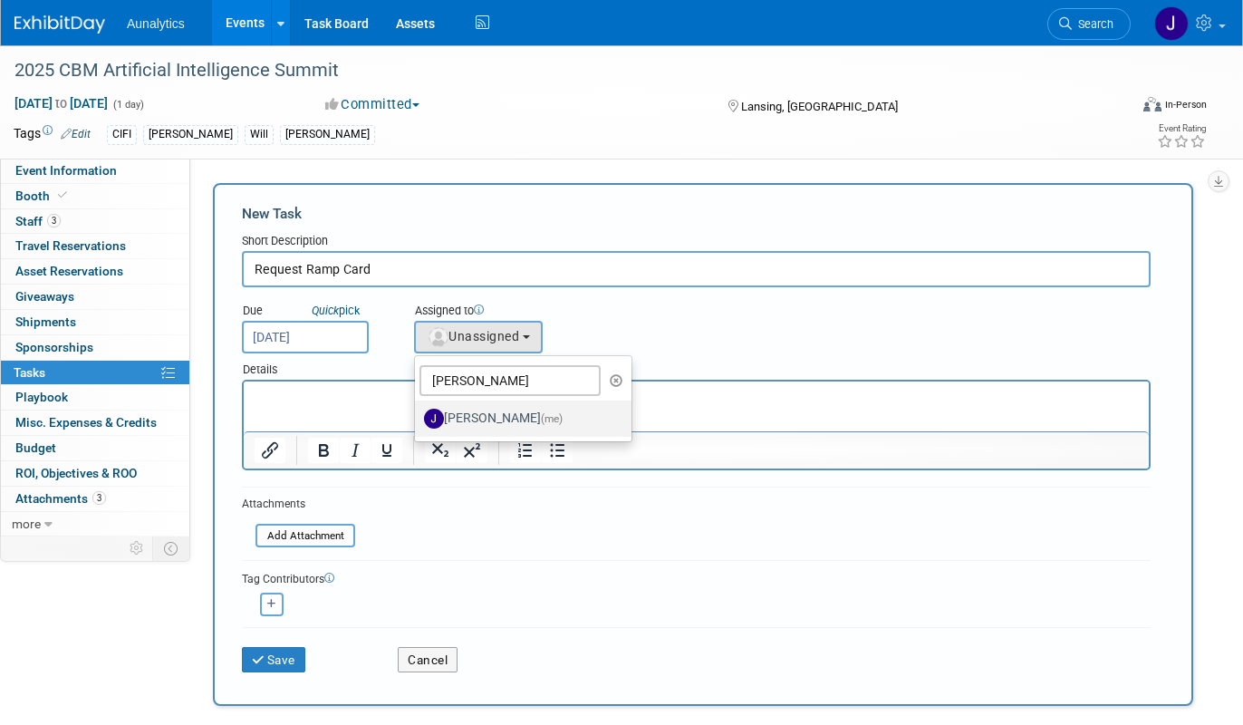
click at [507, 419] on label "[PERSON_NAME] (me)" at bounding box center [518, 418] width 189 height 29
click at [418, 419] on input "[PERSON_NAME] (me)" at bounding box center [412, 416] width 12 height 12
select select "01aaad8d-829a-4859-935a-26a77d13b9fd"
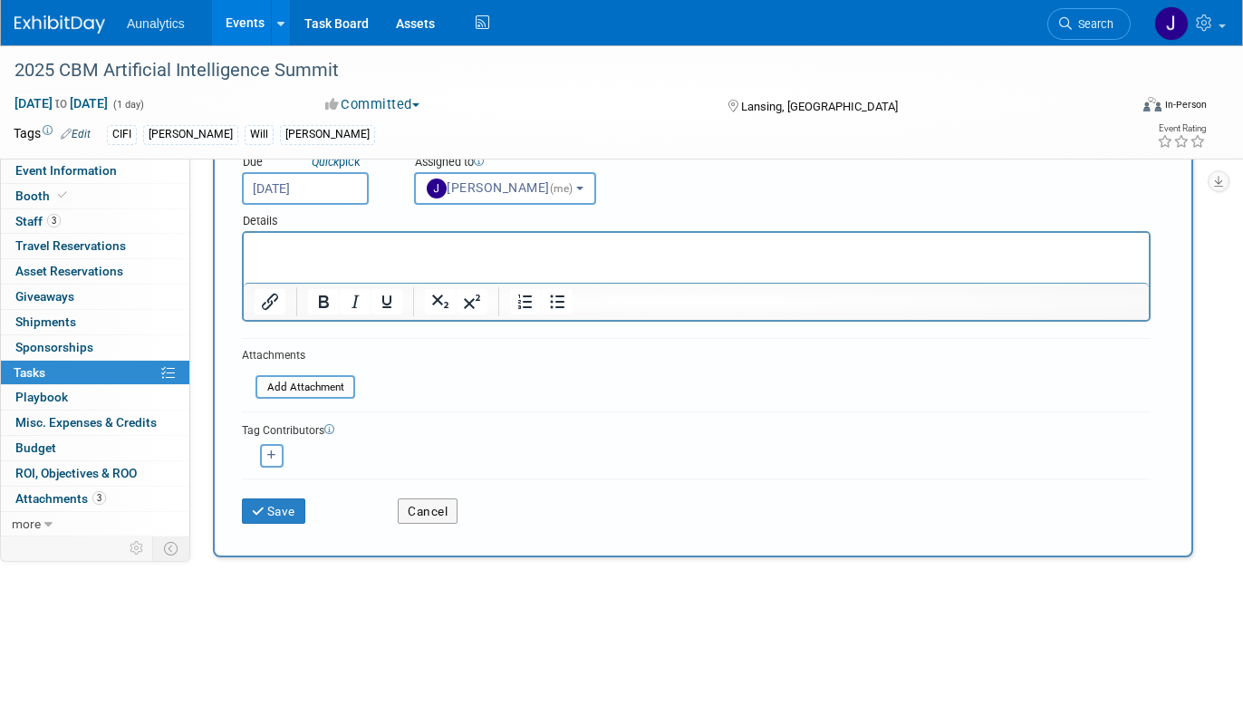
scroll to position [166, 0]
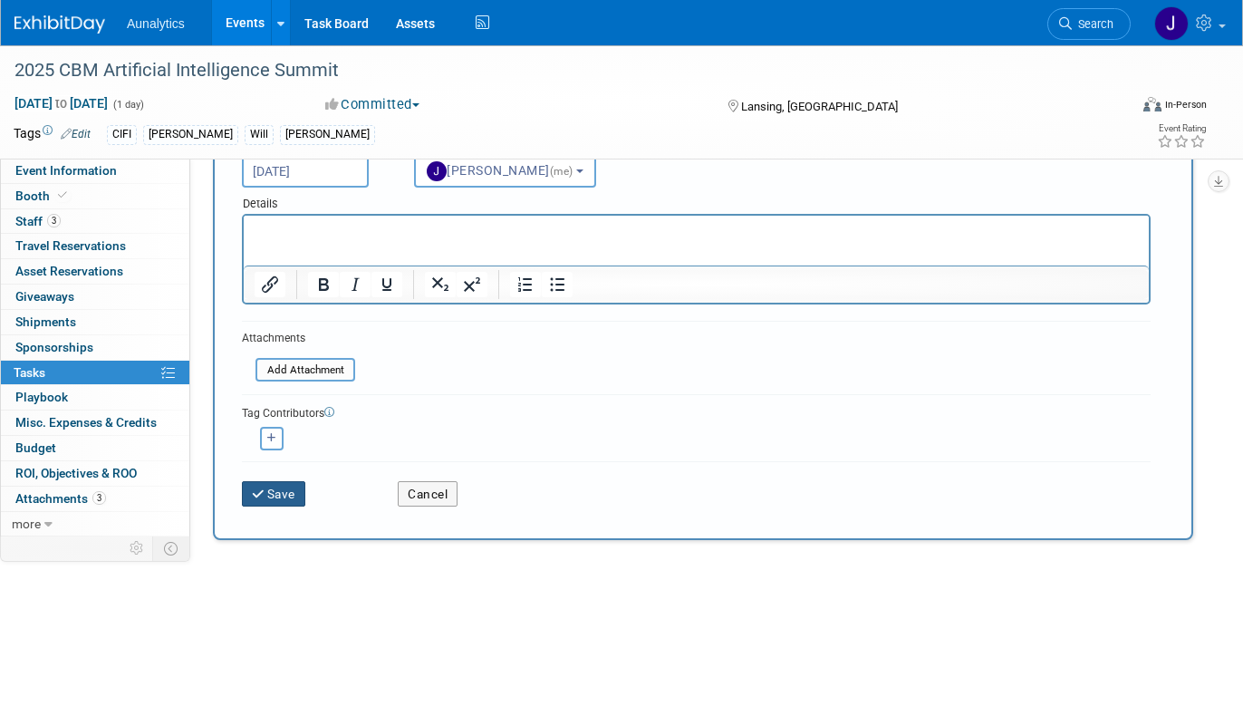
click at [289, 503] on button "Save" at bounding box center [273, 493] width 63 height 25
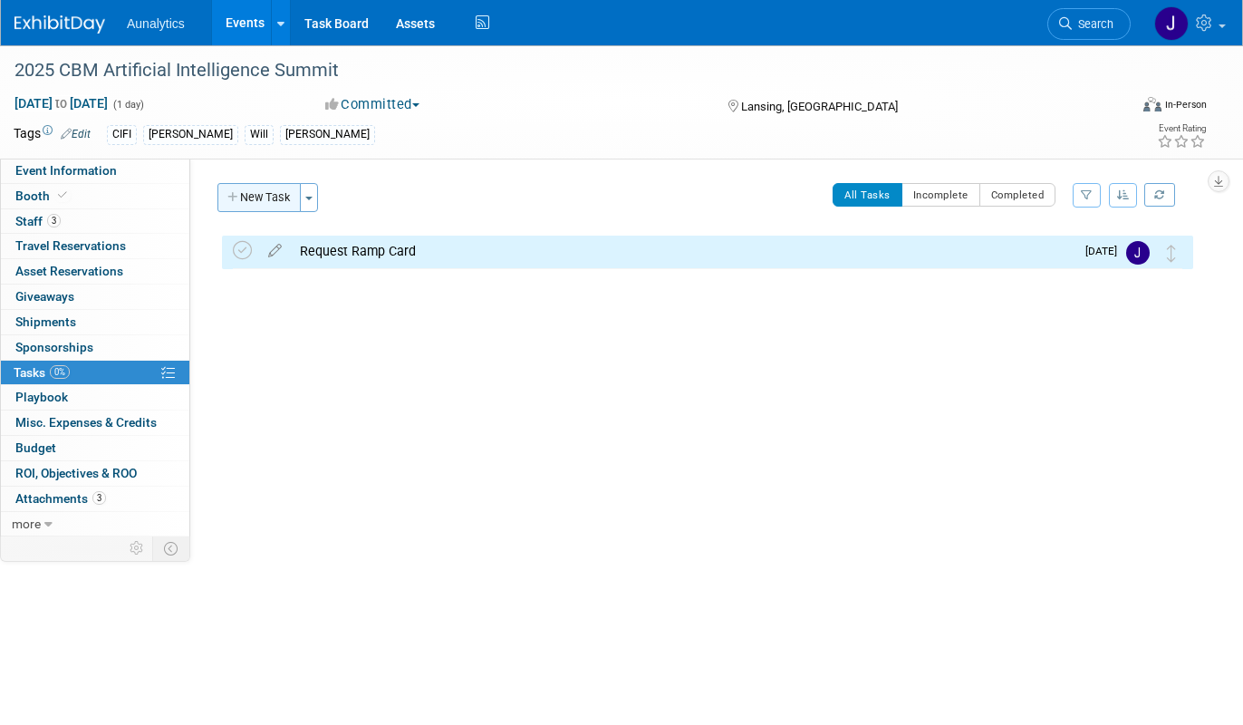
click at [266, 198] on button "New Task" at bounding box center [258, 197] width 83 height 29
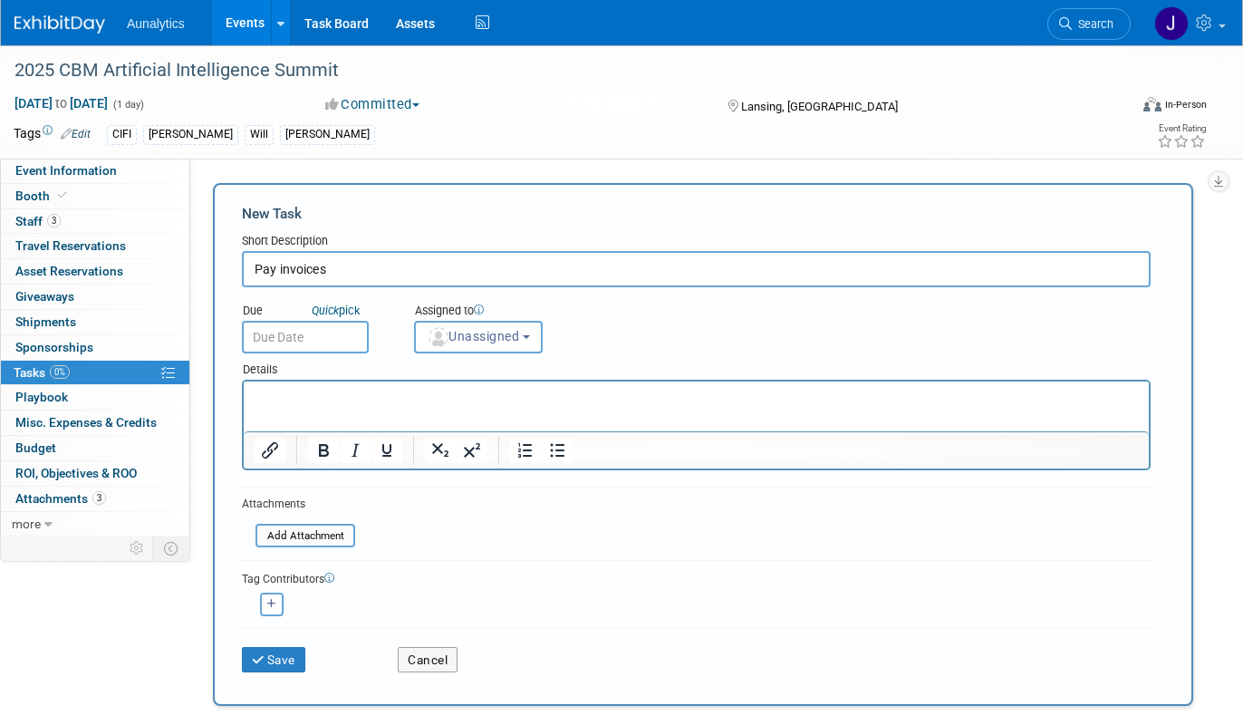
type input "Pay invoices"
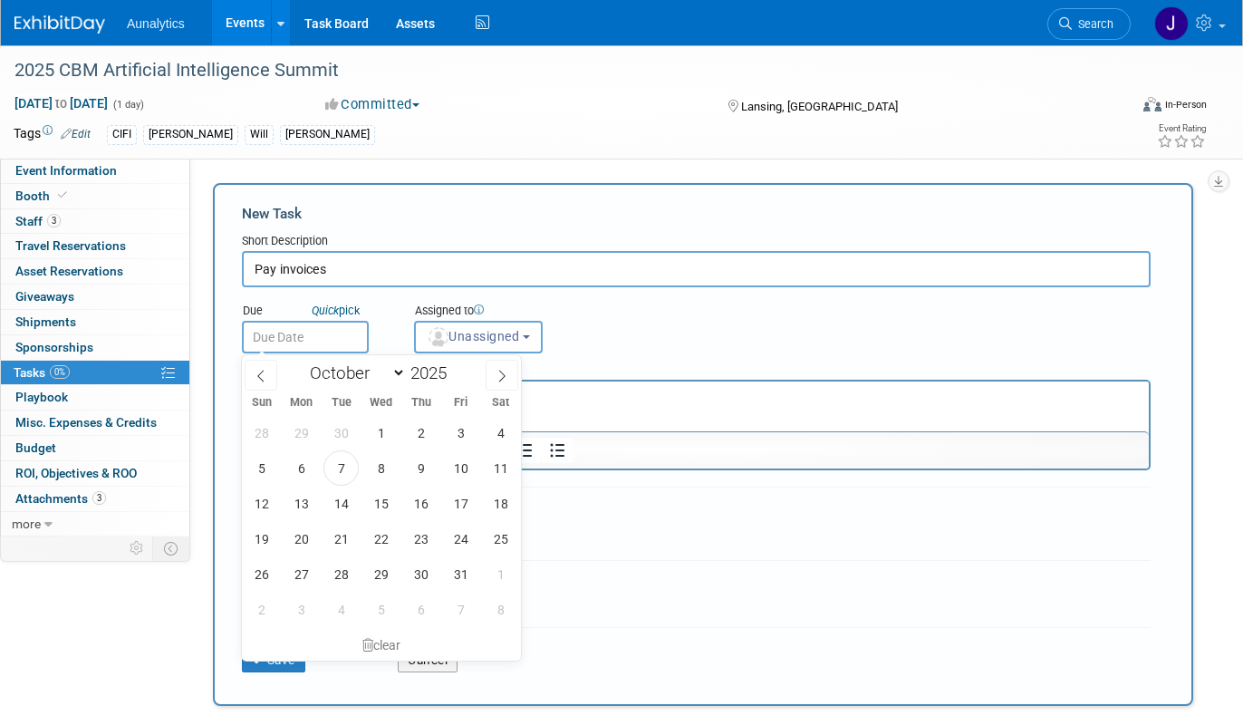
click at [304, 337] on input "text" at bounding box center [305, 337] width 127 height 33
click at [478, 475] on div "28 29 30 1 2 3 4 5 6 7 8 9 10 11 12 13 14 15 16 17 18 19 20 21 22 23 24 25 26 2…" at bounding box center [381, 521] width 279 height 212
click at [467, 474] on span "10" at bounding box center [460, 467] width 35 height 35
type input "[DATE]"
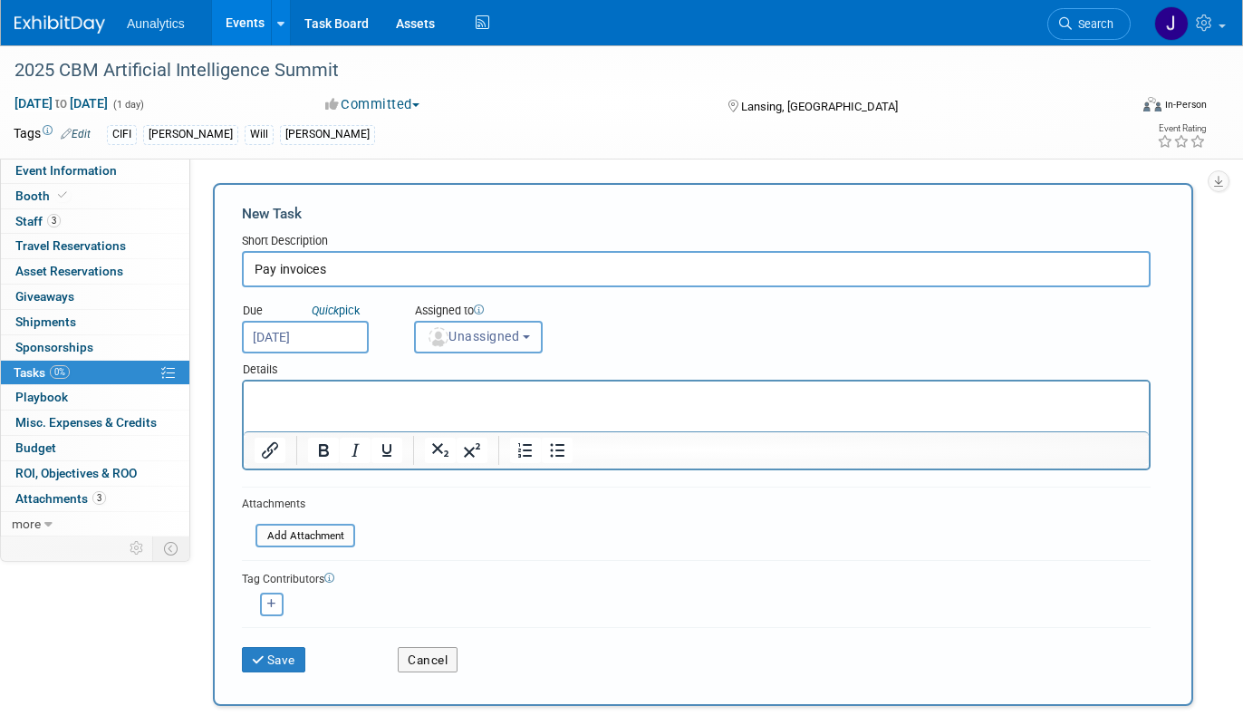
click at [500, 350] on button "Unassigned" at bounding box center [478, 337] width 129 height 33
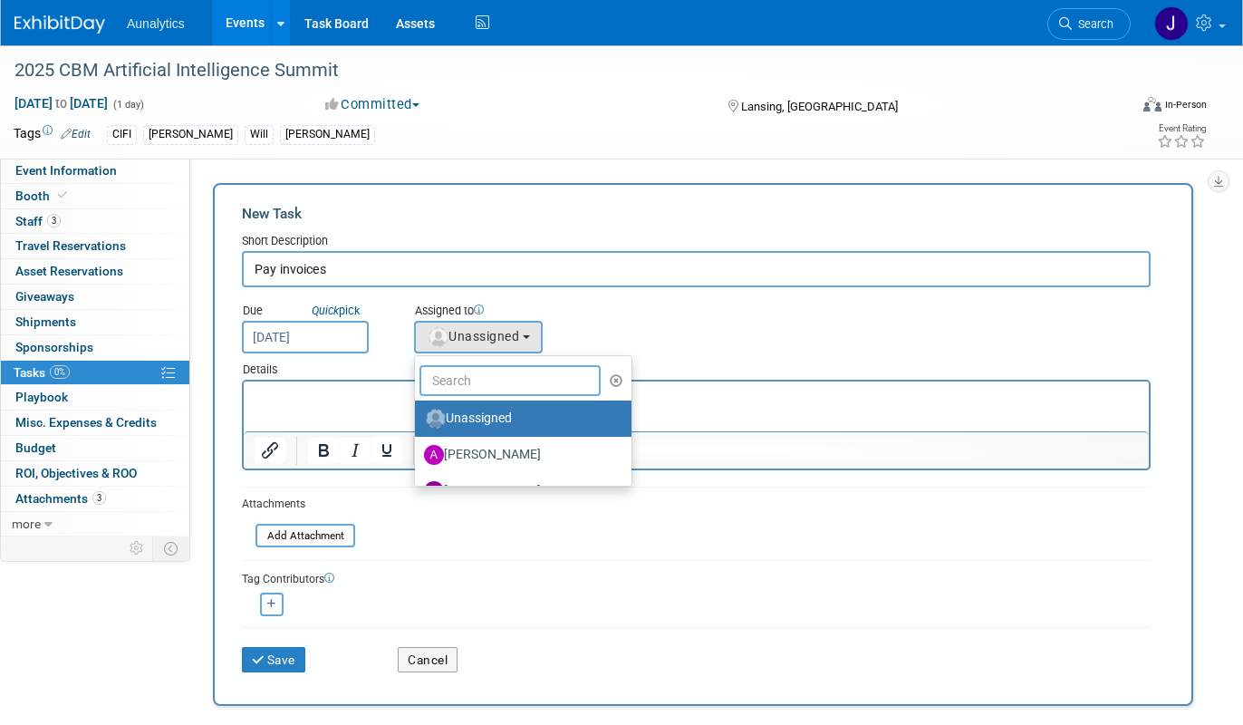
click at [514, 387] on input "text" at bounding box center [509, 380] width 181 height 31
type input "[PERSON_NAME]"
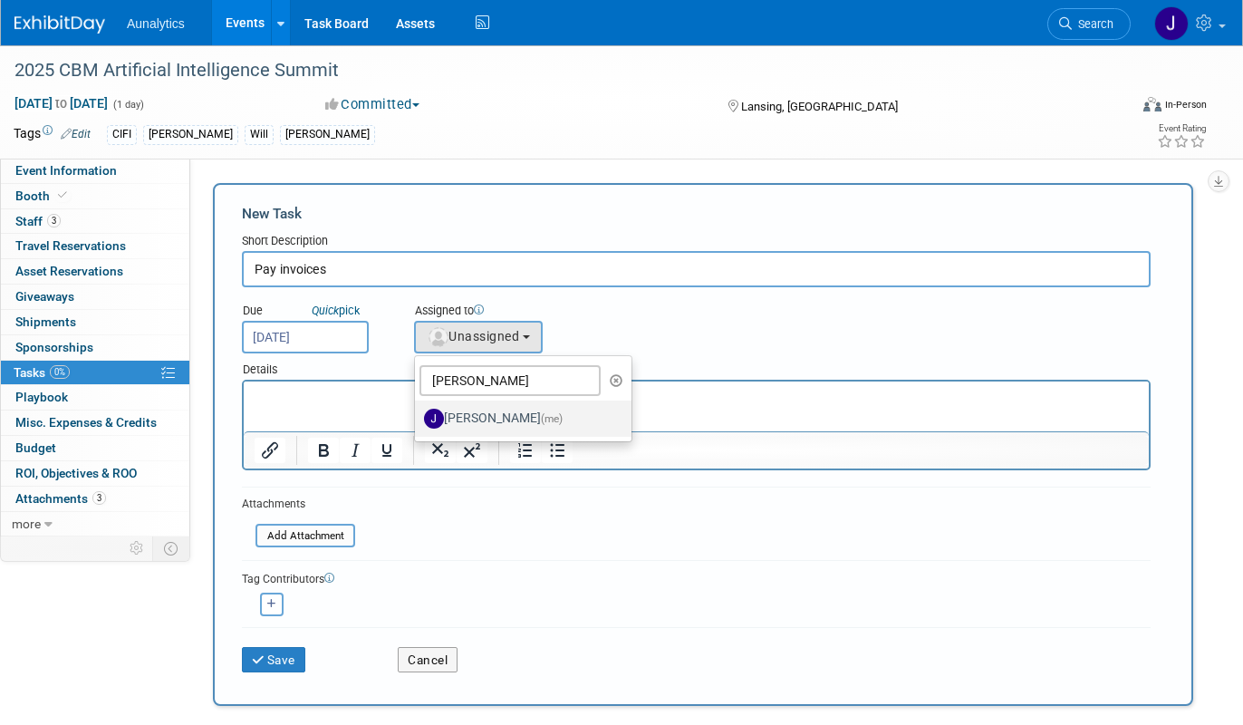
click at [503, 420] on label "[PERSON_NAME] (me)" at bounding box center [518, 418] width 189 height 29
click at [418, 420] on input "[PERSON_NAME] (me)" at bounding box center [412, 416] width 12 height 12
select select "01aaad8d-829a-4859-935a-26a77d13b9fd"
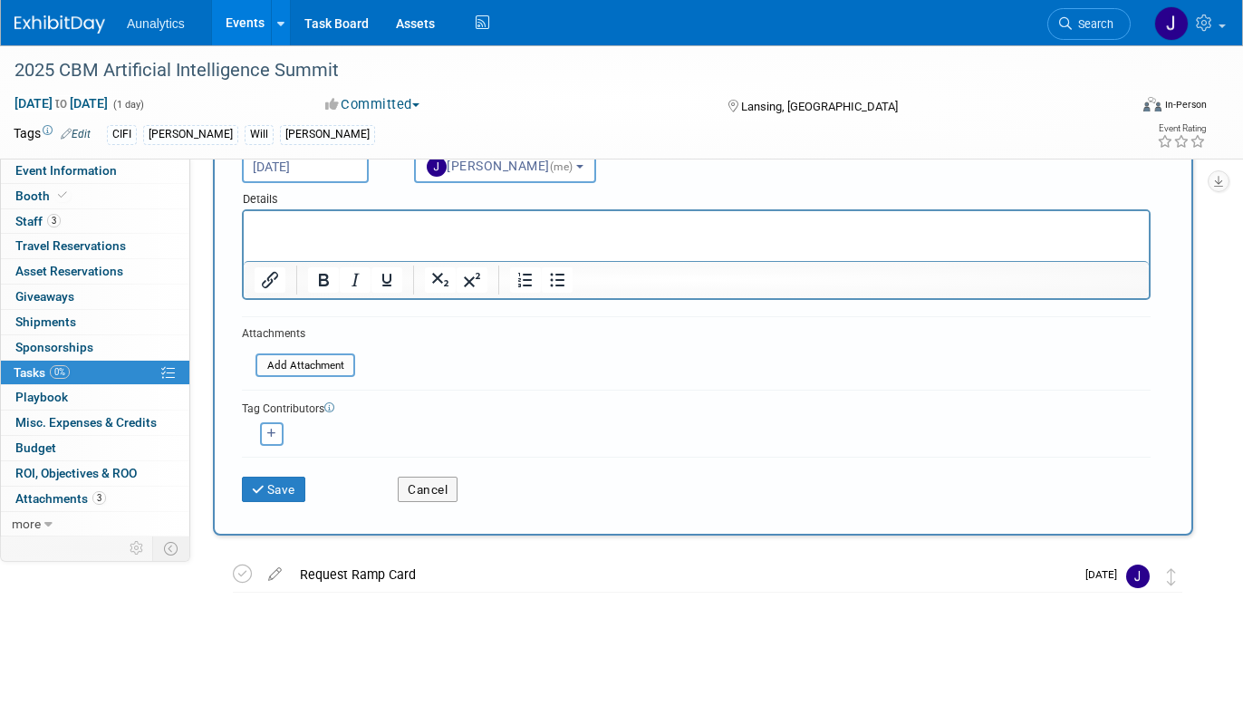
scroll to position [197, 0]
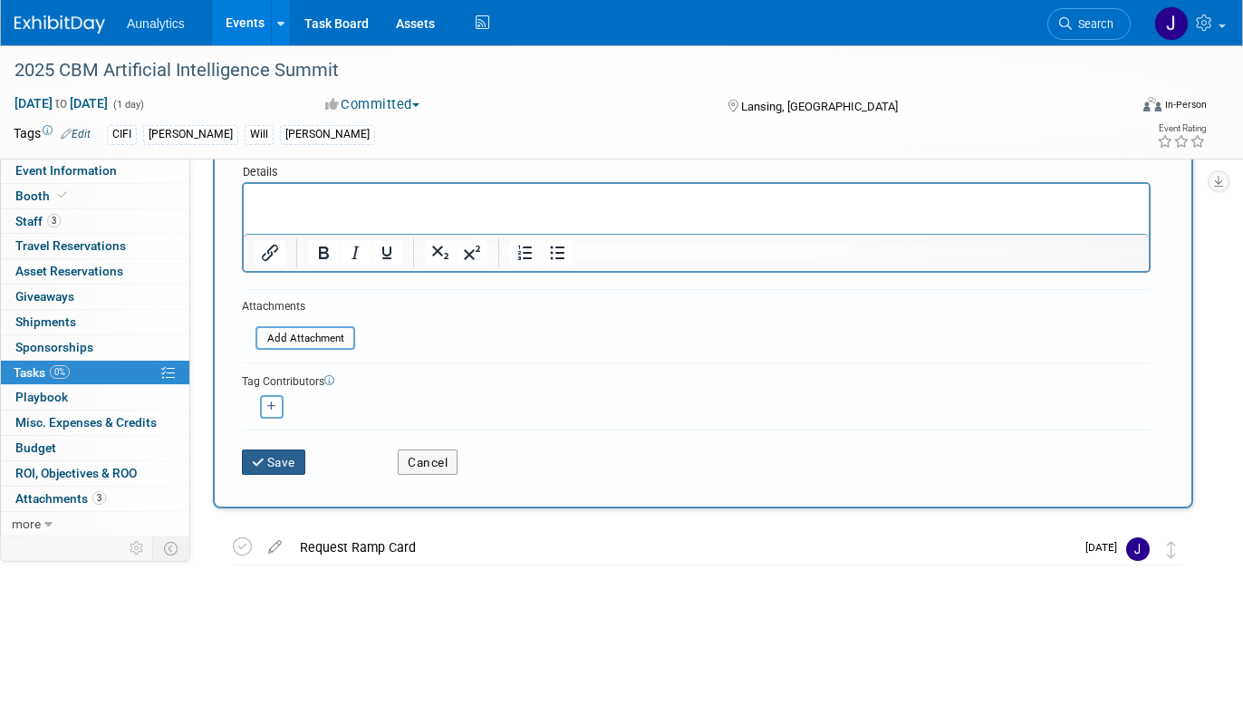
click at [272, 465] on button "Save" at bounding box center [273, 461] width 63 height 25
